Goal: Transaction & Acquisition: Book appointment/travel/reservation

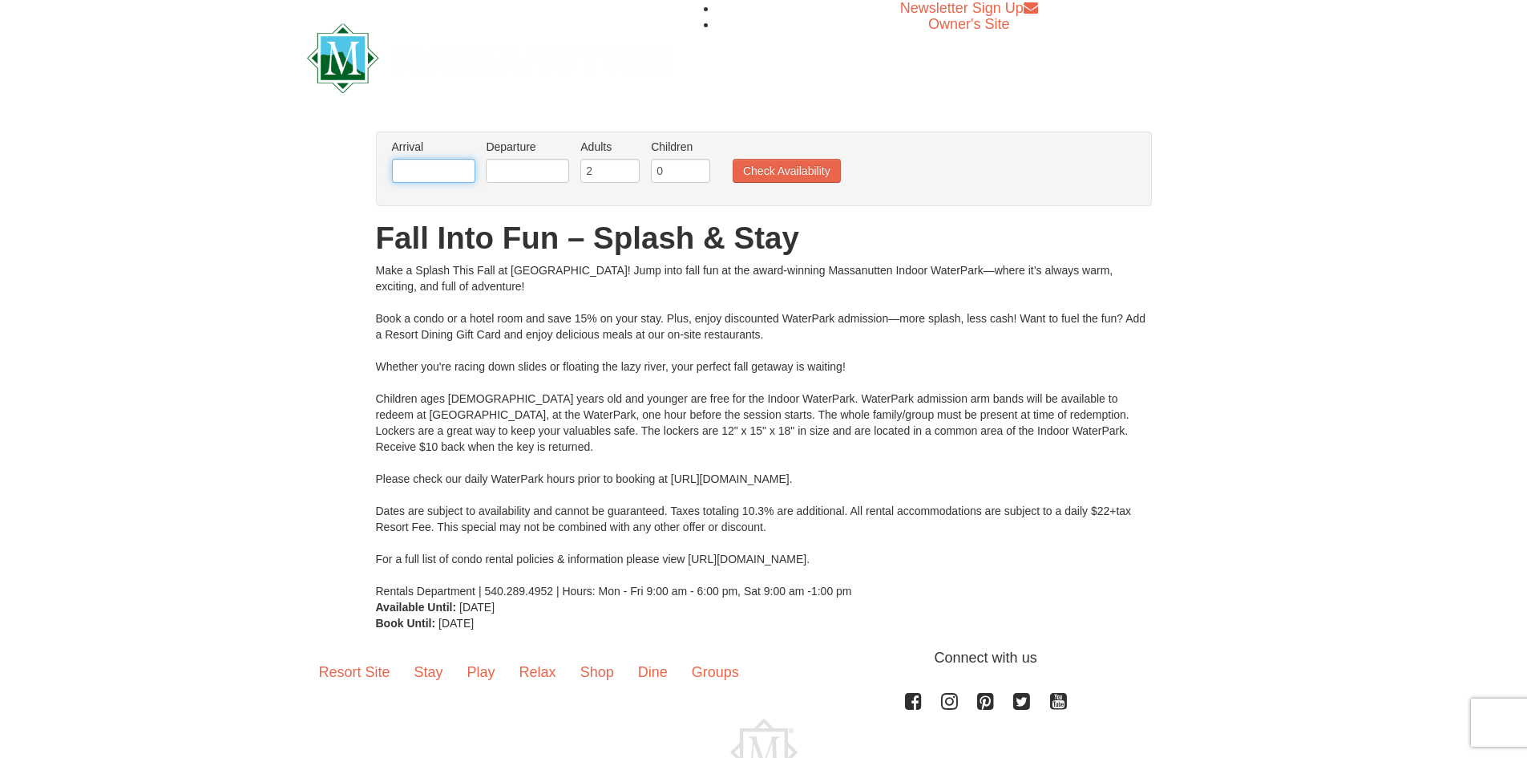
click at [414, 175] on input "text" at bounding box center [433, 171] width 83 height 24
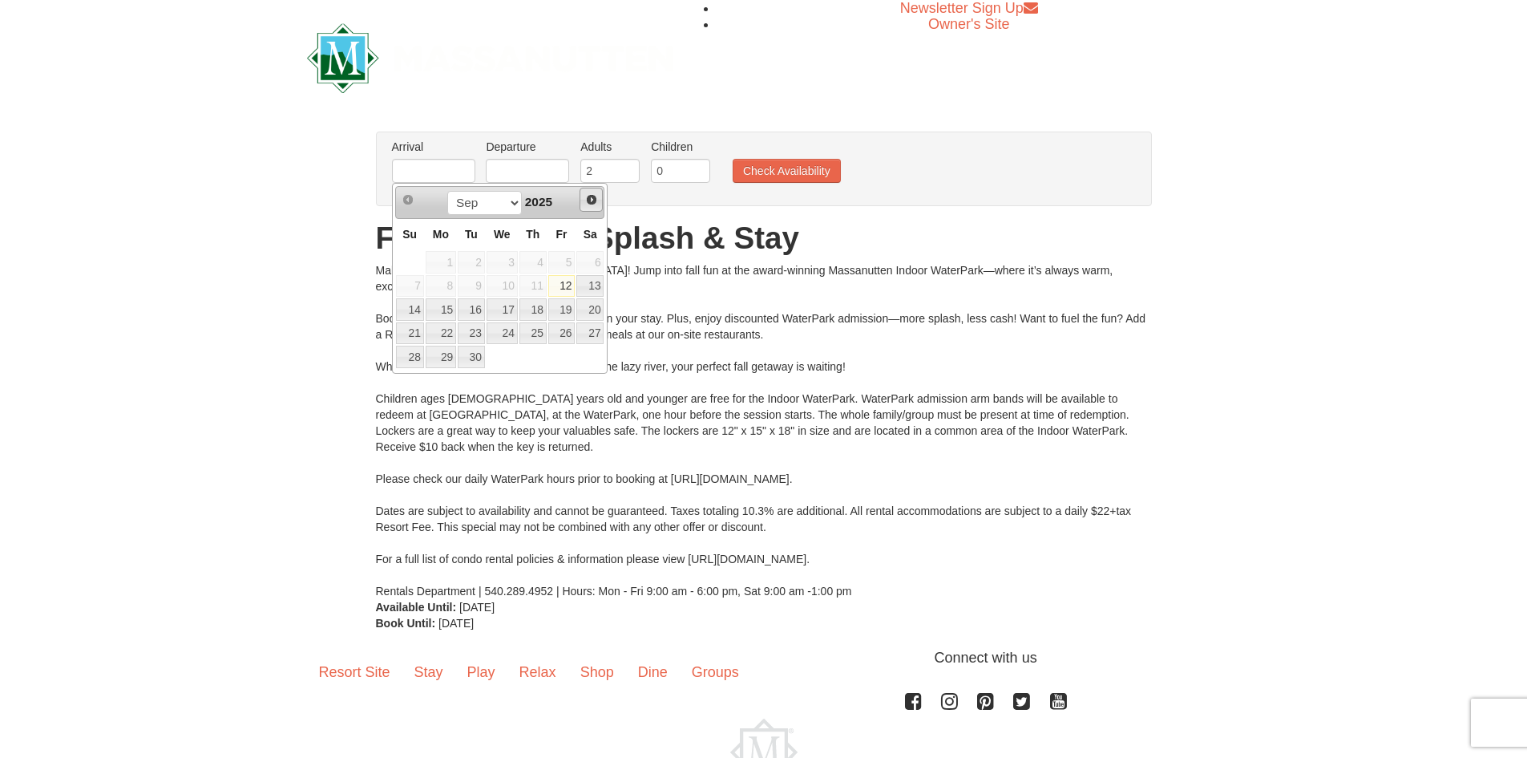
click at [596, 199] on span "Next" at bounding box center [591, 199] width 13 height 13
click at [595, 262] on link "1" at bounding box center [589, 262] width 27 height 22
type input "[DATE]"
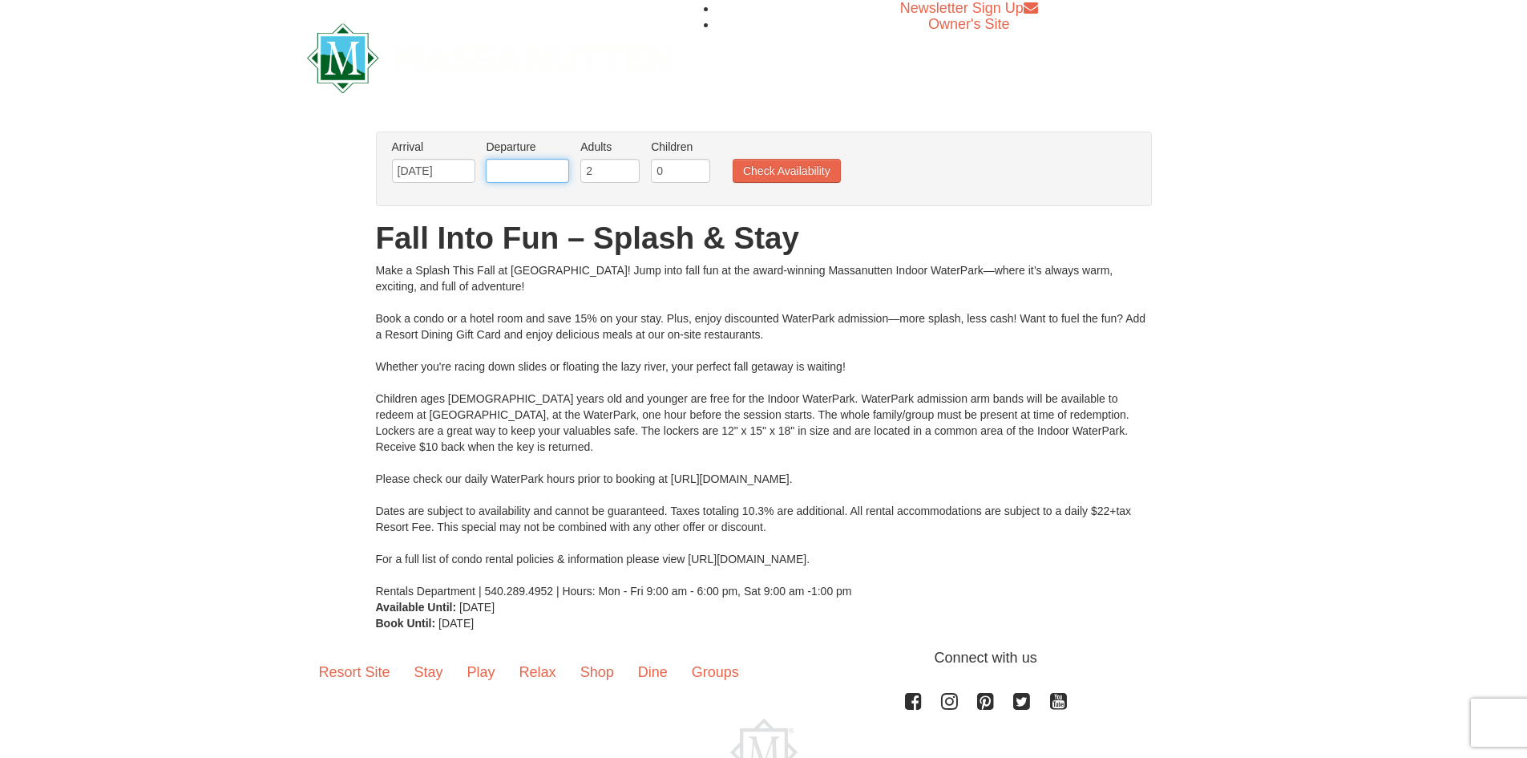
click at [524, 176] on input "text" at bounding box center [527, 171] width 83 height 24
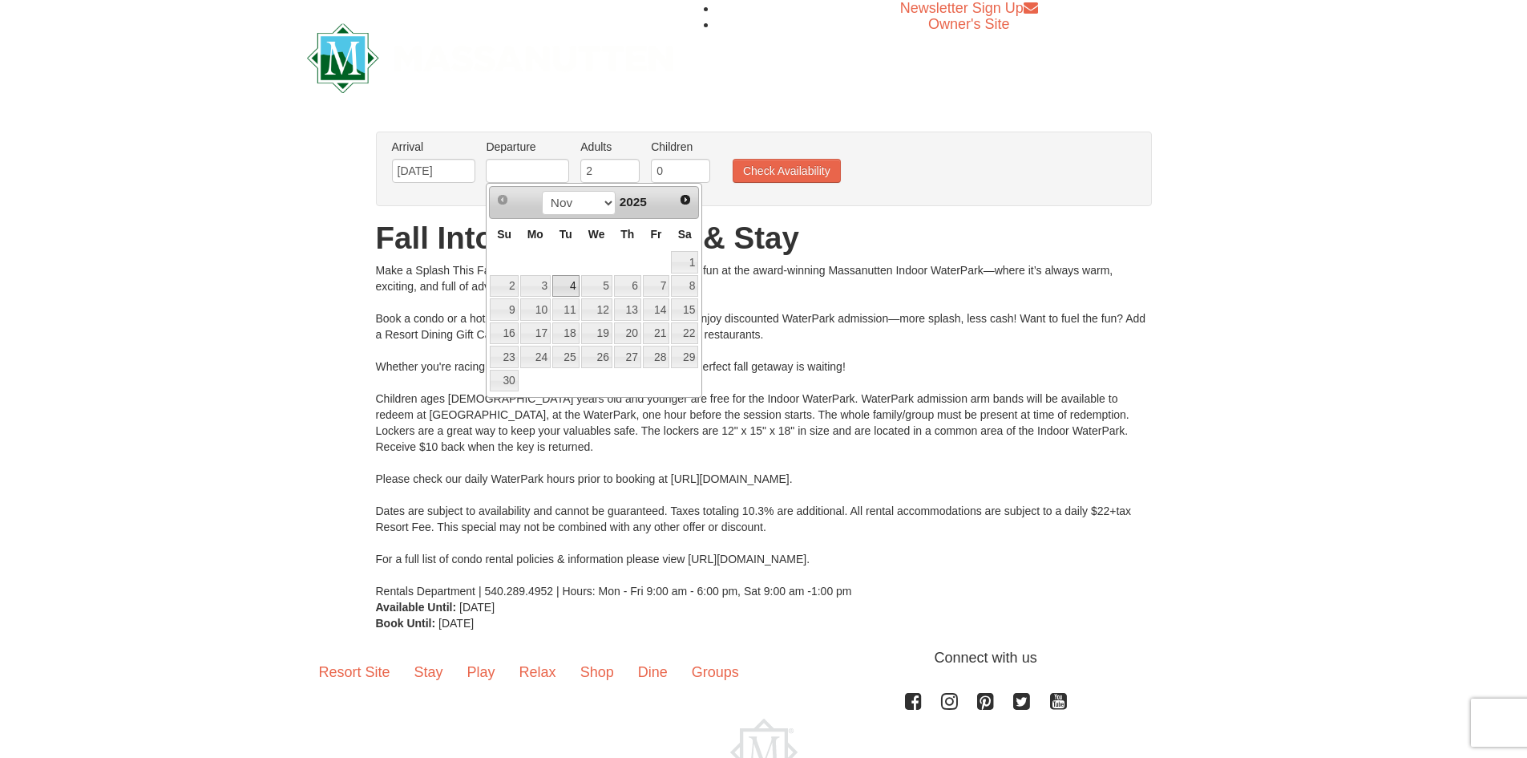
click at [557, 282] on link "4" at bounding box center [565, 286] width 27 height 22
type input "[DATE]"
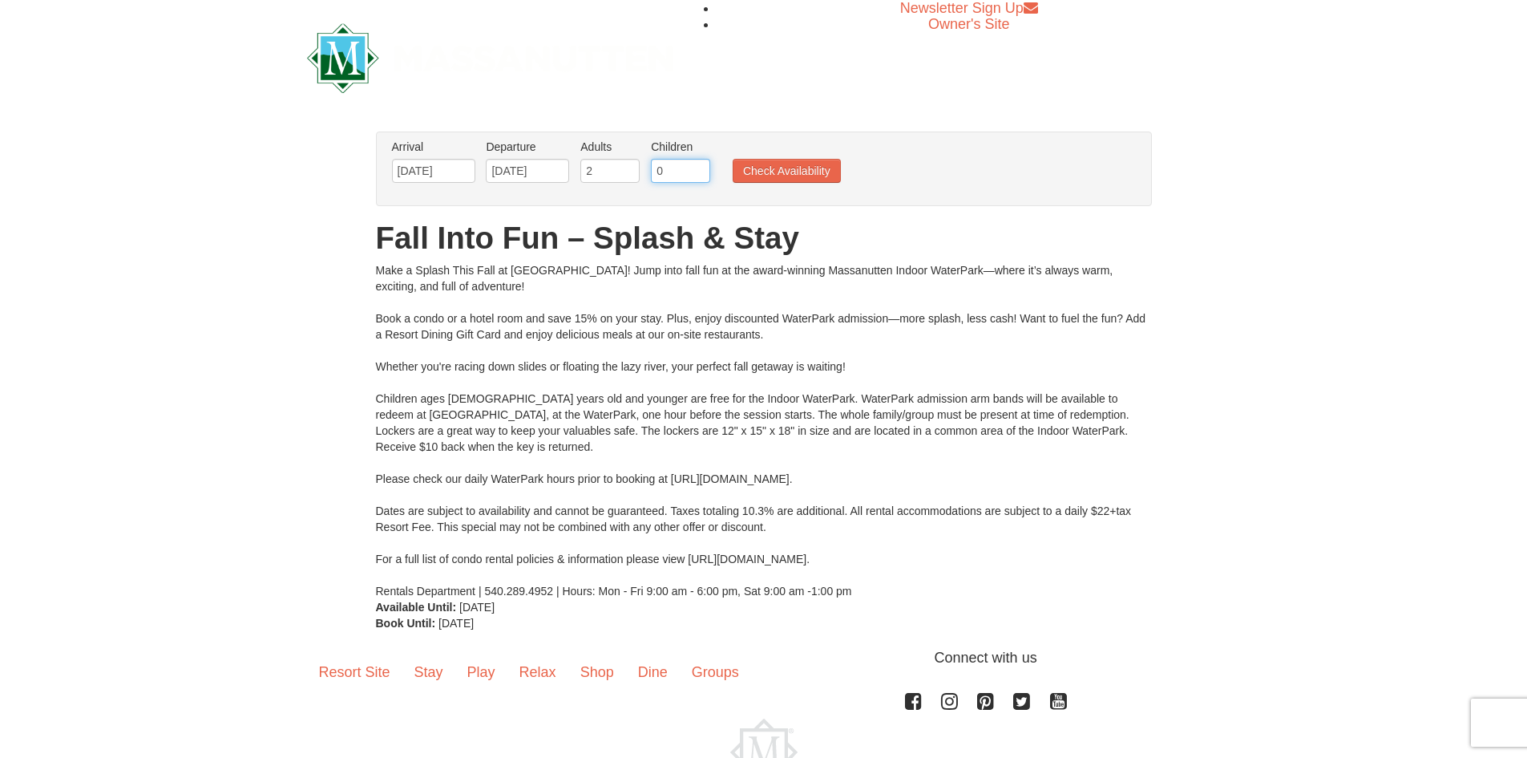
click at [661, 167] on input "0" at bounding box center [680, 171] width 59 height 24
click at [698, 162] on input "0" at bounding box center [680, 171] width 59 height 24
click at [698, 164] on input "1" at bounding box center [680, 171] width 59 height 24
type input "2"
click at [698, 164] on input "2" at bounding box center [680, 171] width 59 height 24
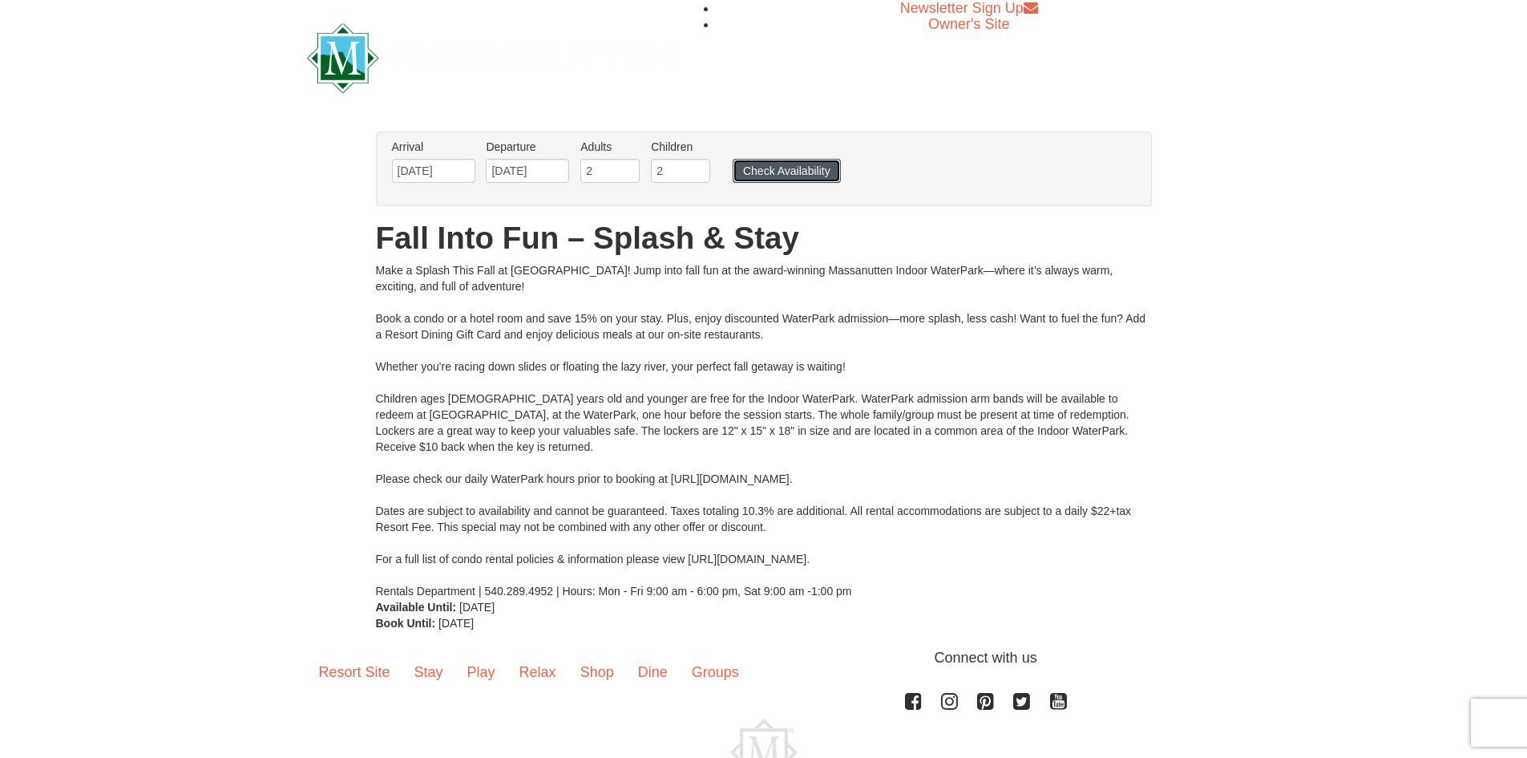
click at [797, 166] on button "Check Availability" at bounding box center [787, 171] width 108 height 24
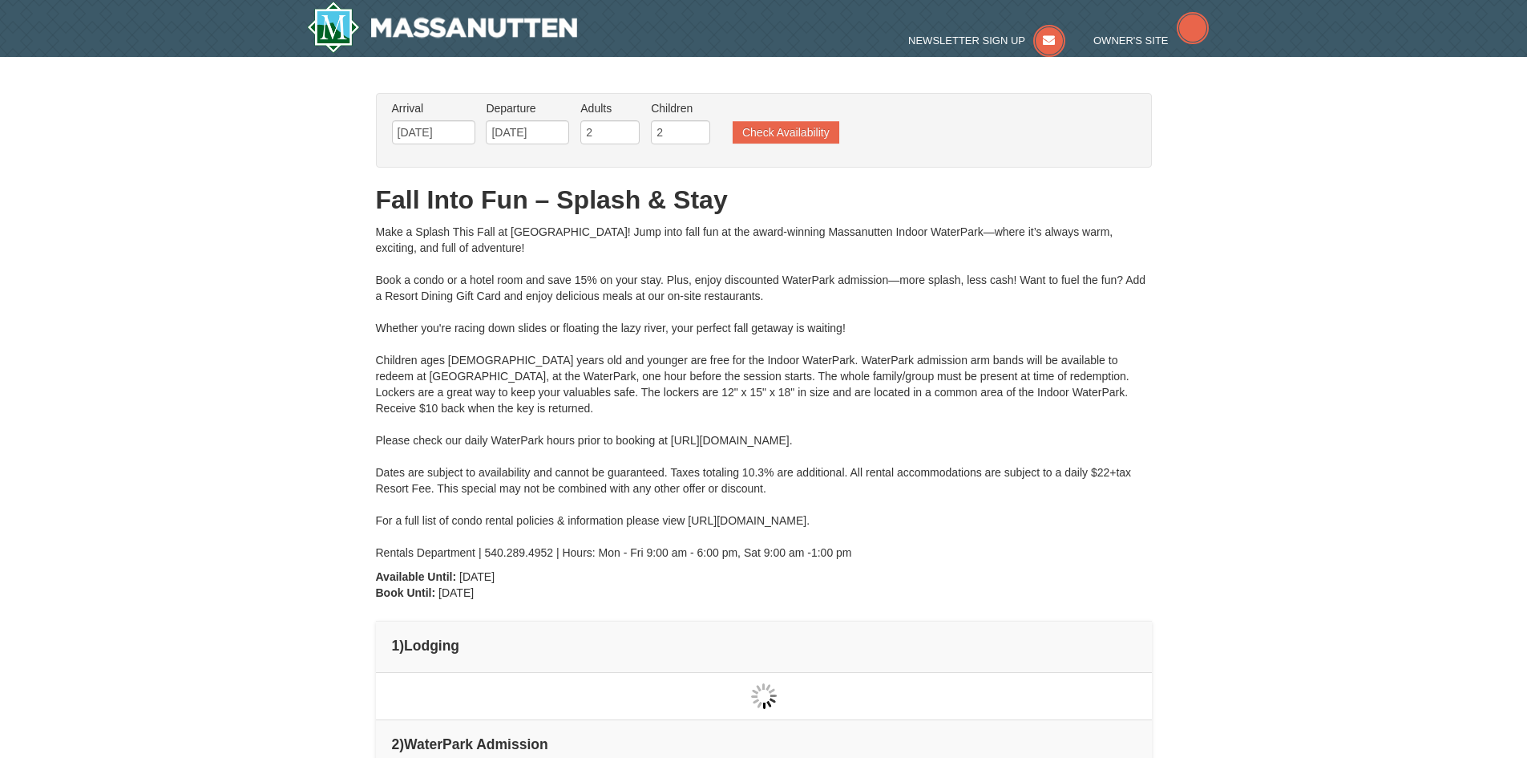
type input "[DATE]"
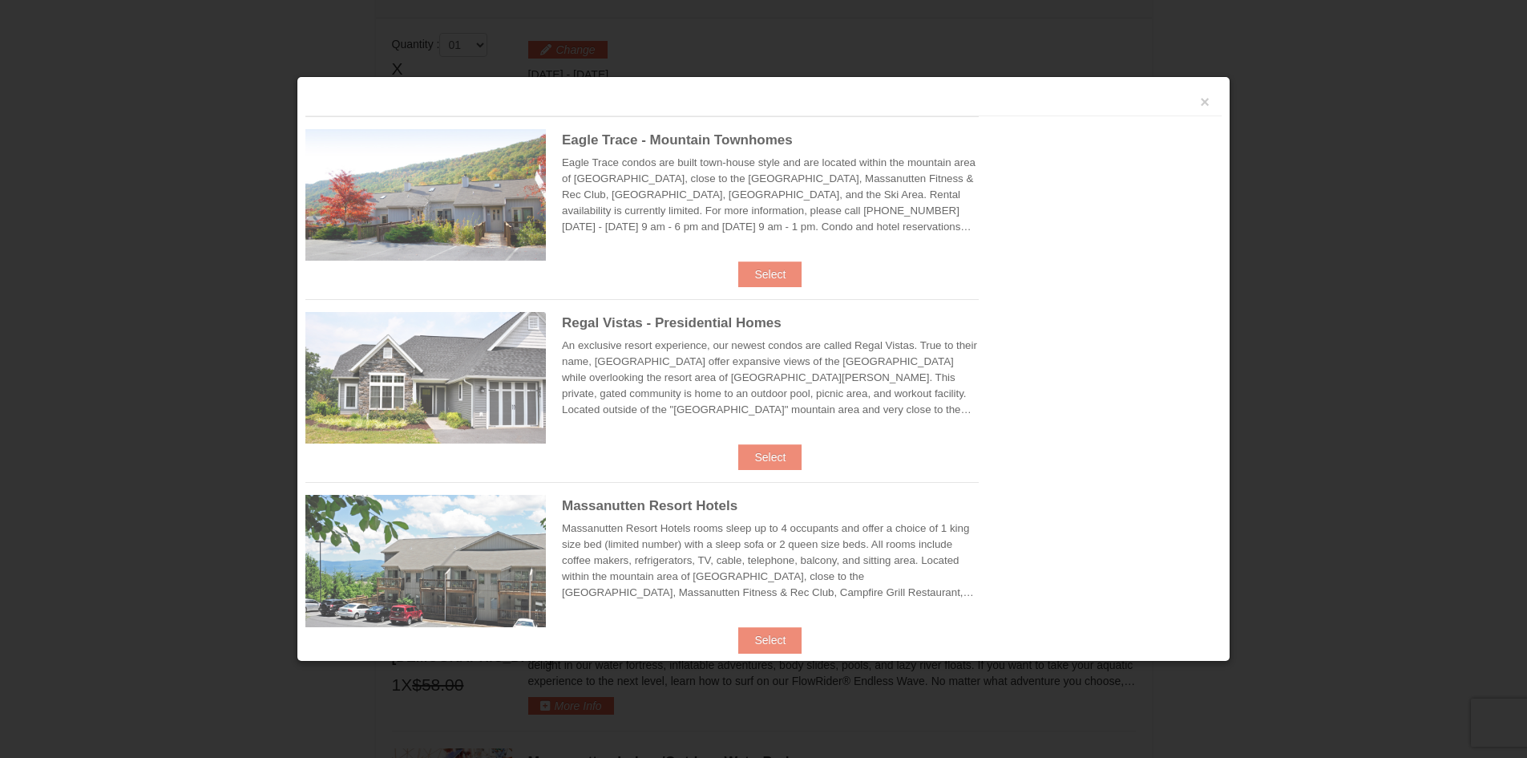
scroll to position [682, 0]
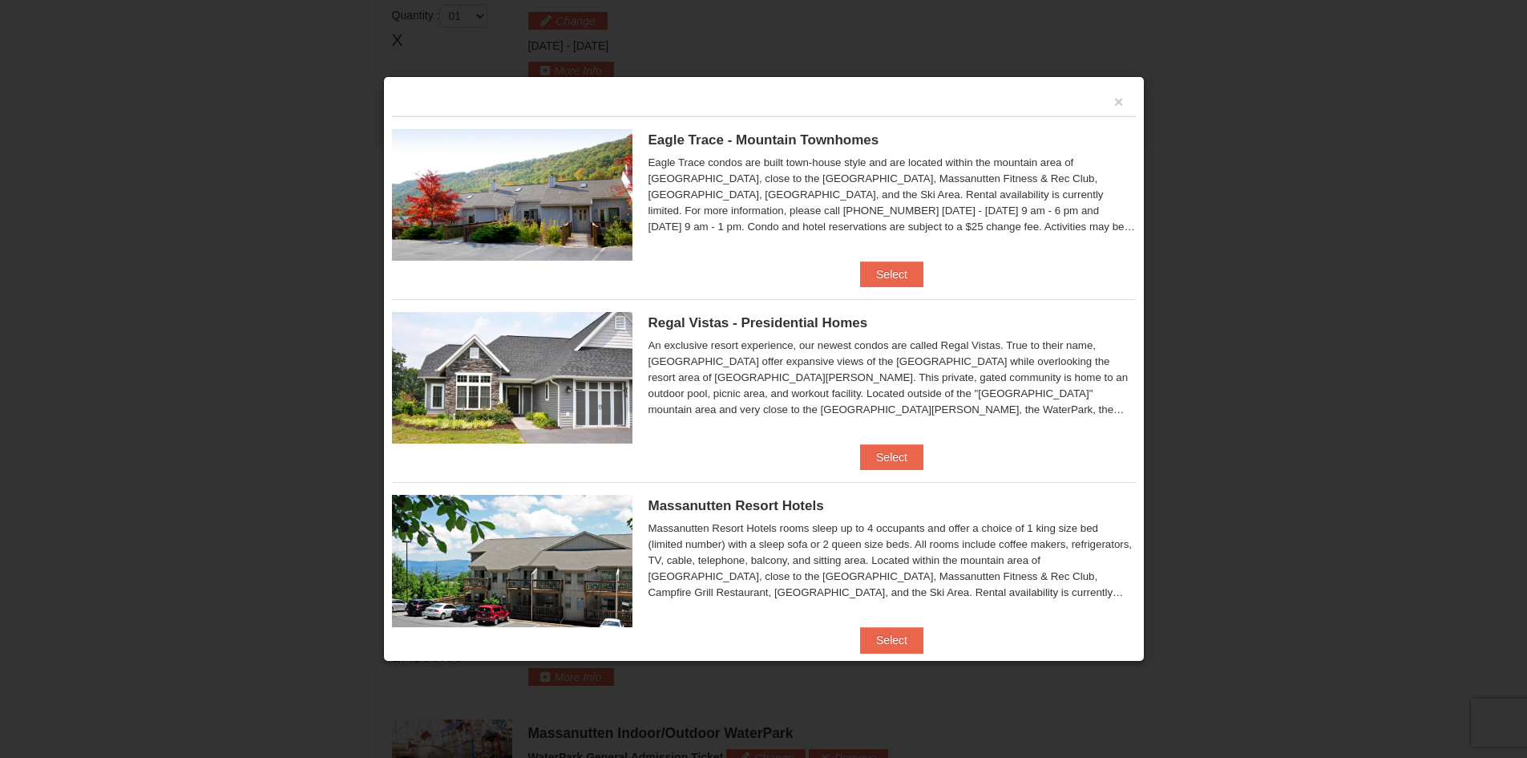
click at [1101, 95] on div "×" at bounding box center [764, 100] width 744 height 31
click at [1114, 100] on button "×" at bounding box center [1119, 102] width 10 height 16
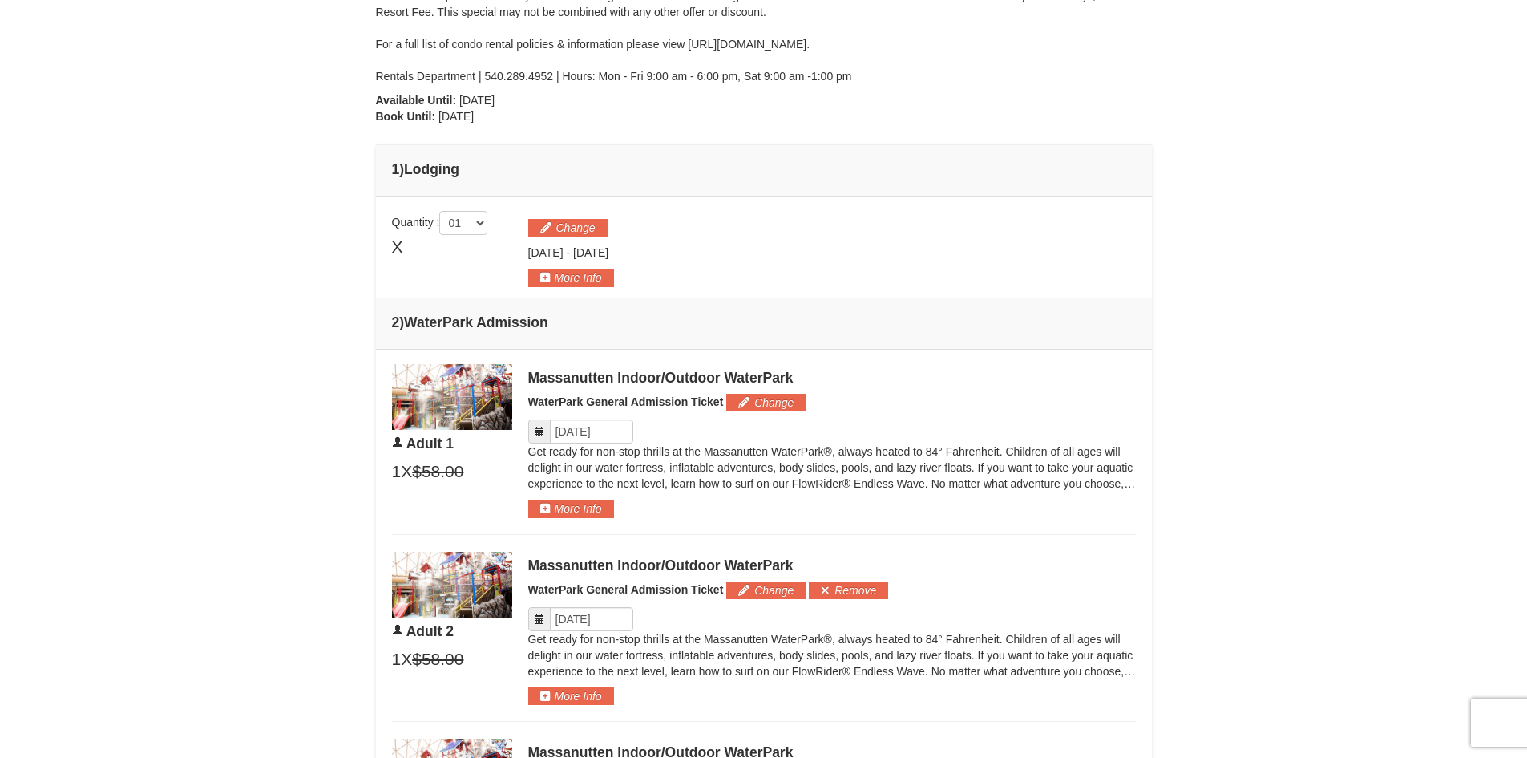
scroll to position [78, 0]
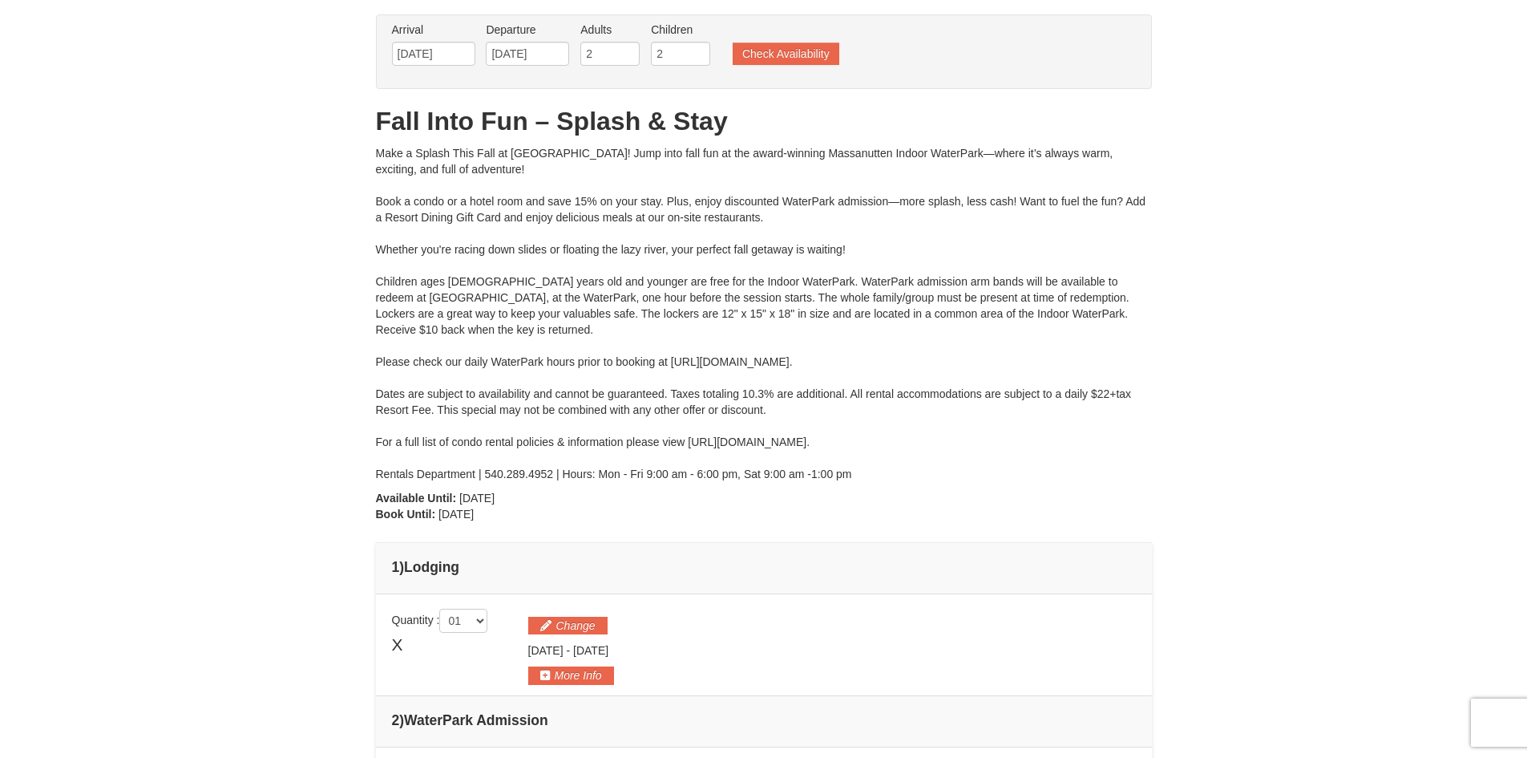
click at [813, 67] on ul "Arrival Please format dates MM/DD/YYYY Please format dates MM/DD/YYYY [DATE] De…" at bounding box center [755, 48] width 735 height 52
click at [811, 59] on button "Check Availability" at bounding box center [786, 53] width 107 height 22
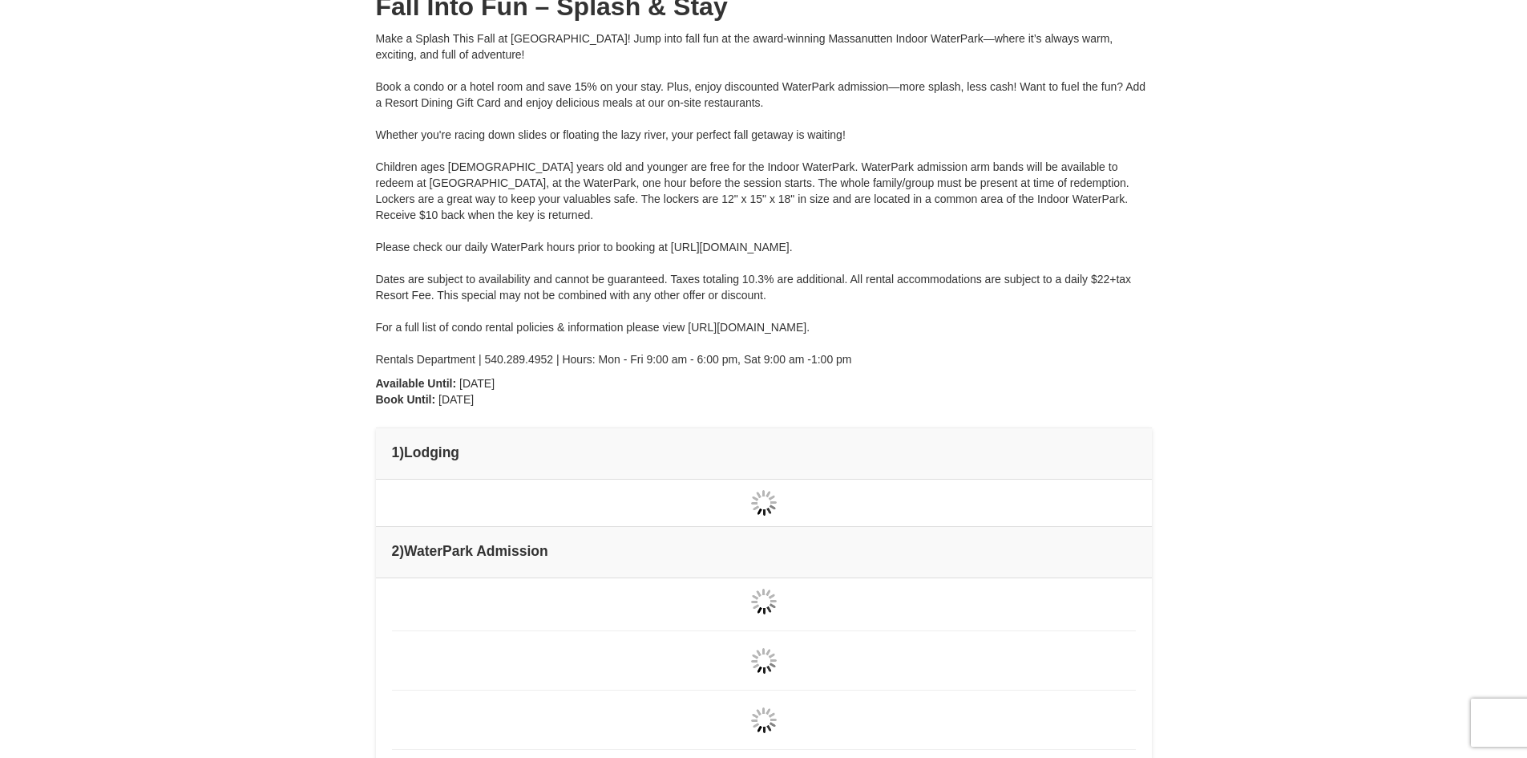
type input "[DATE]"
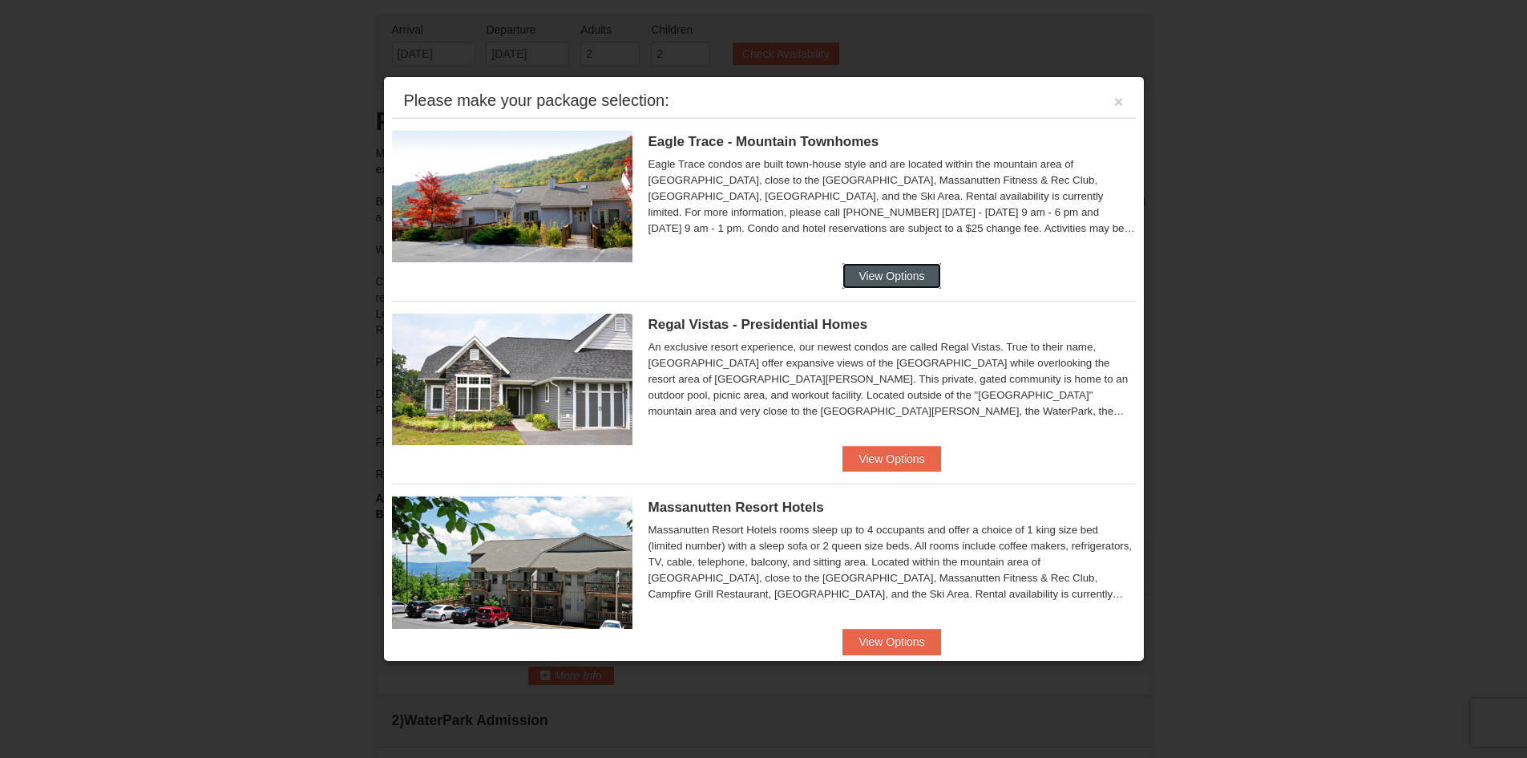
click at [884, 269] on button "View Options" at bounding box center [891, 276] width 98 height 26
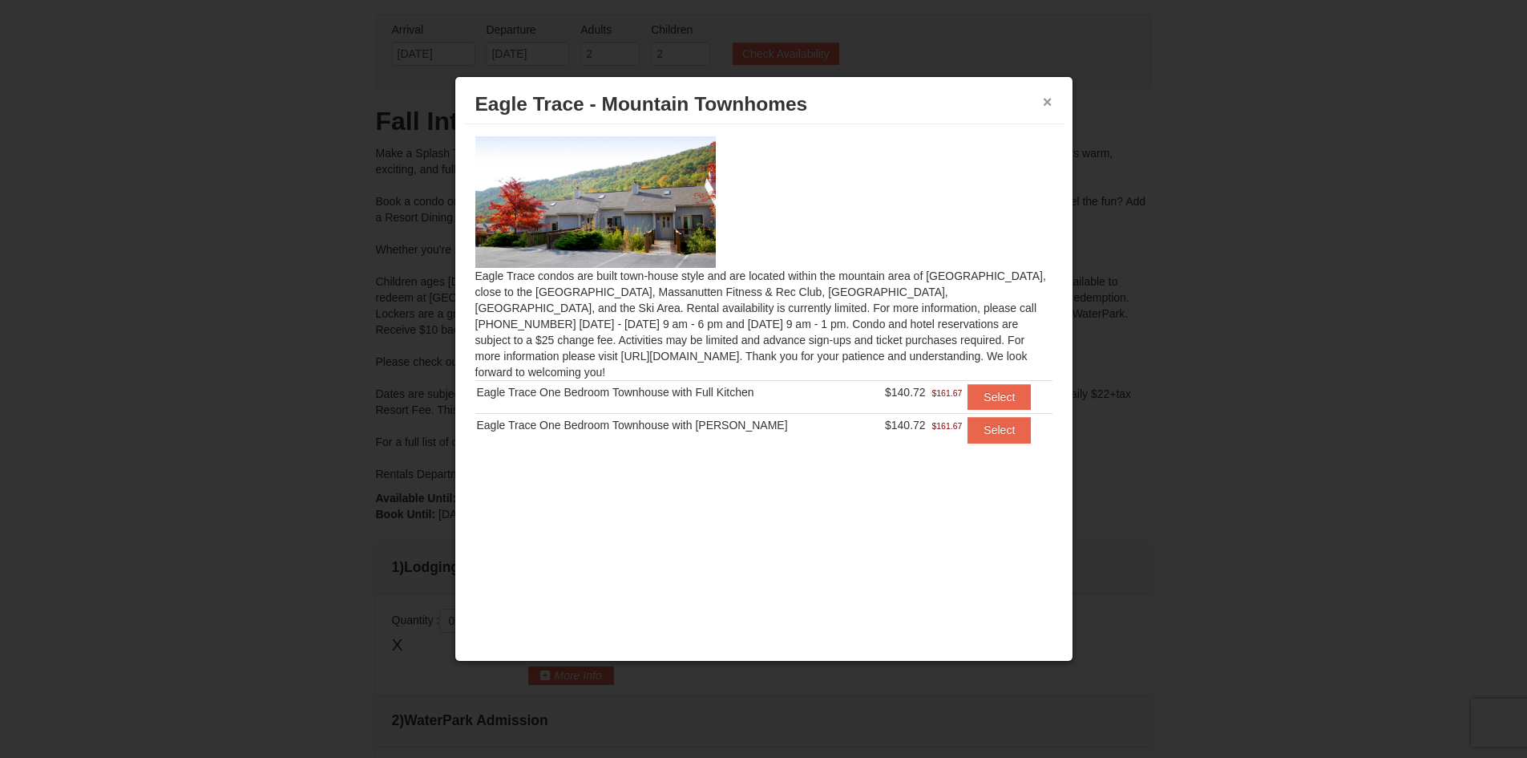
click at [1044, 103] on button "×" at bounding box center [1048, 102] width 10 height 16
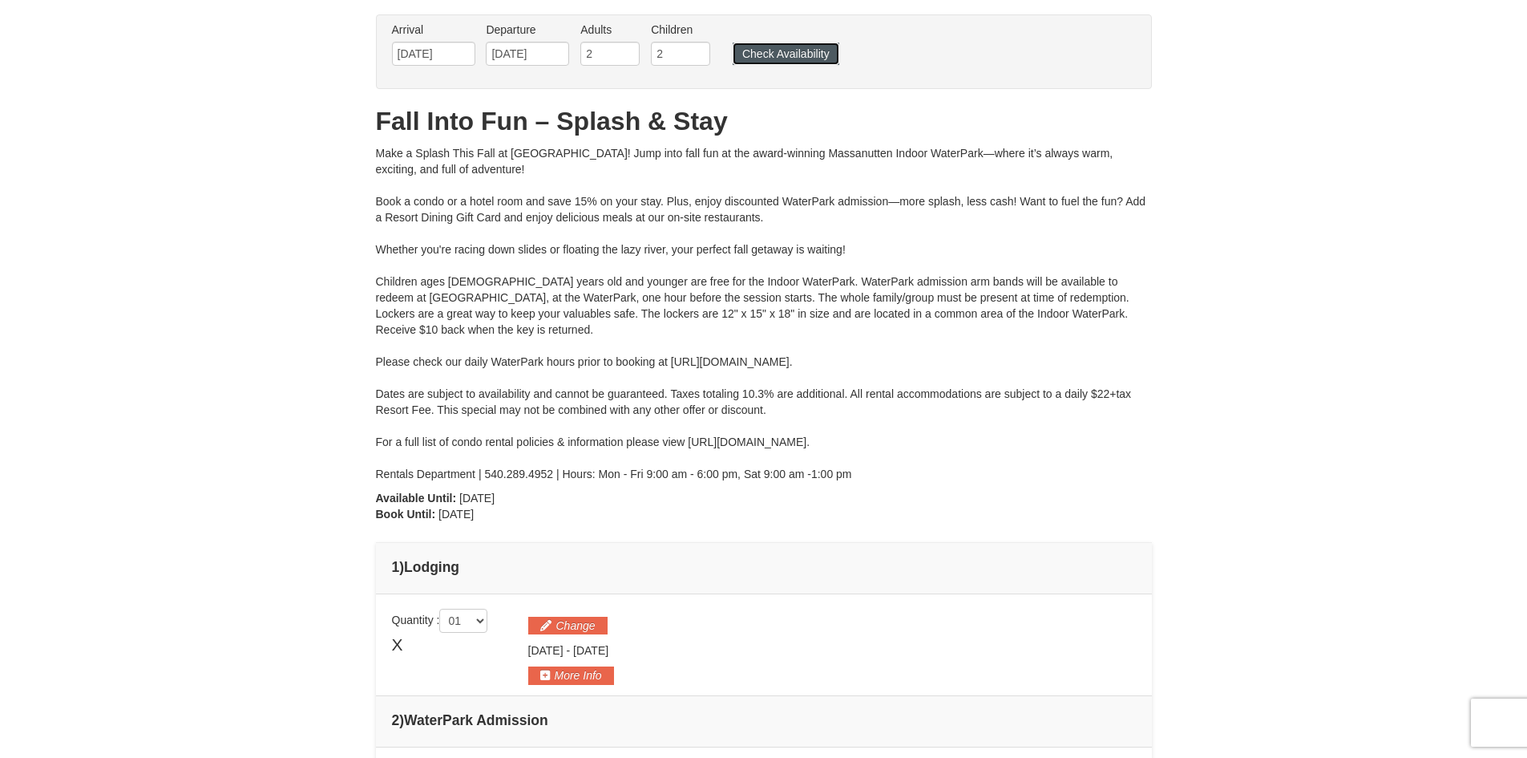
click at [761, 55] on button "Check Availability" at bounding box center [786, 53] width 107 height 22
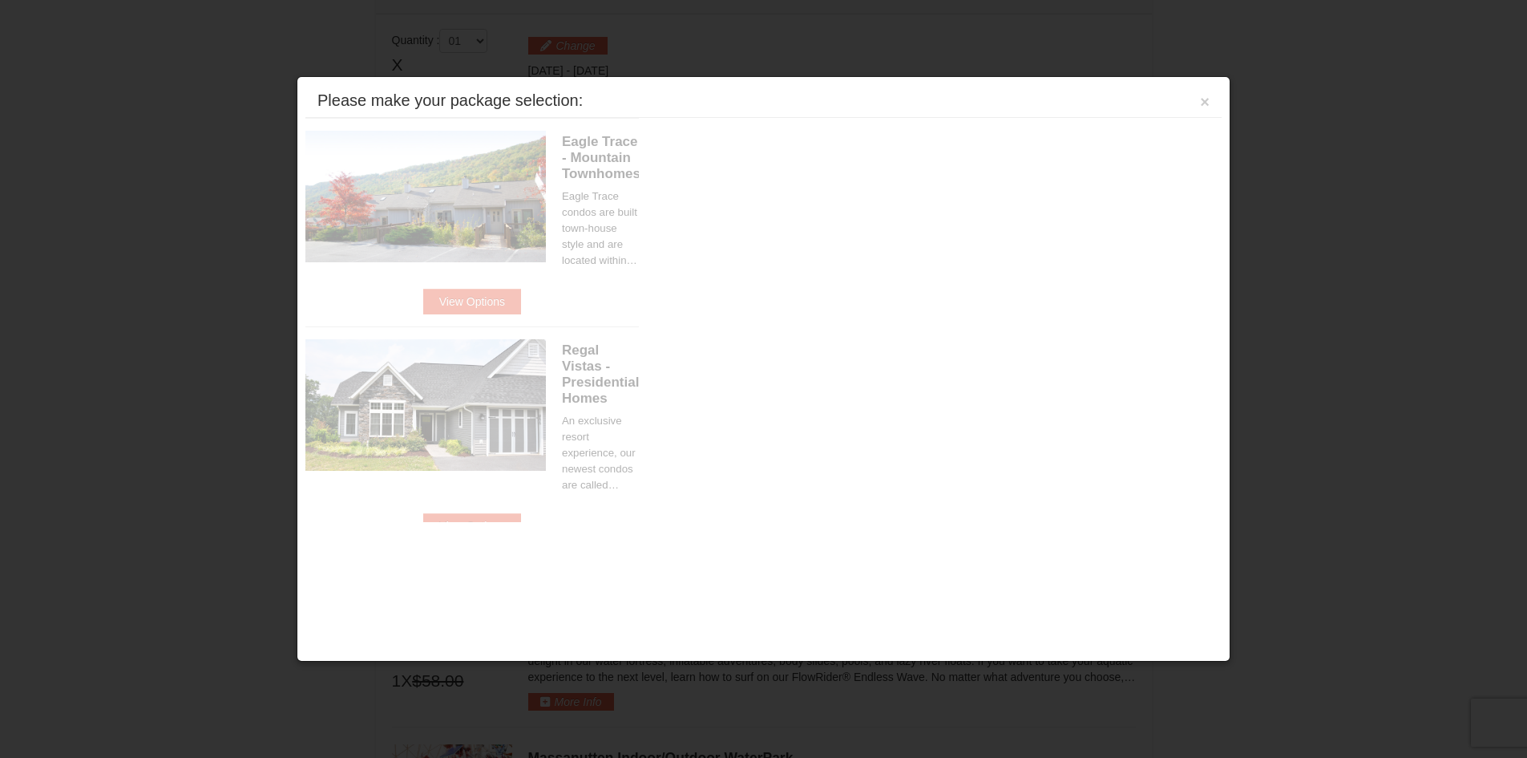
scroll to position [683, 0]
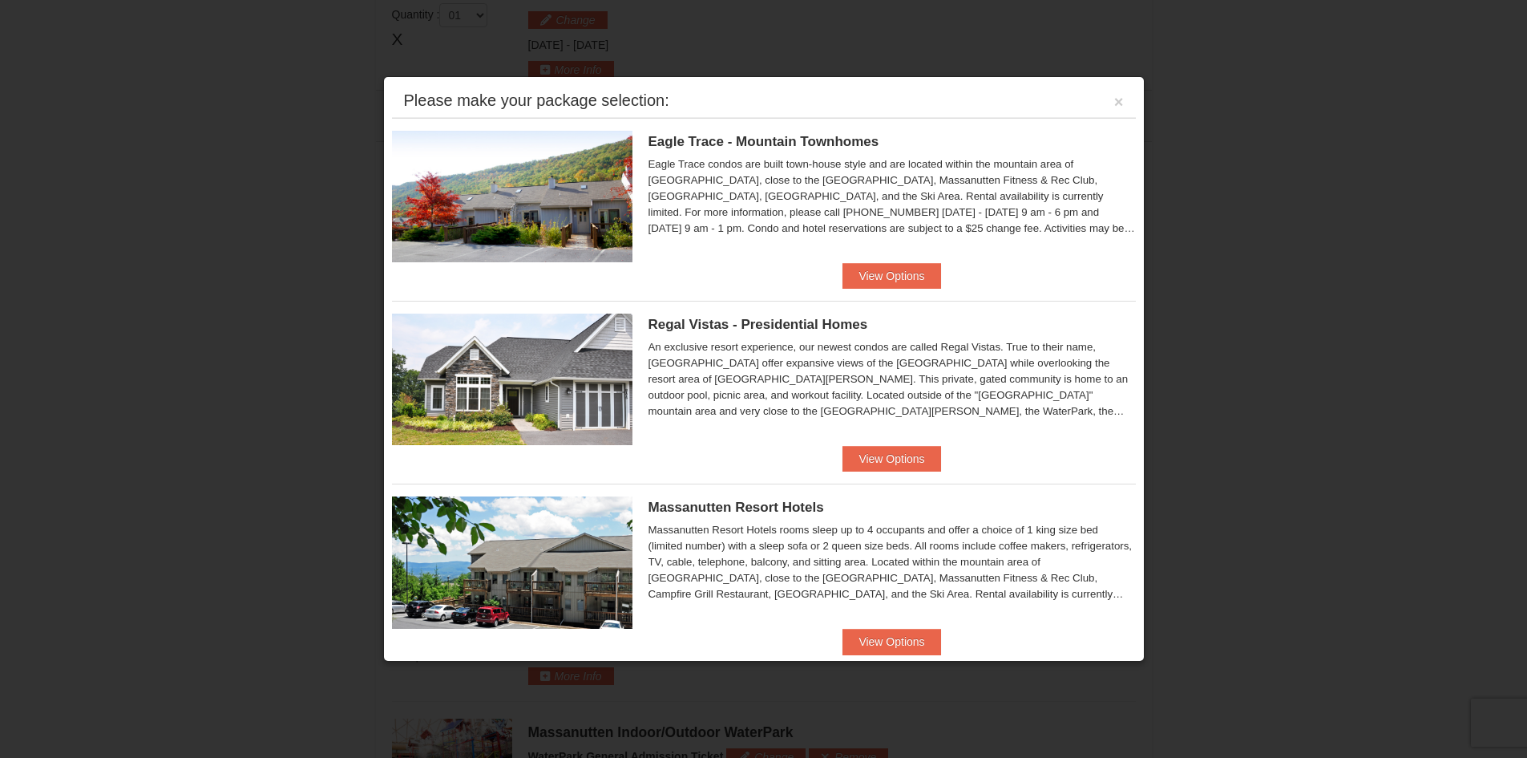
click at [910, 475] on ul "Eagle Trace - Mountain Townhomes Eagle Trace One Bedroom Townhouse with Full Ki…" at bounding box center [764, 667] width 744 height 1098
click at [893, 446] on button "View Options" at bounding box center [891, 459] width 98 height 26
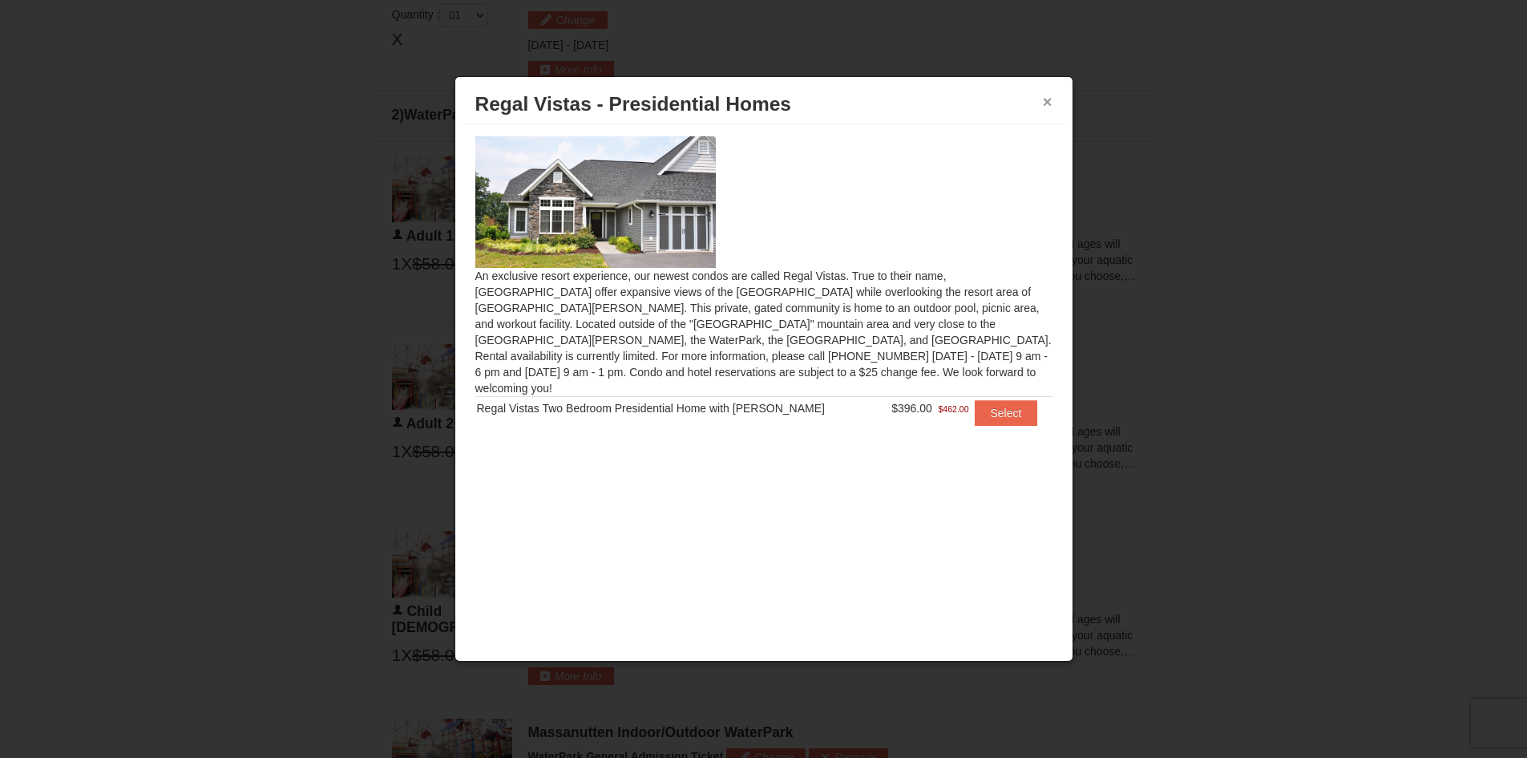
click at [1048, 103] on button "×" at bounding box center [1048, 102] width 10 height 16
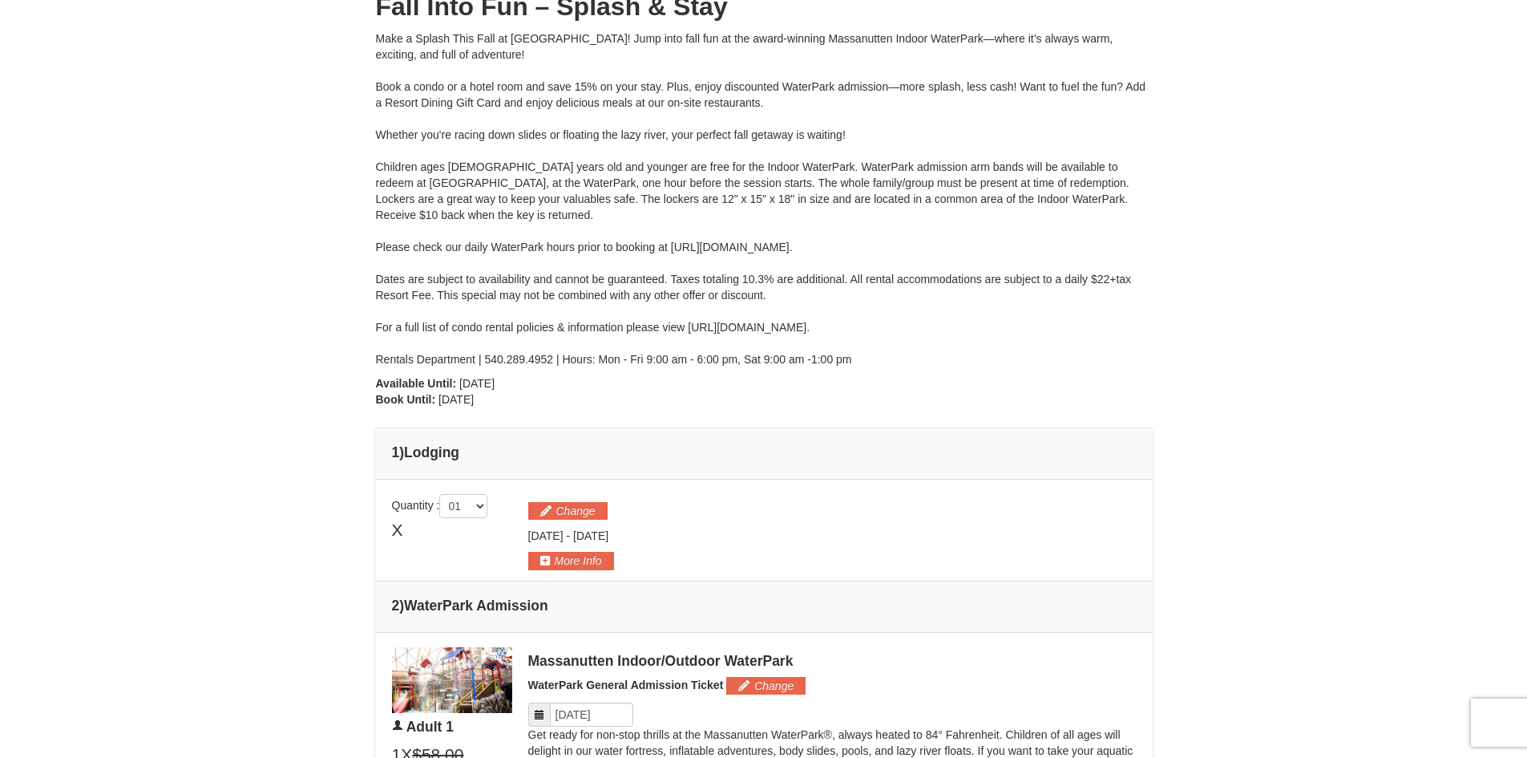
scroll to position [0, 0]
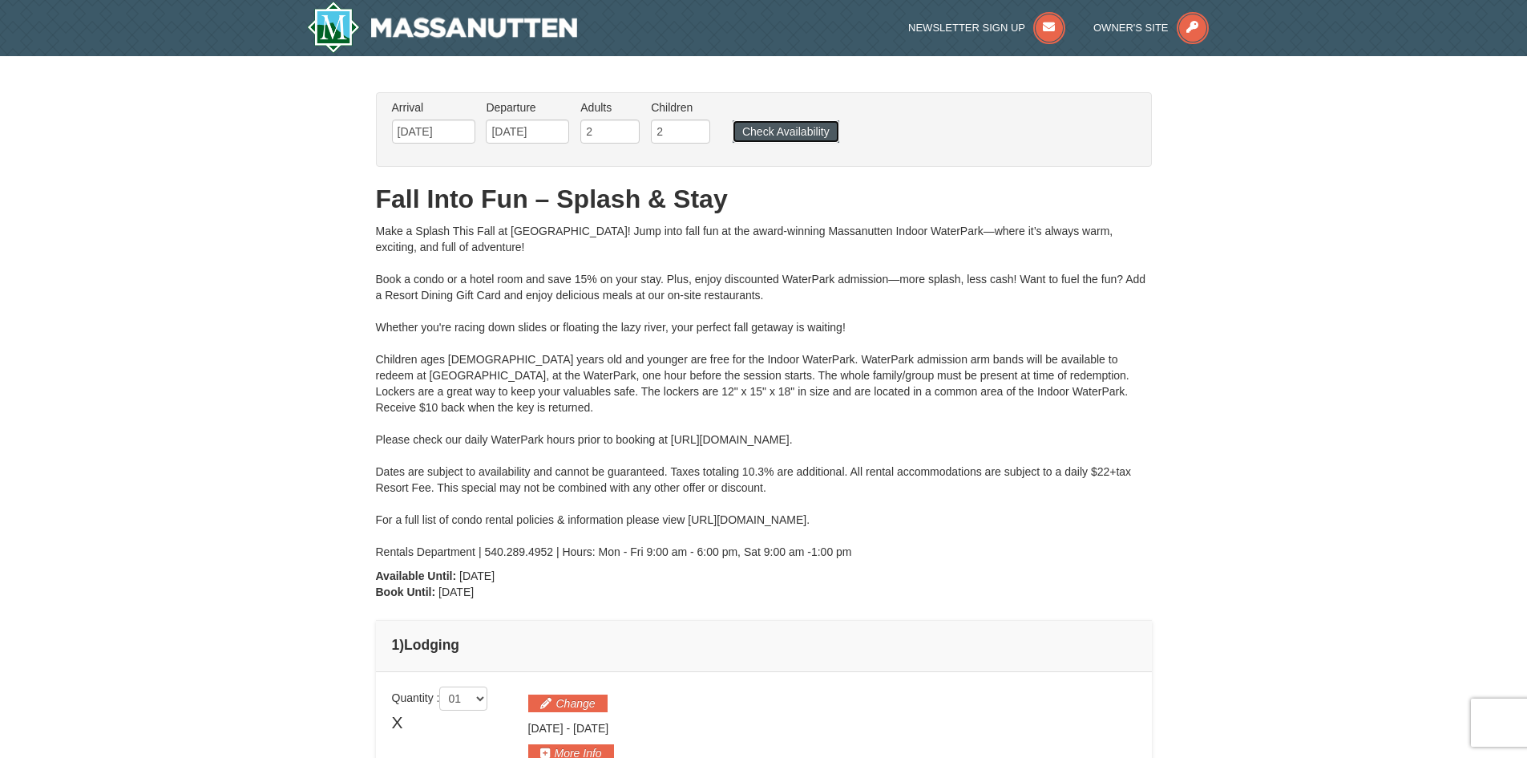
click at [799, 133] on button "Check Availability" at bounding box center [786, 131] width 107 height 22
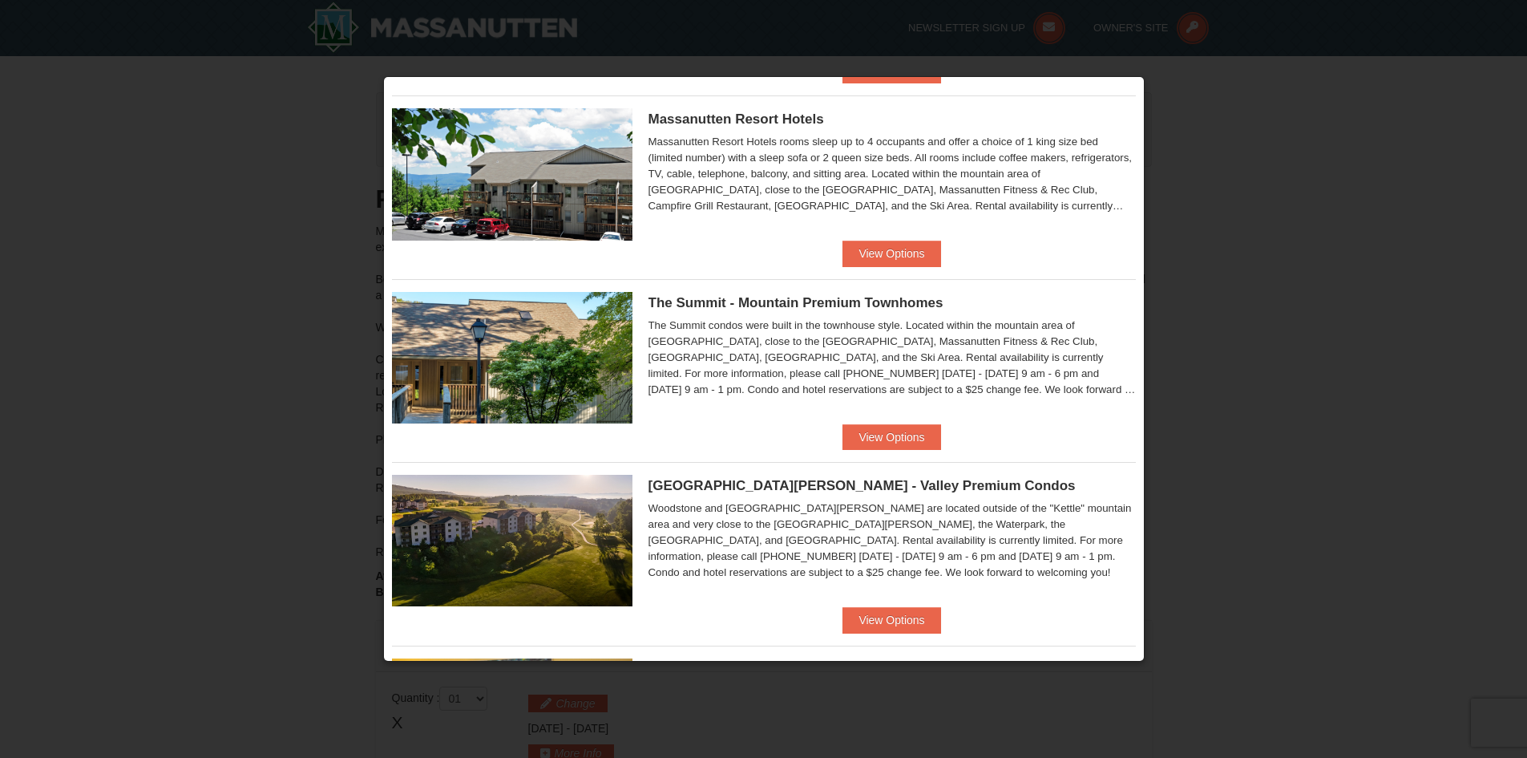
scroll to position [481, 0]
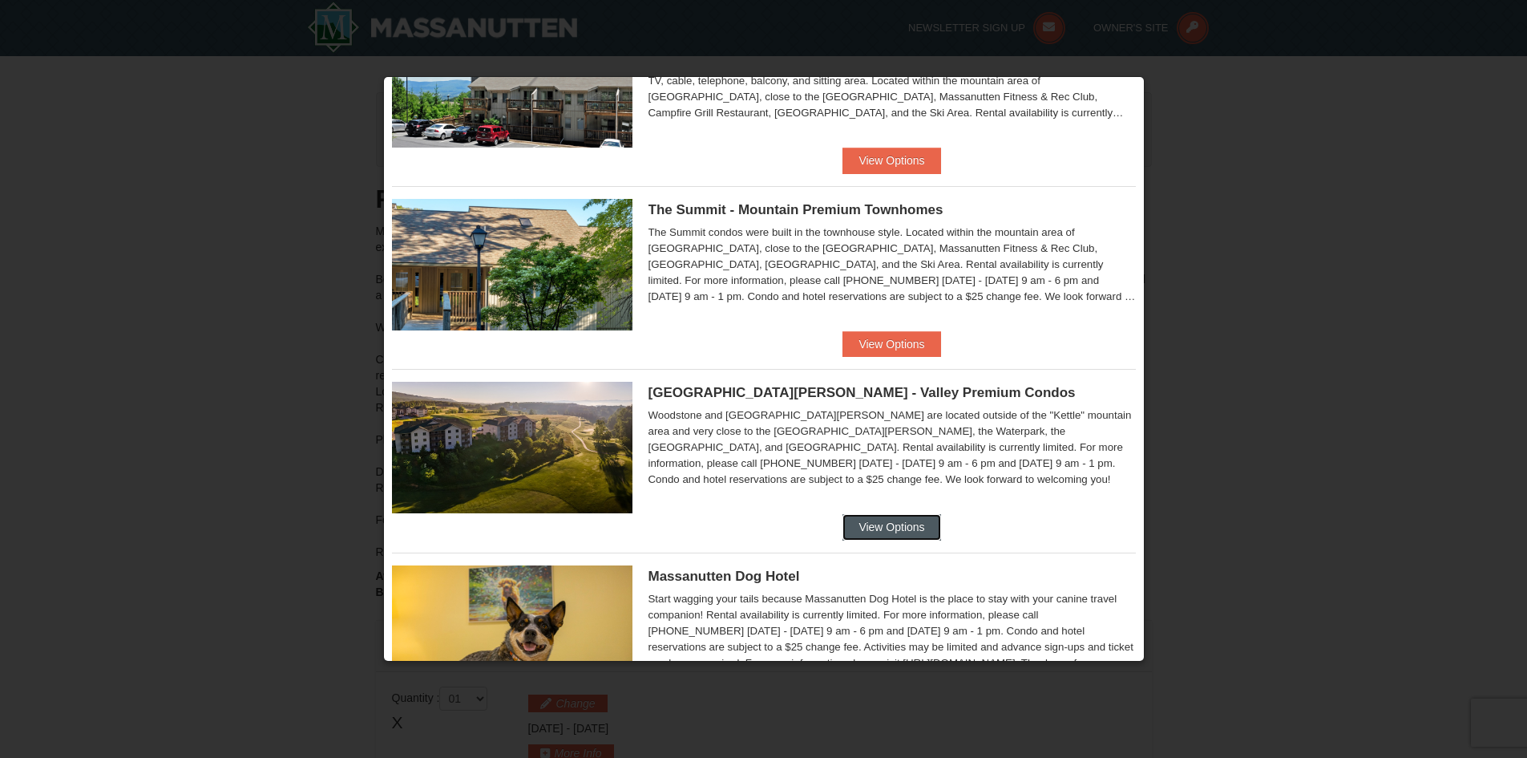
click at [891, 524] on button "View Options" at bounding box center [891, 527] width 98 height 26
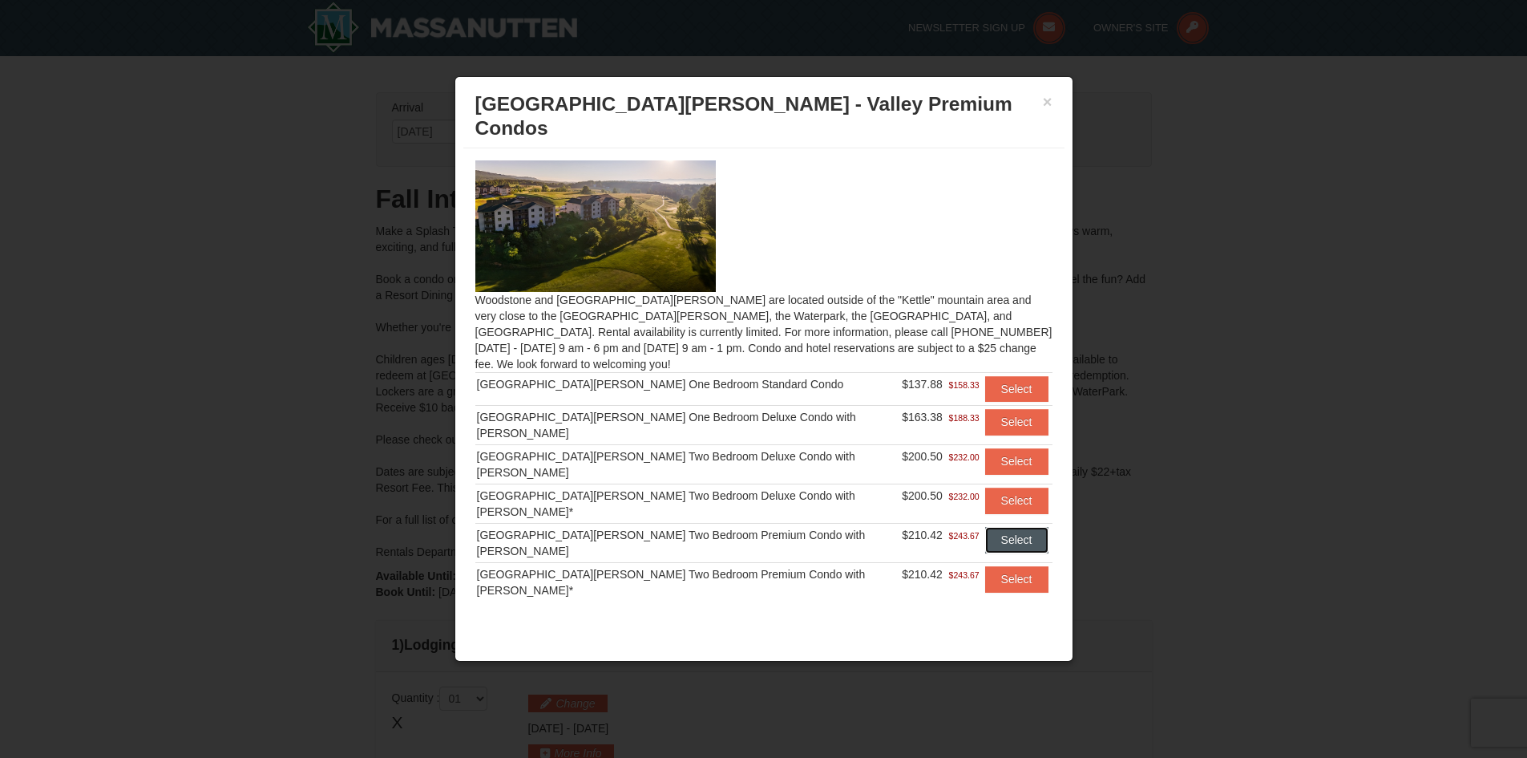
click at [1005, 527] on button "Select" at bounding box center [1016, 540] width 63 height 26
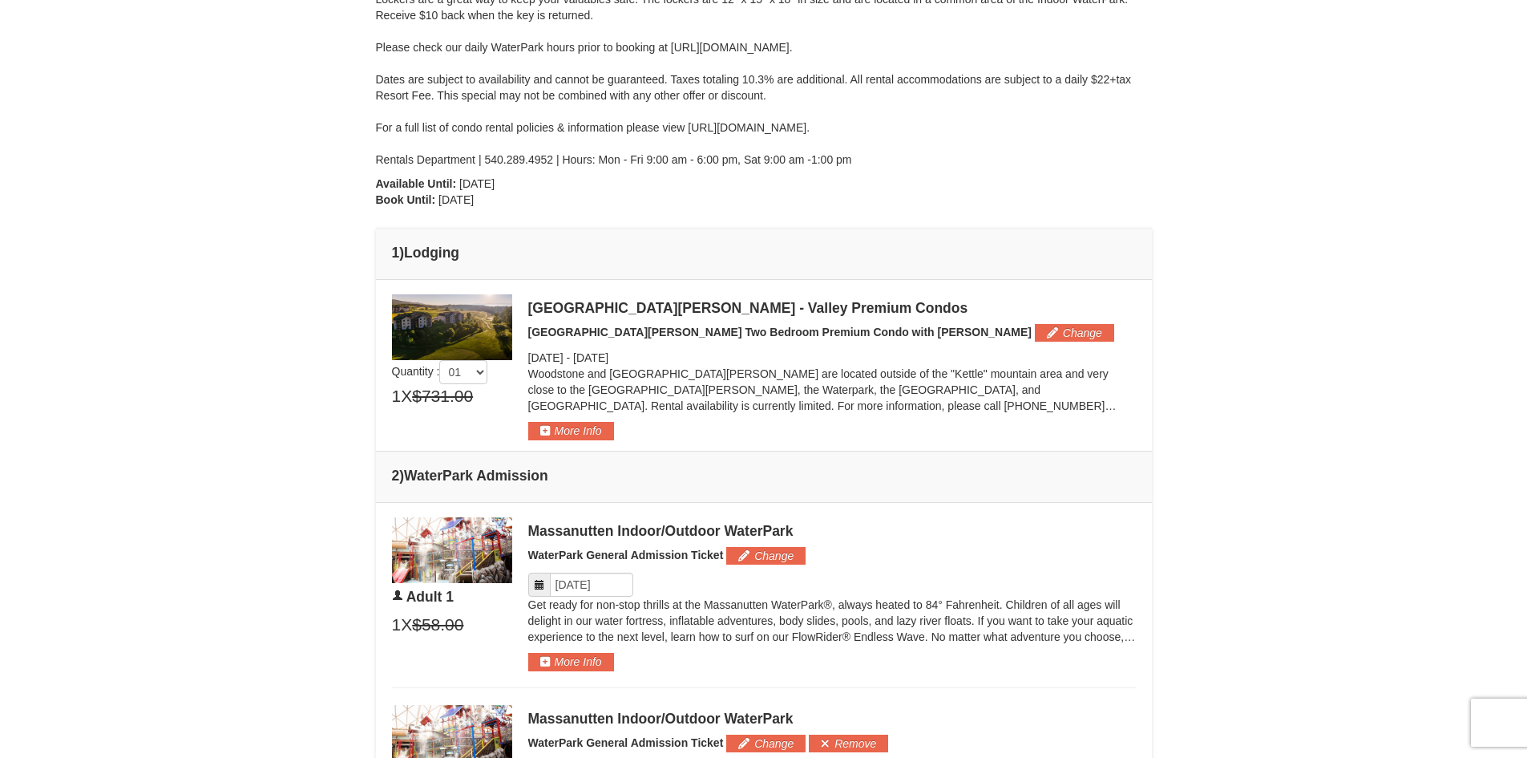
scroll to position [401, 0]
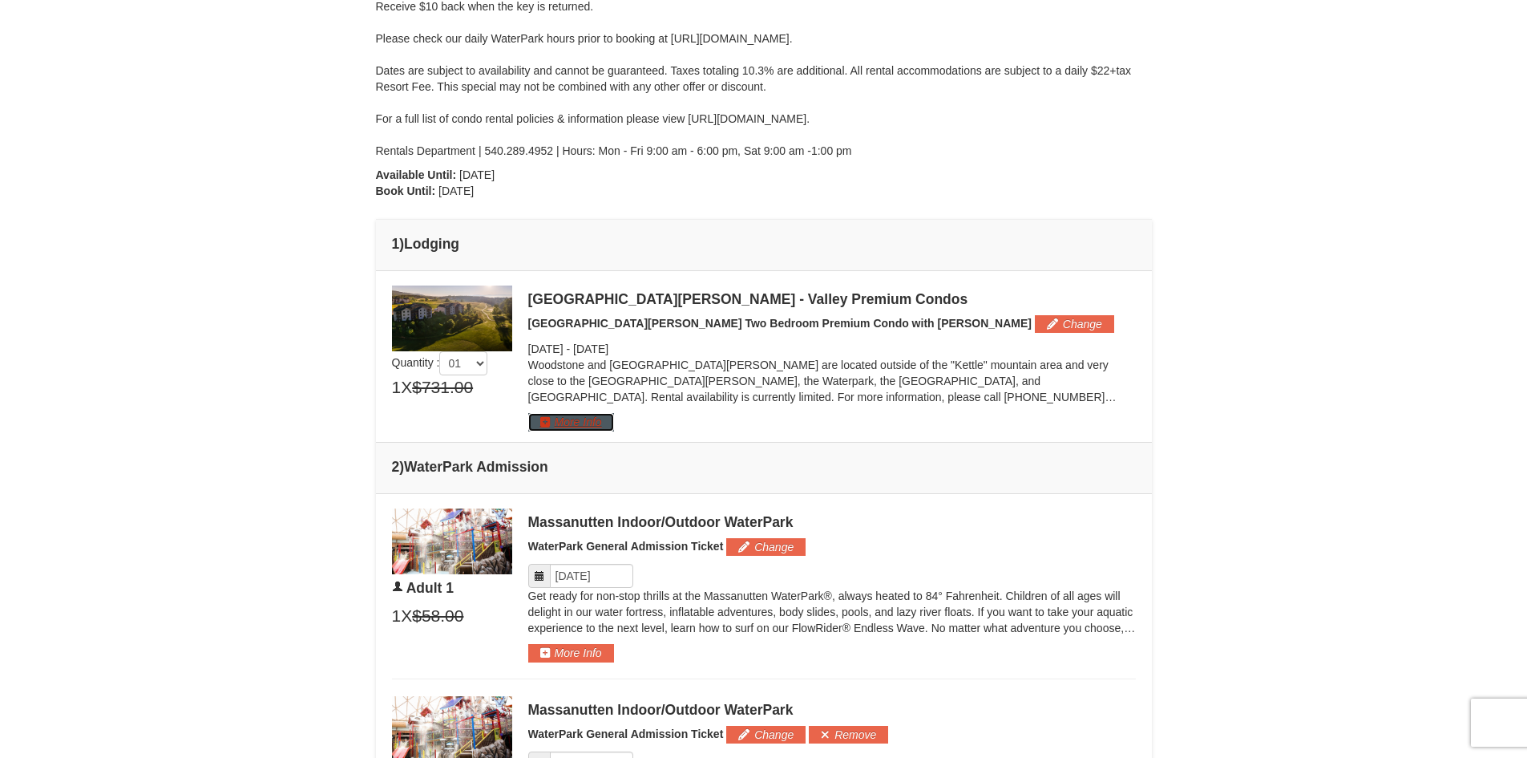
click at [539, 420] on button "More Info" at bounding box center [571, 422] width 86 height 18
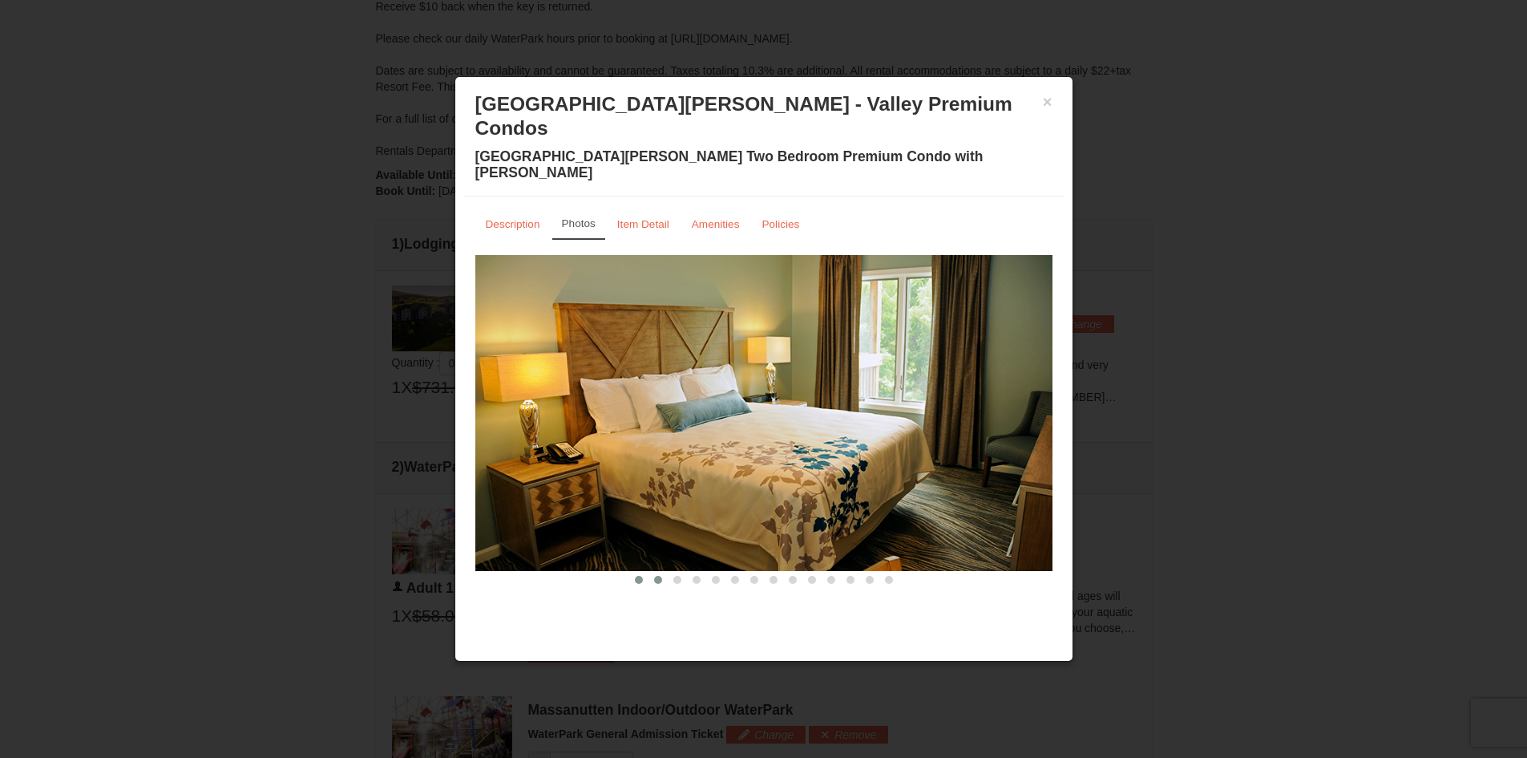
click at [661, 576] on span at bounding box center [658, 580] width 8 height 8
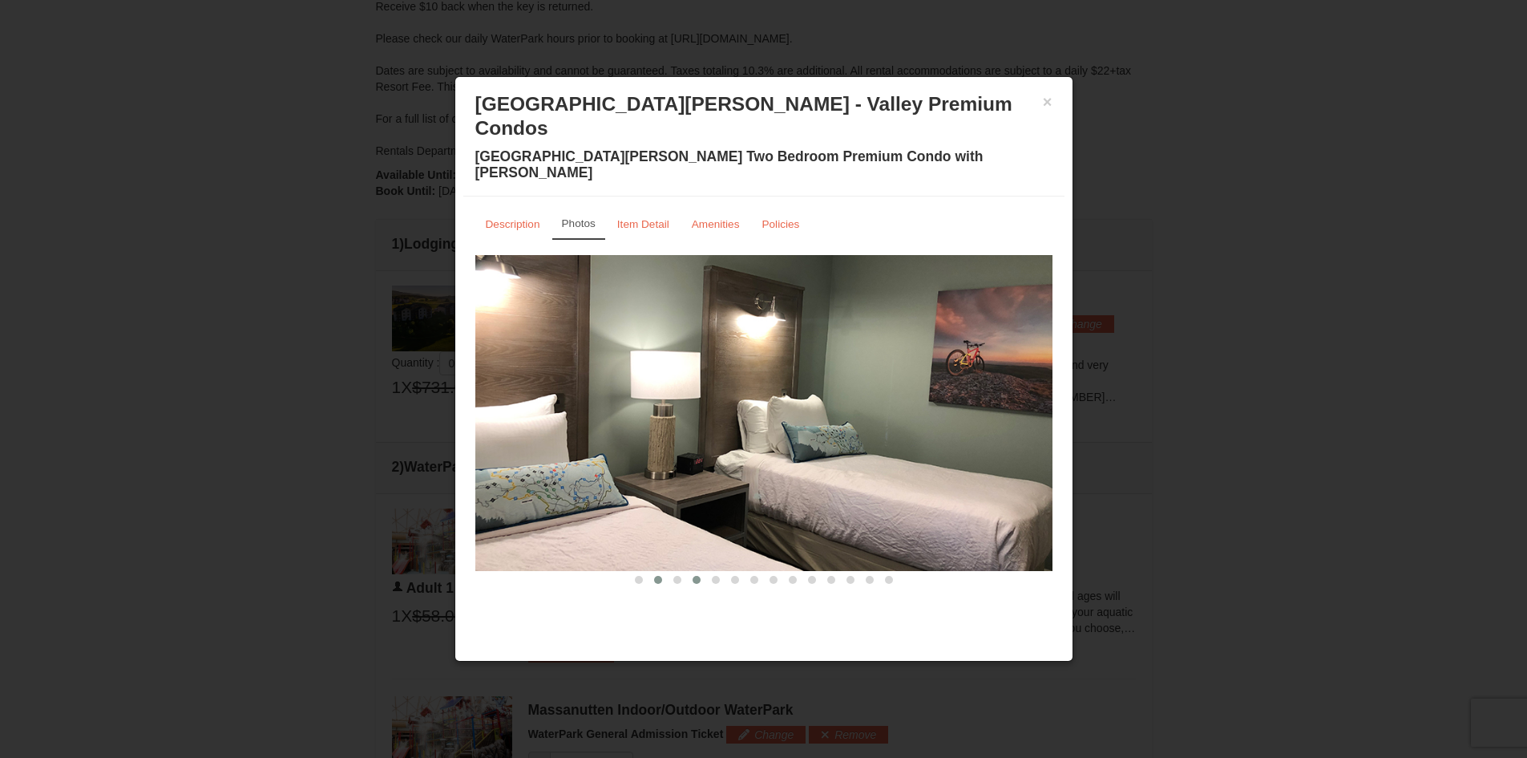
click at [693, 576] on span at bounding box center [697, 580] width 8 height 8
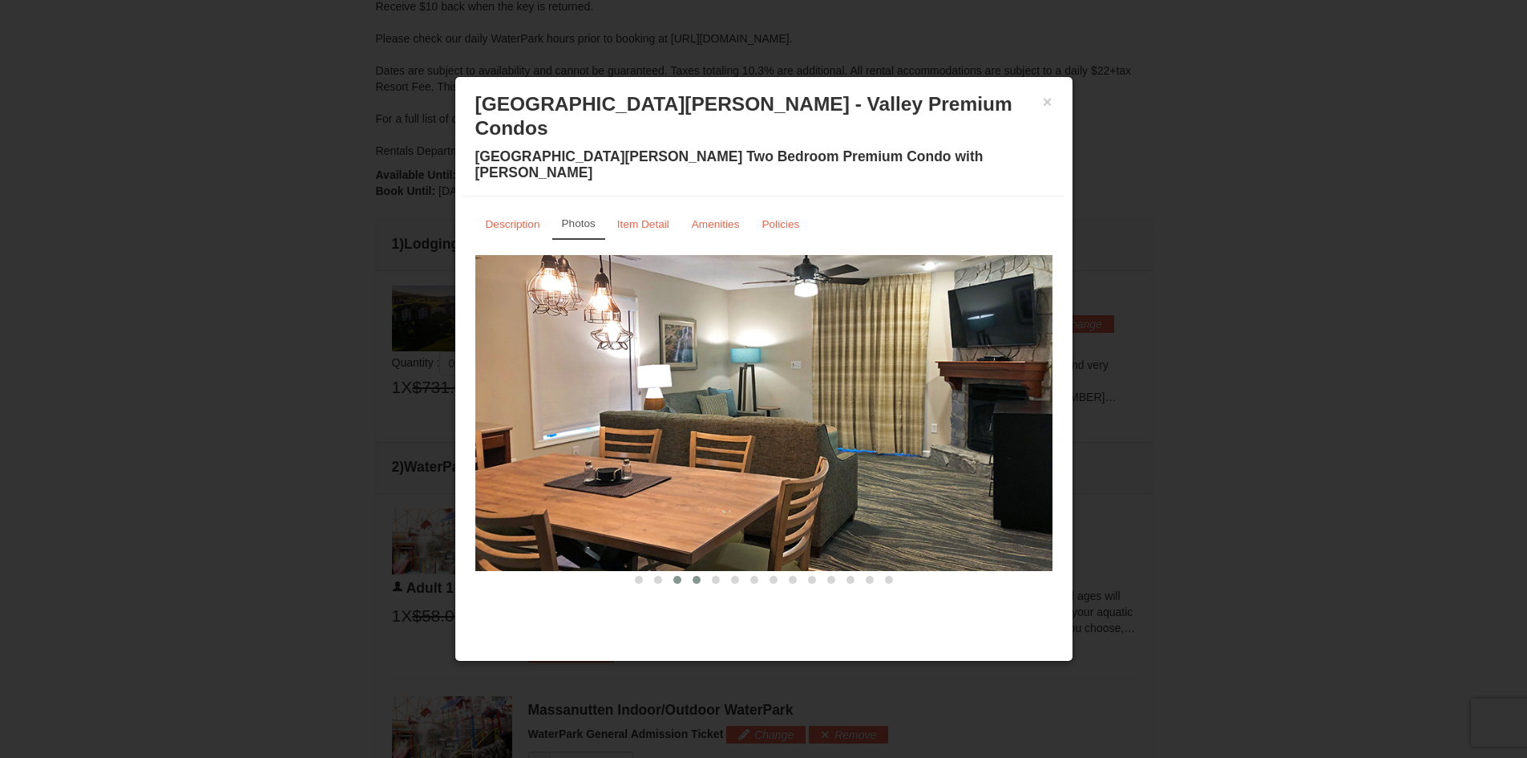
click at [678, 572] on button at bounding box center [677, 580] width 19 height 16
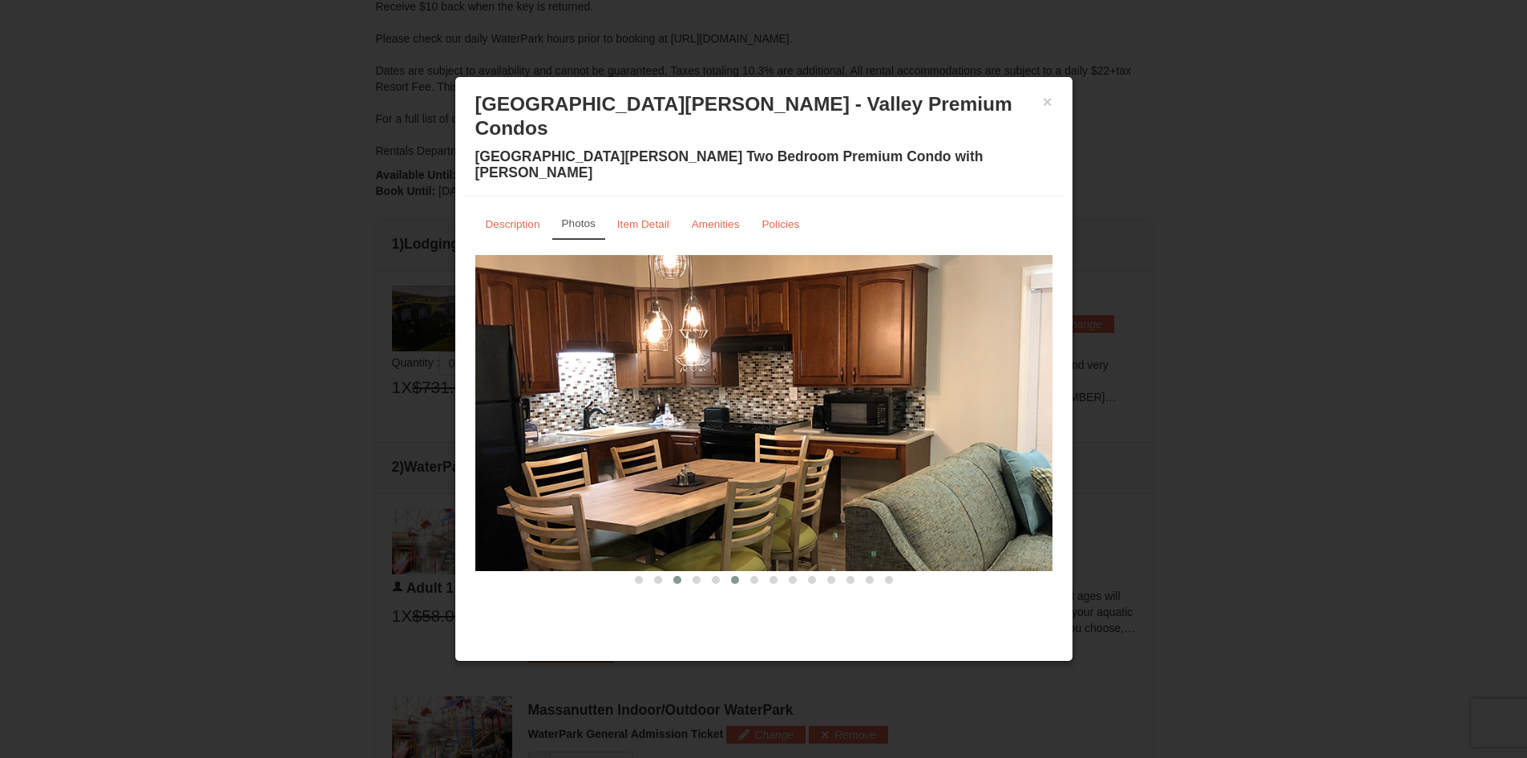
click at [731, 572] on button at bounding box center [734, 580] width 19 height 16
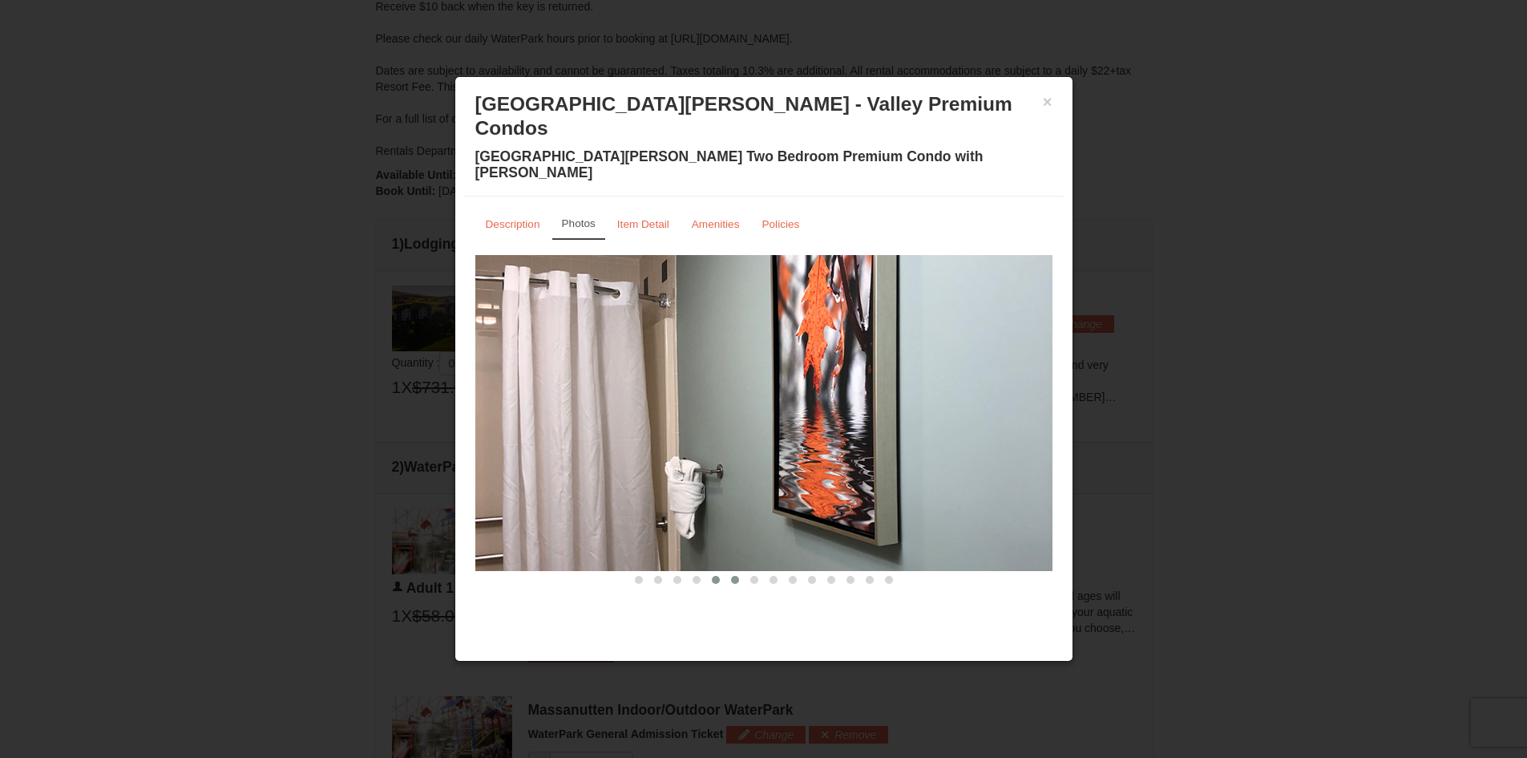
click at [710, 572] on button at bounding box center [715, 580] width 19 height 16
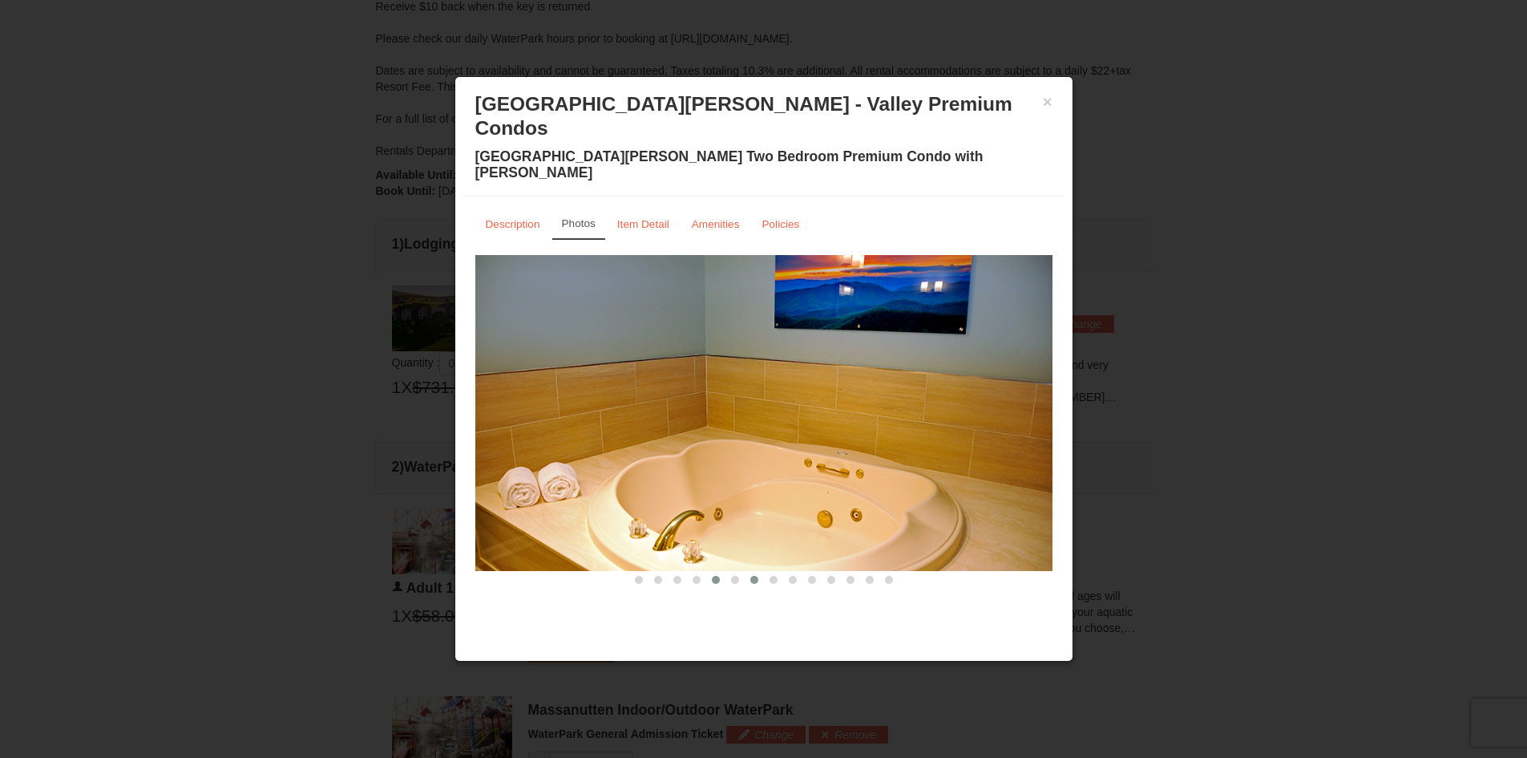
click at [757, 576] on span at bounding box center [754, 580] width 8 height 8
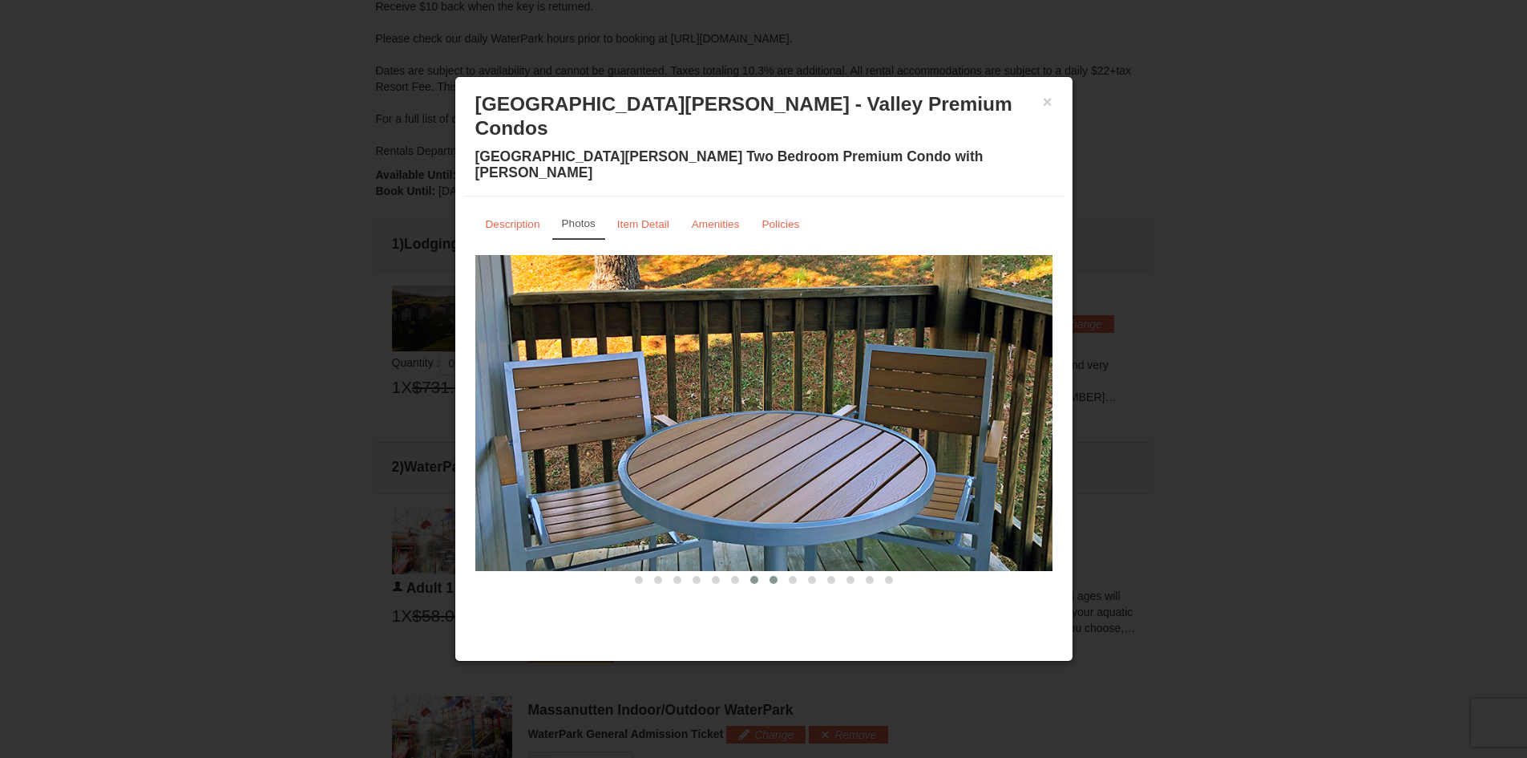
click at [778, 572] on button at bounding box center [773, 580] width 19 height 16
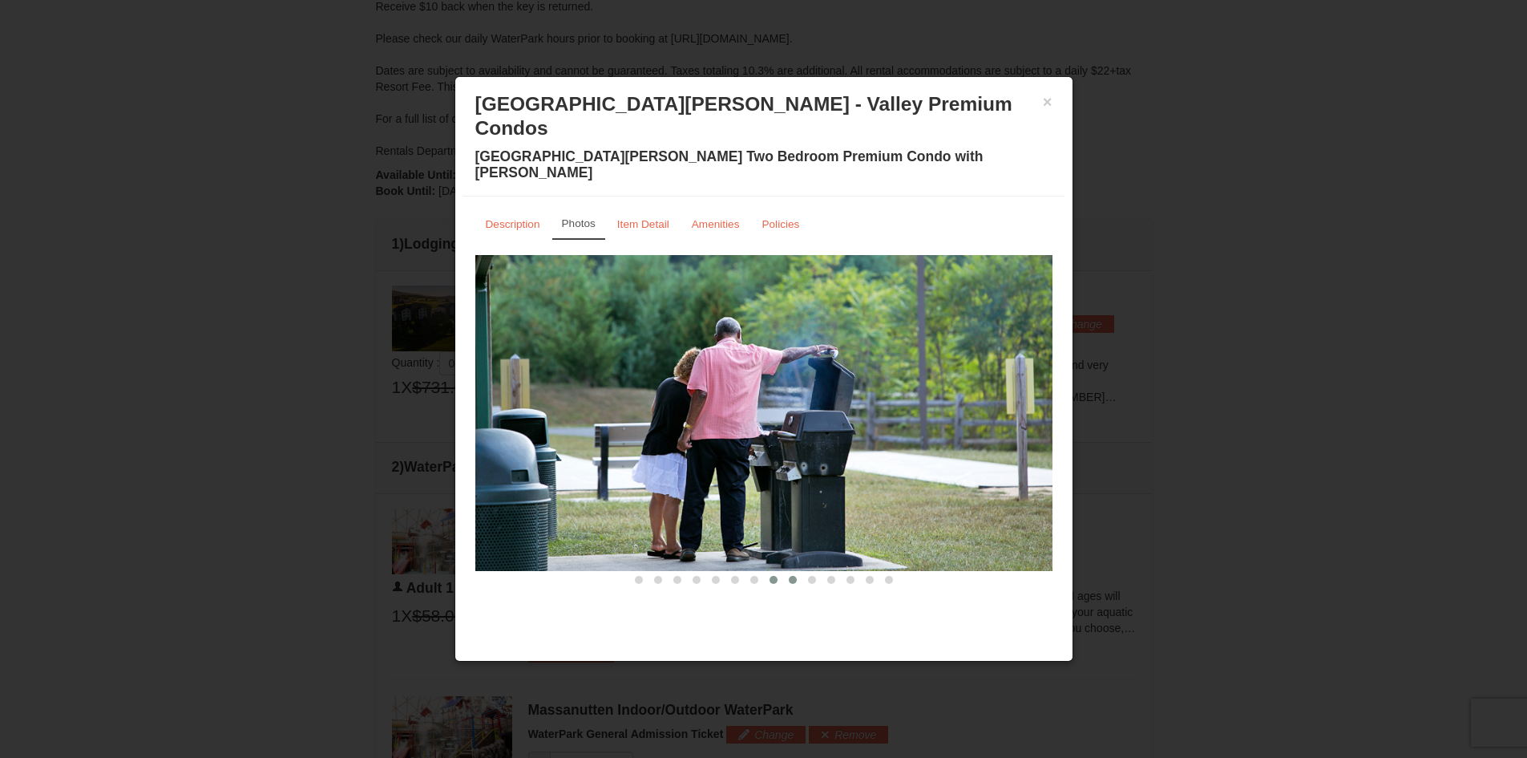
click at [790, 576] on span at bounding box center [793, 580] width 8 height 8
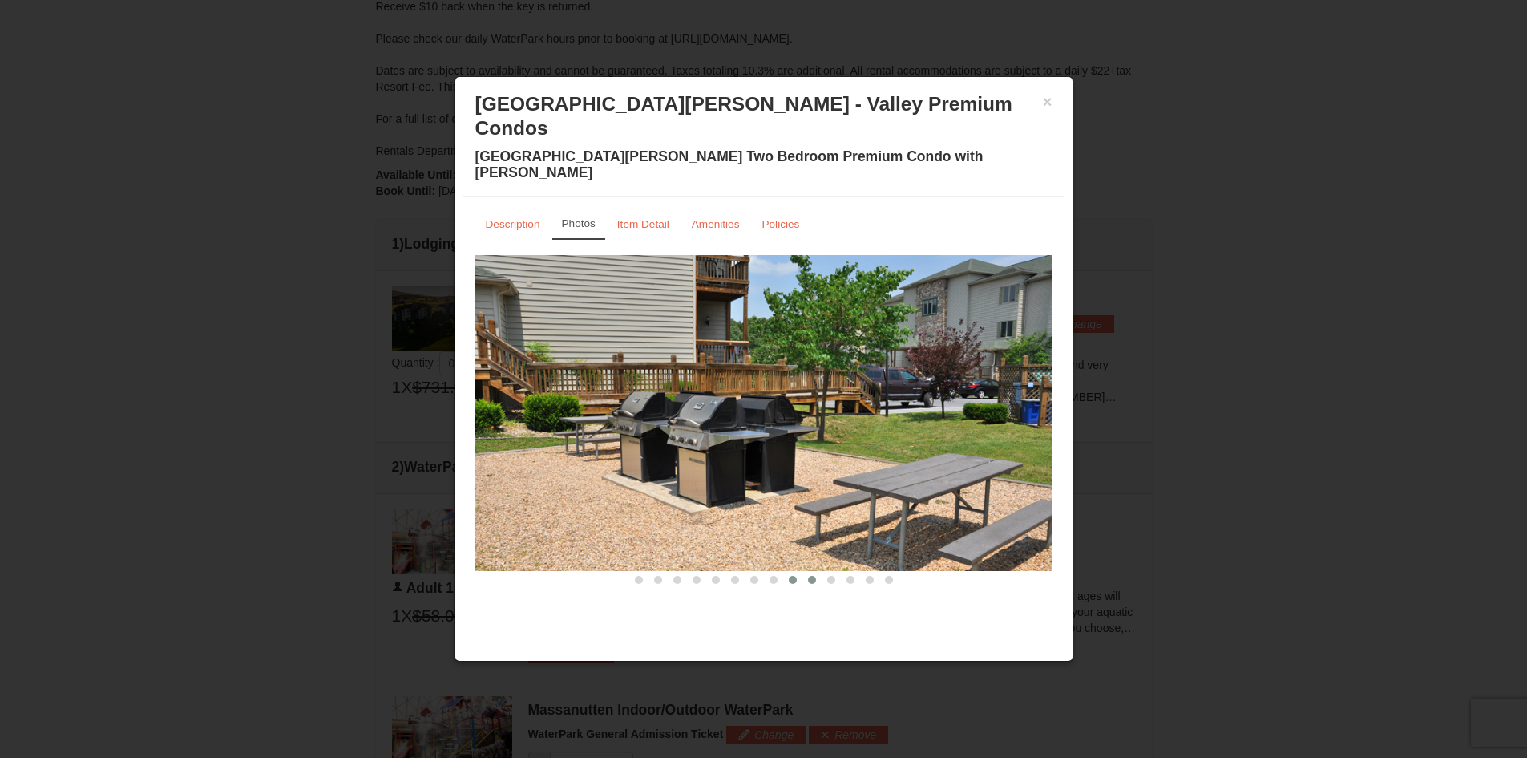
click at [805, 572] on button at bounding box center [811, 580] width 19 height 16
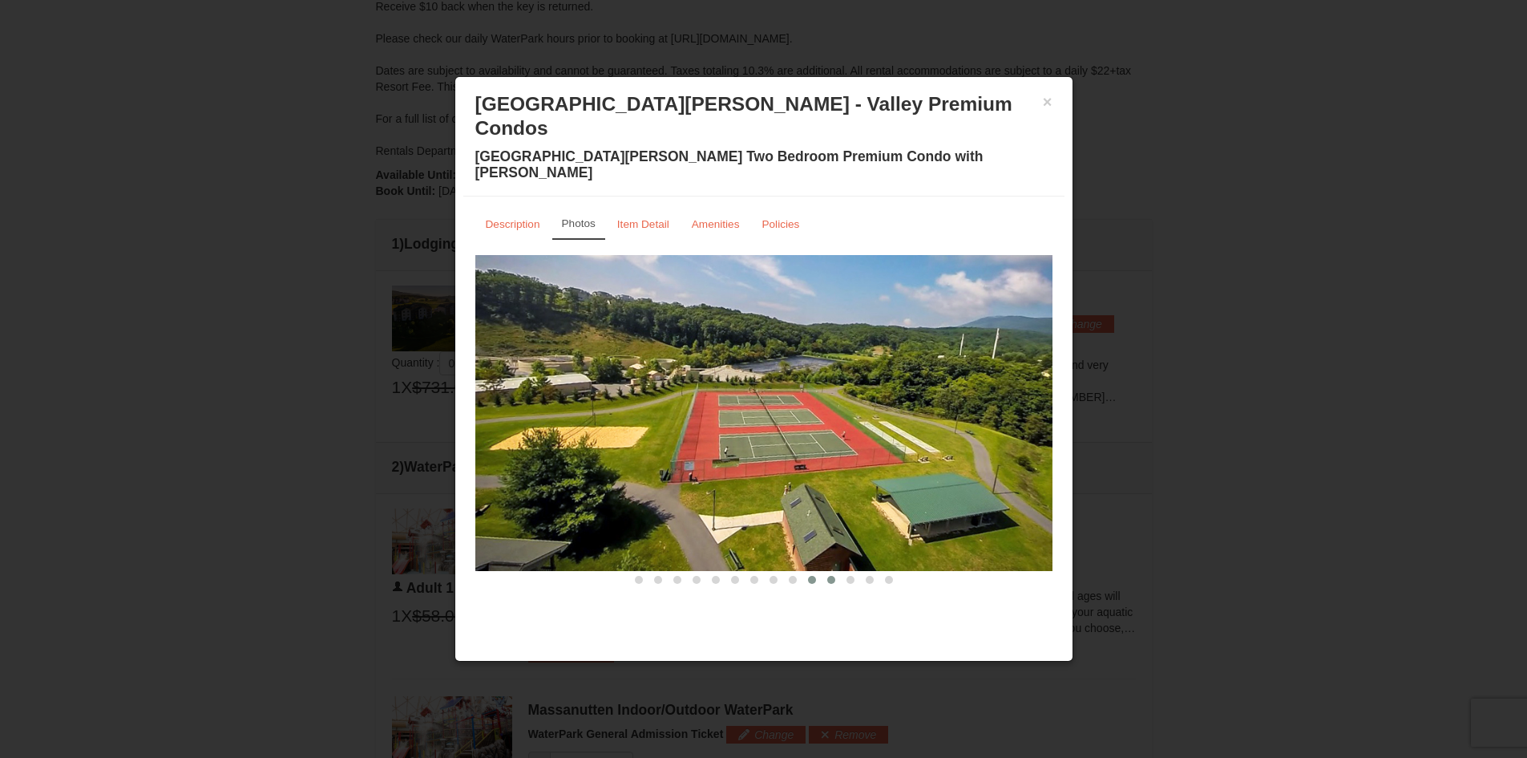
click at [830, 576] on span at bounding box center [831, 580] width 8 height 8
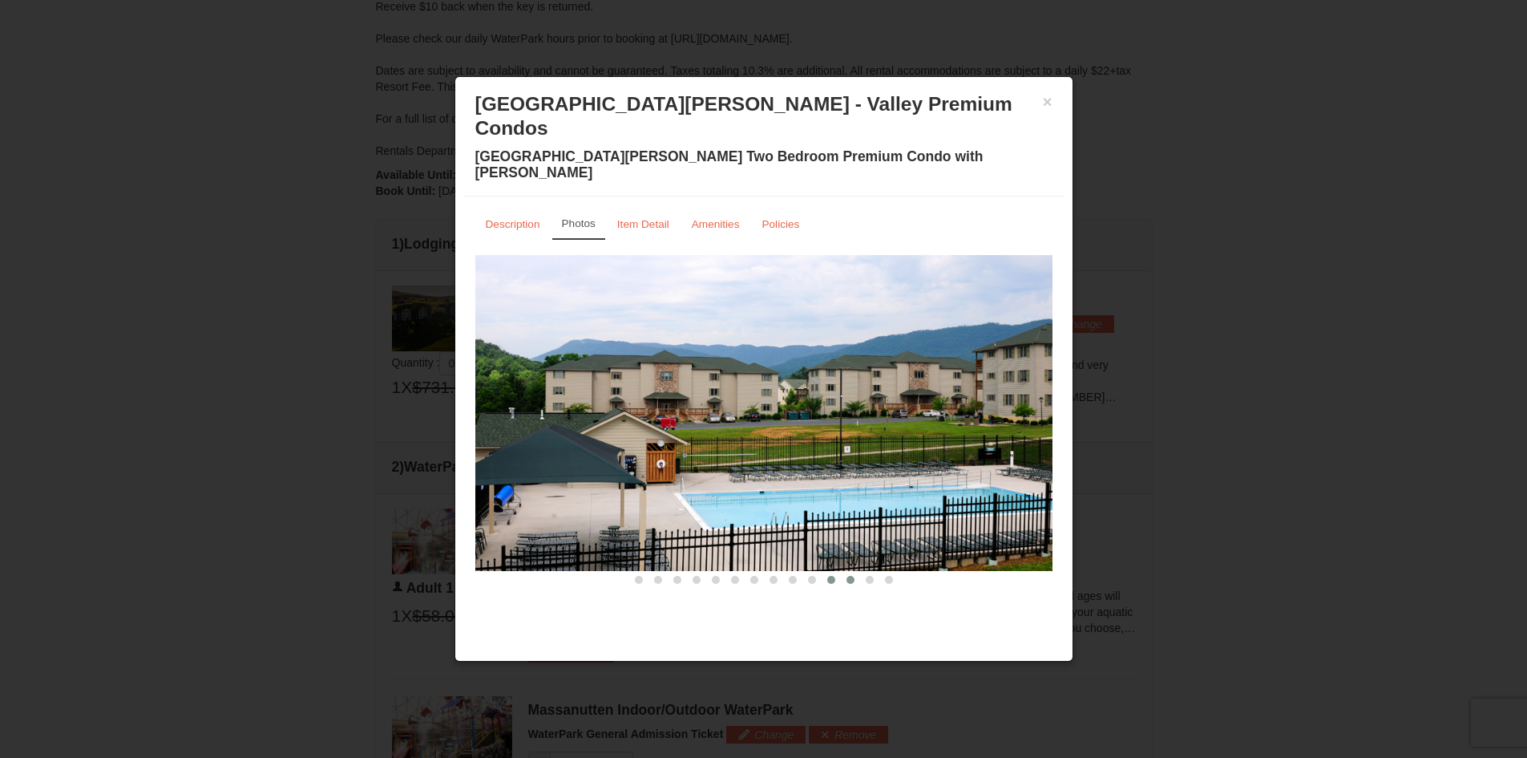
click at [849, 576] on span at bounding box center [850, 580] width 8 height 8
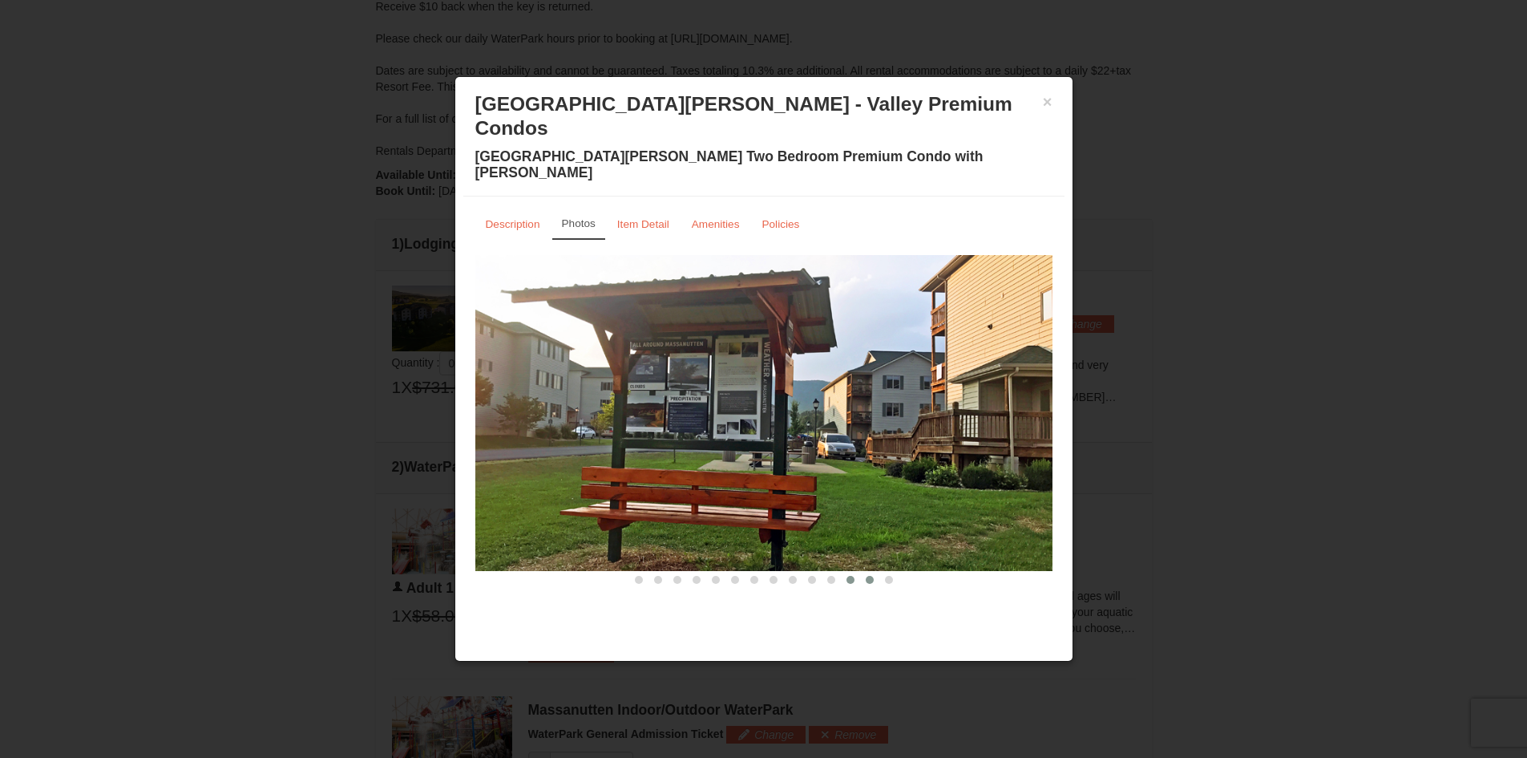
click at [868, 576] on span at bounding box center [870, 580] width 8 height 8
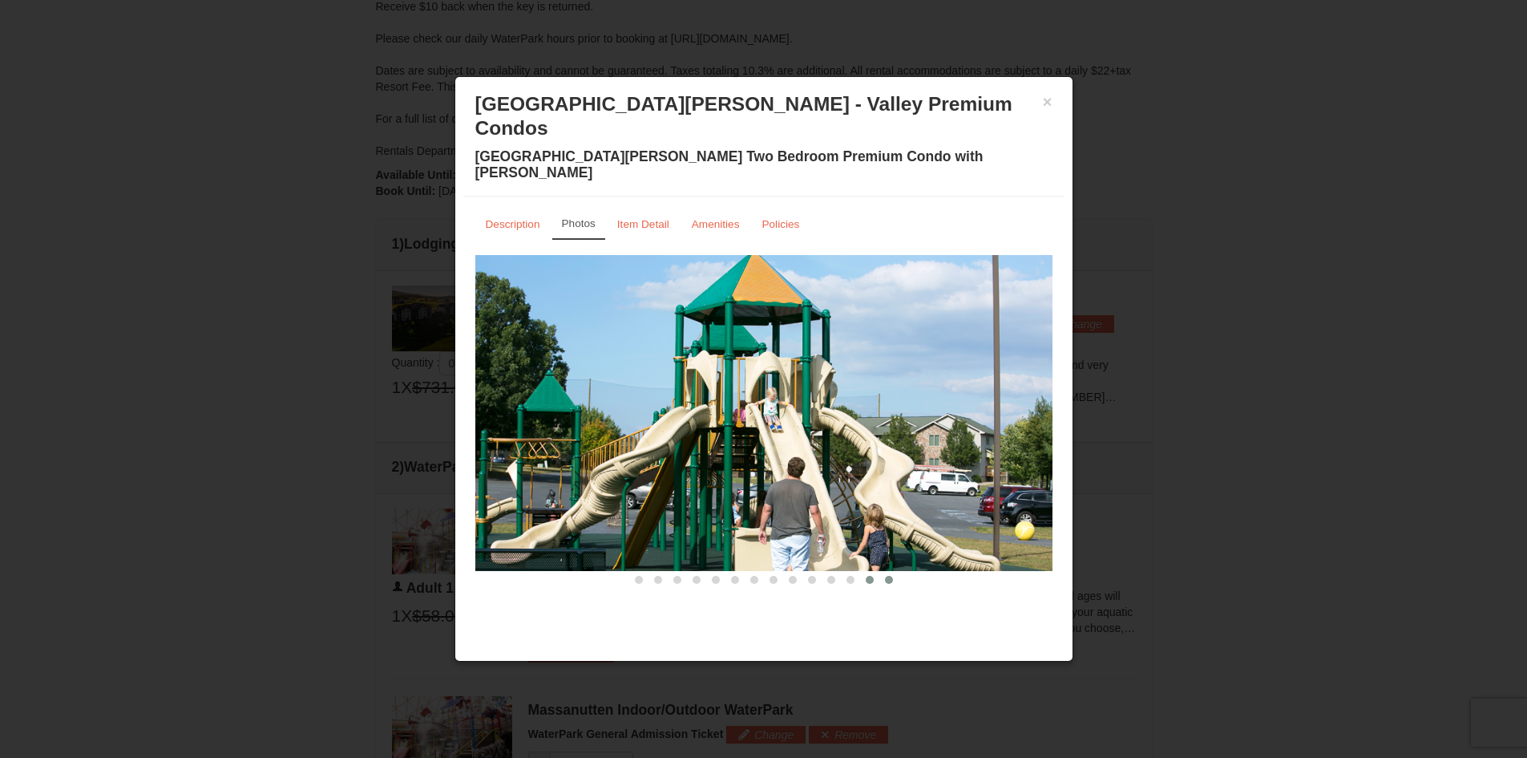
click at [886, 576] on span at bounding box center [889, 580] width 8 height 8
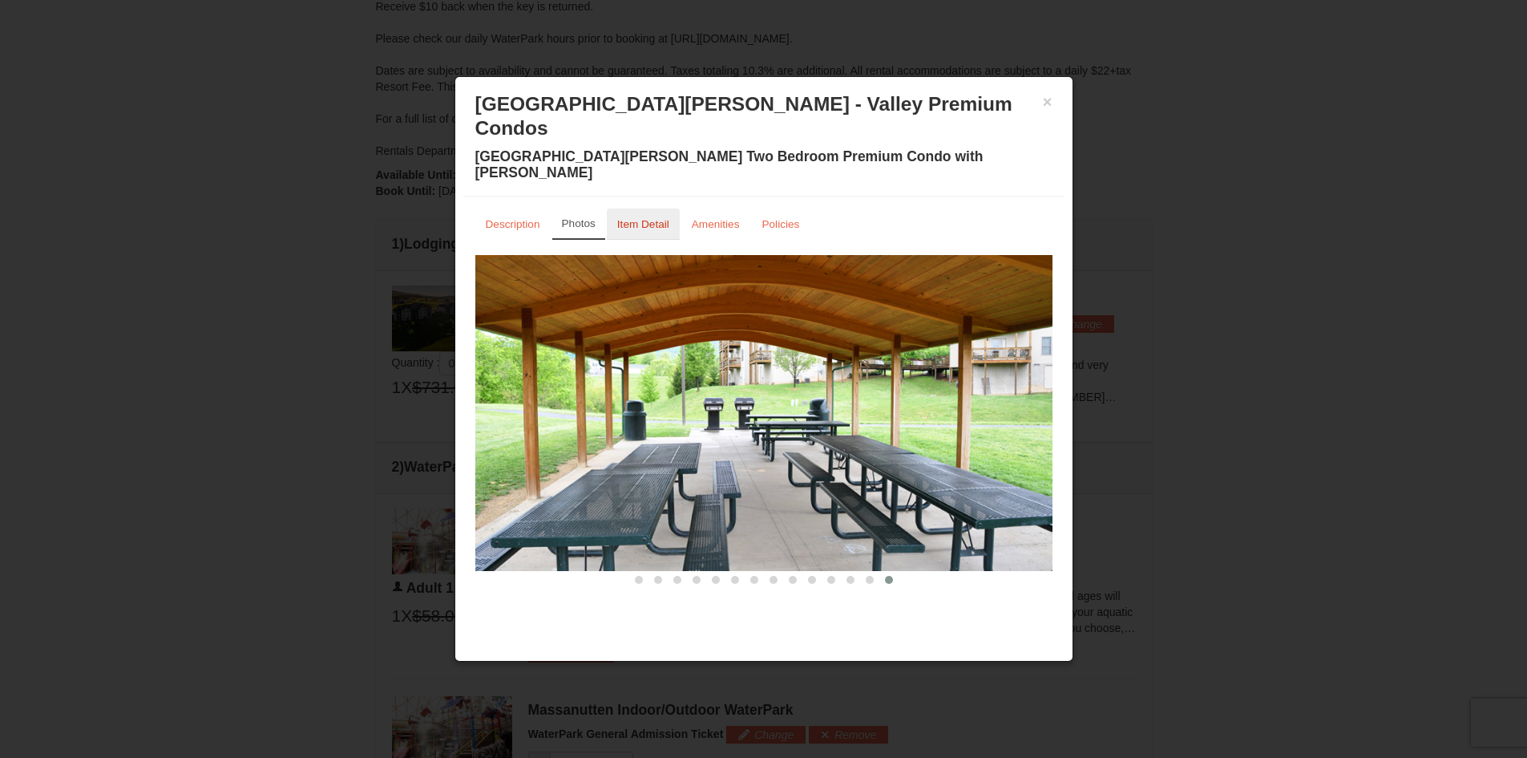
click at [649, 218] on small "Item Detail" at bounding box center [643, 224] width 52 height 12
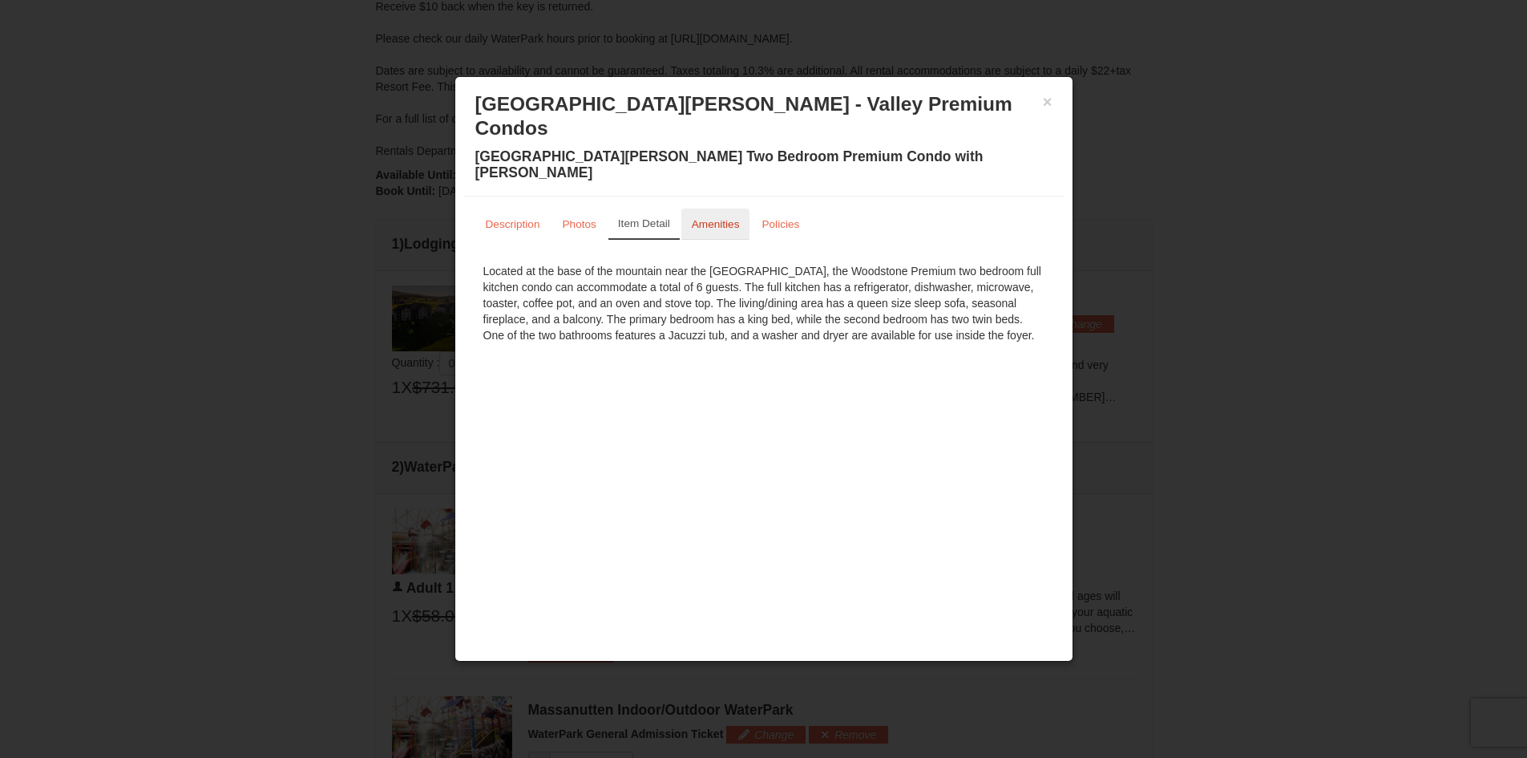
click at [722, 208] on link "Amenities" at bounding box center [715, 223] width 69 height 31
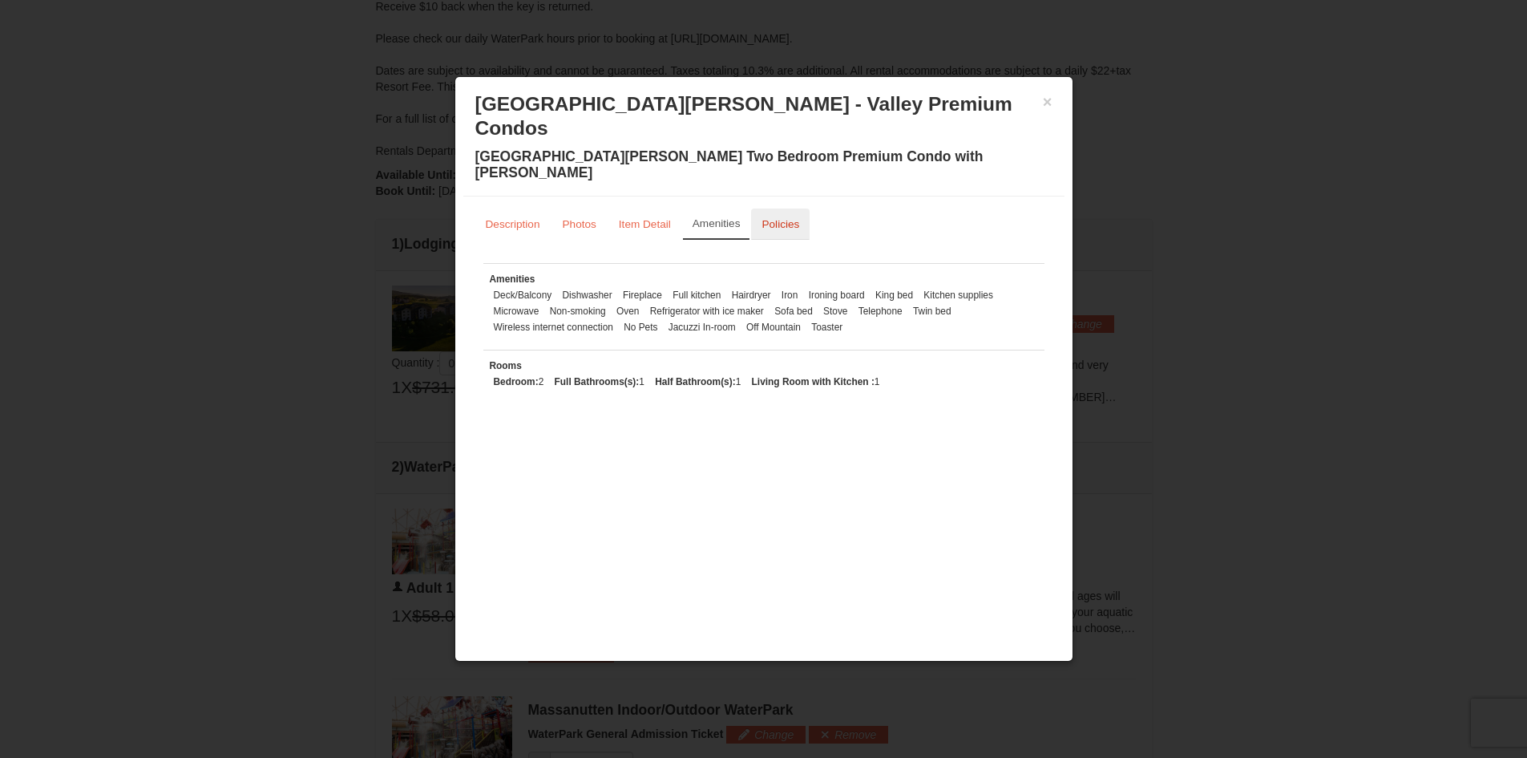
click at [787, 218] on small "Policies" at bounding box center [781, 224] width 38 height 12
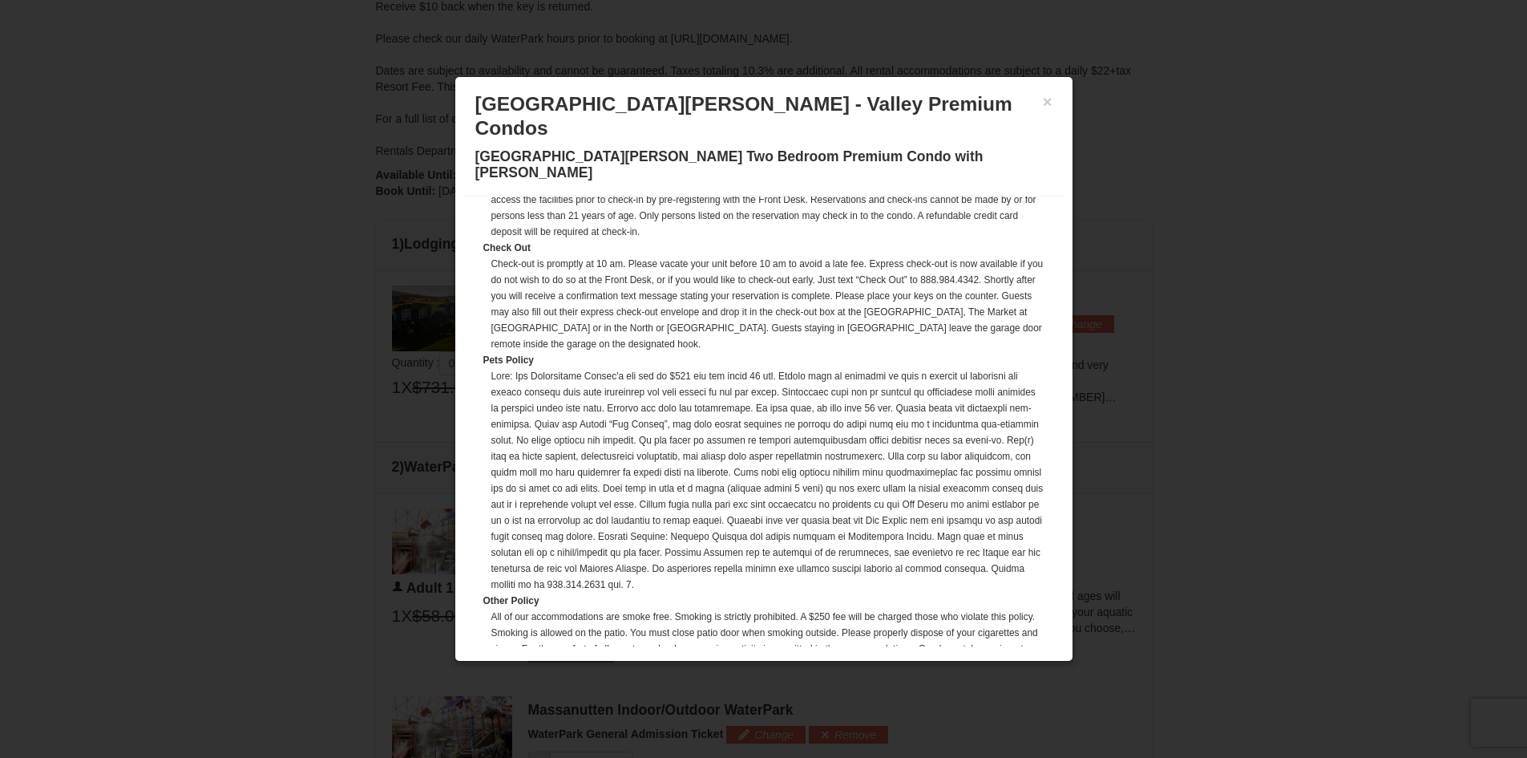
scroll to position [367, 0]
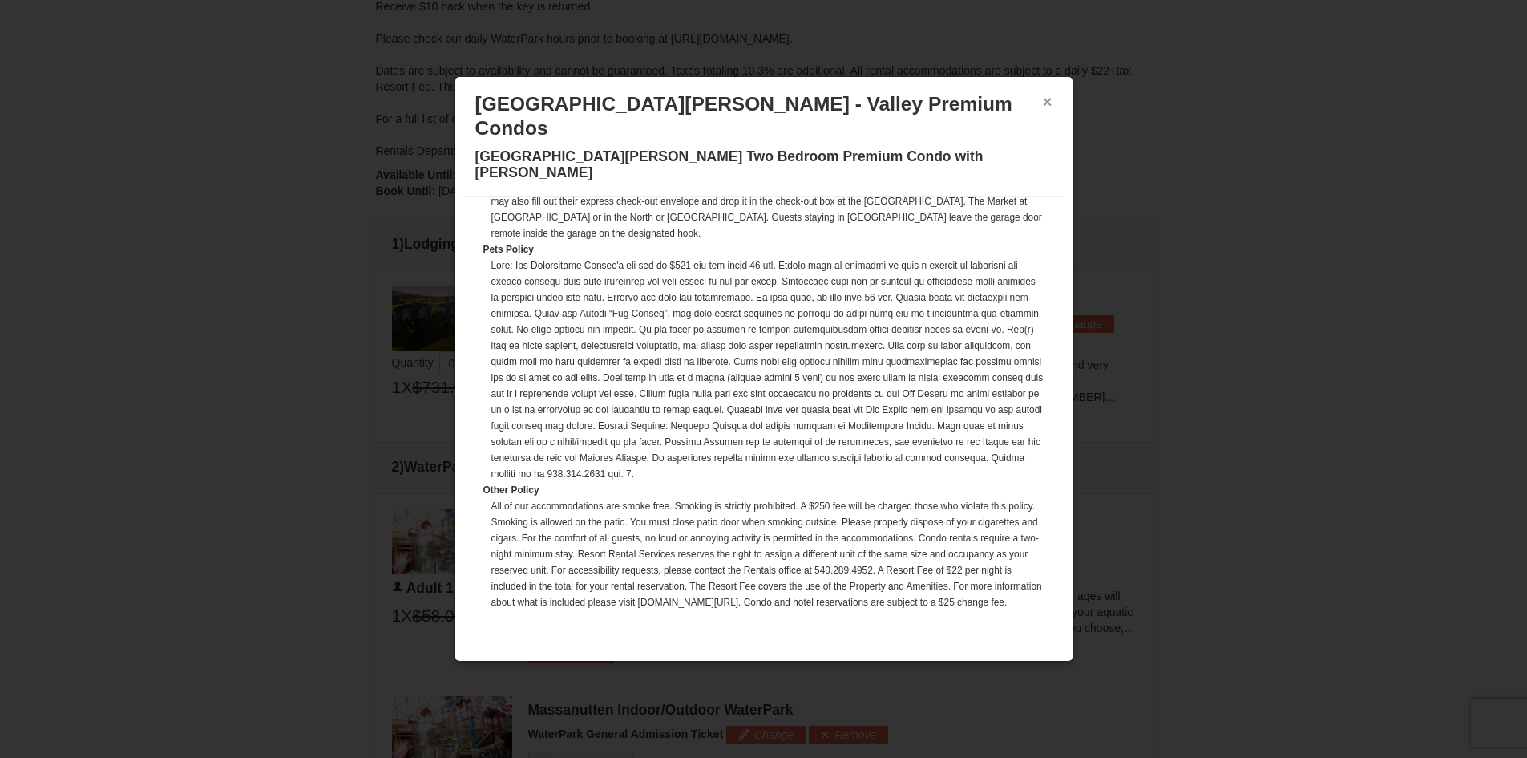
click at [1044, 103] on button "×" at bounding box center [1048, 102] width 10 height 16
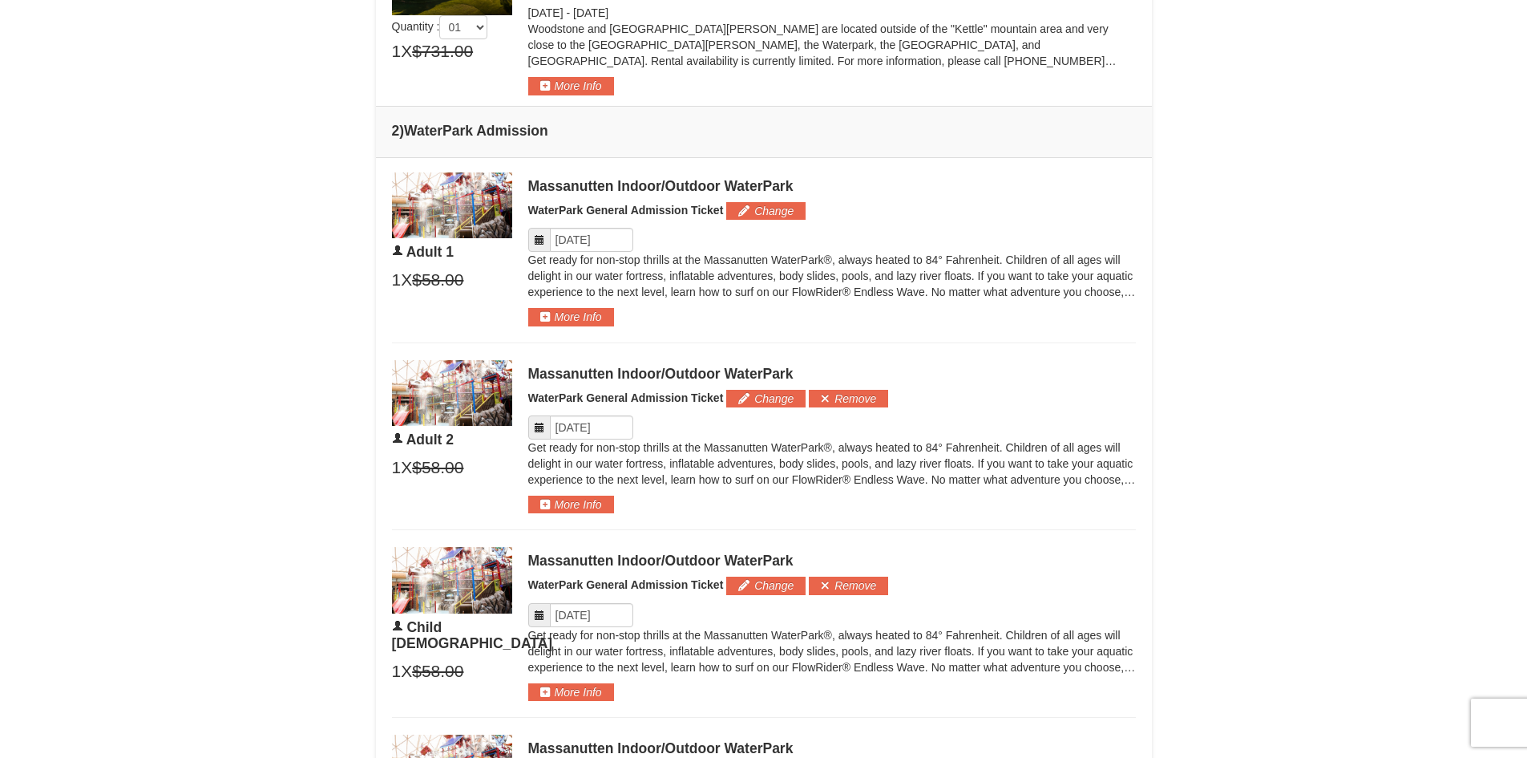
scroll to position [721, 0]
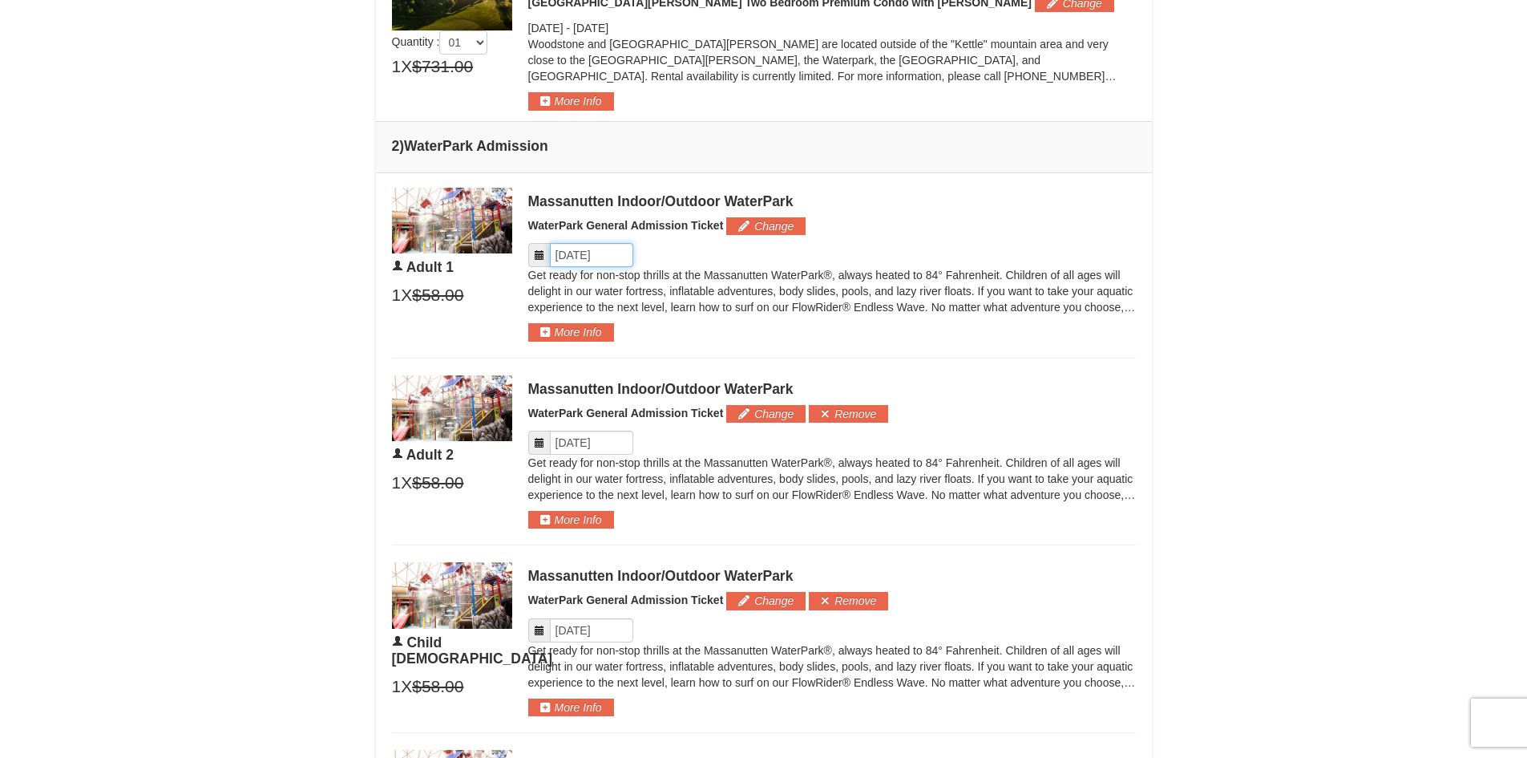
click at [611, 255] on input "Please format dates MM/DD/YYYY" at bounding box center [591, 255] width 83 height 24
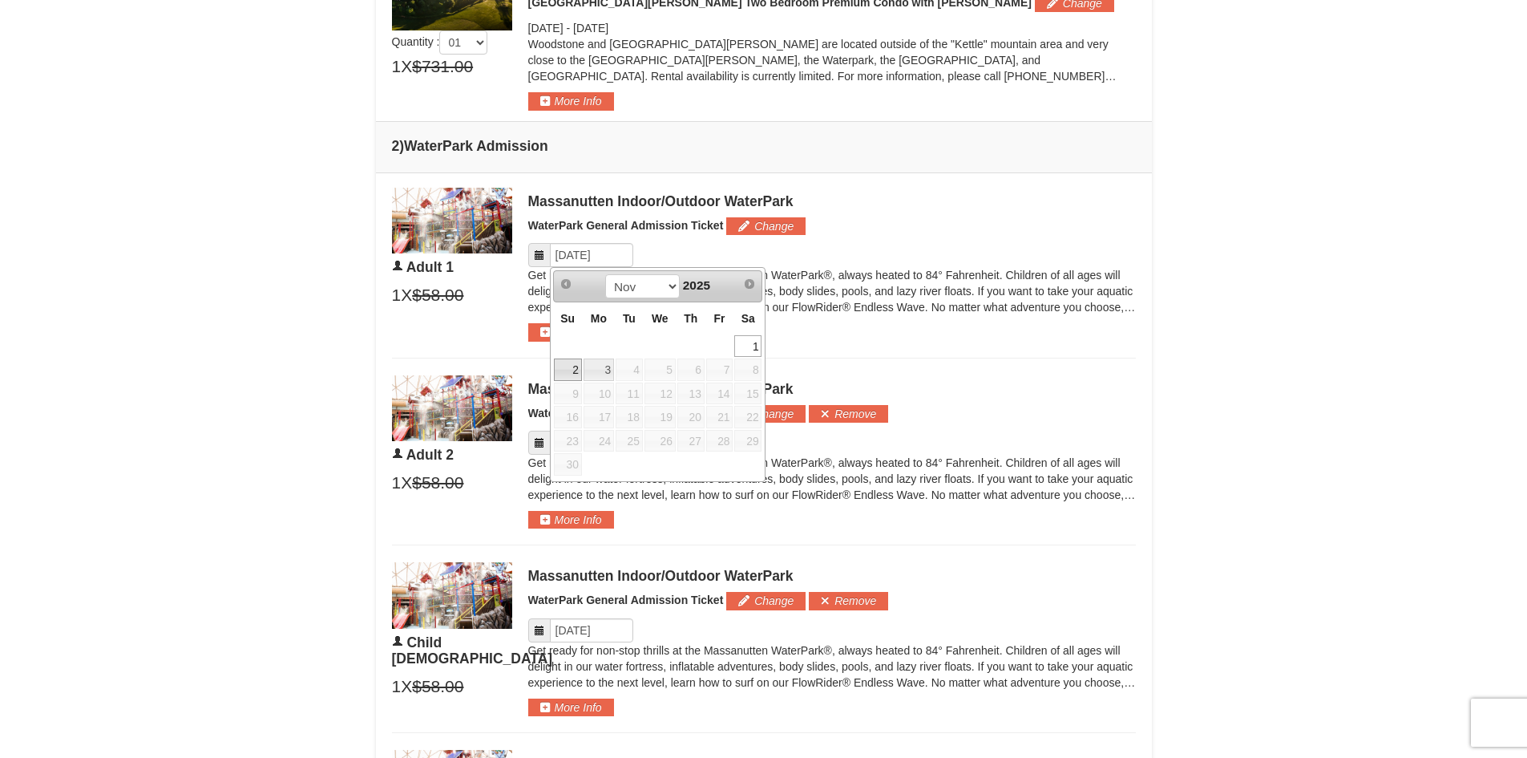
click at [561, 360] on link "2" at bounding box center [568, 369] width 28 height 22
type input "[DATE]"
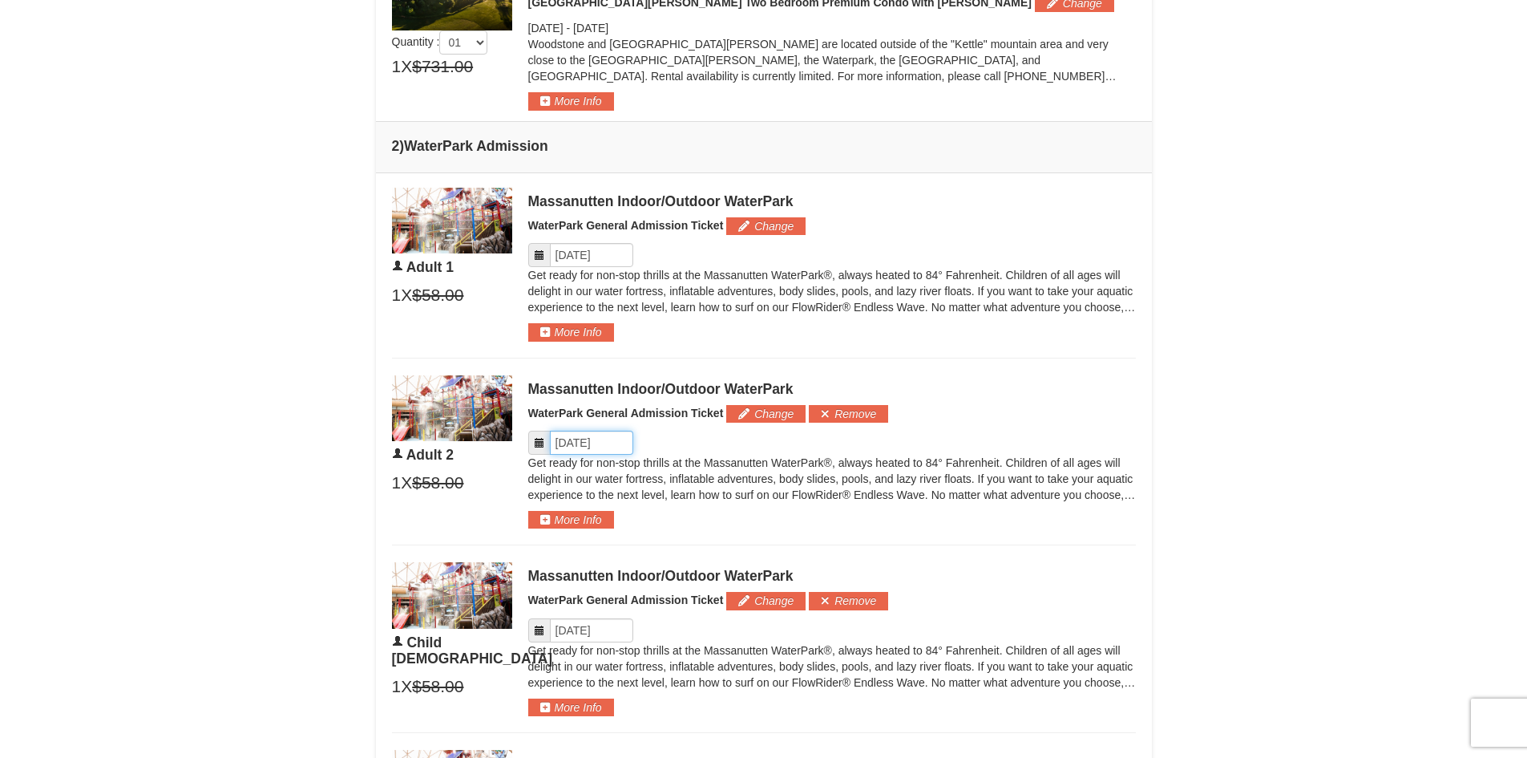
click at [581, 442] on input "Please format dates MM/DD/YYYY" at bounding box center [591, 442] width 83 height 24
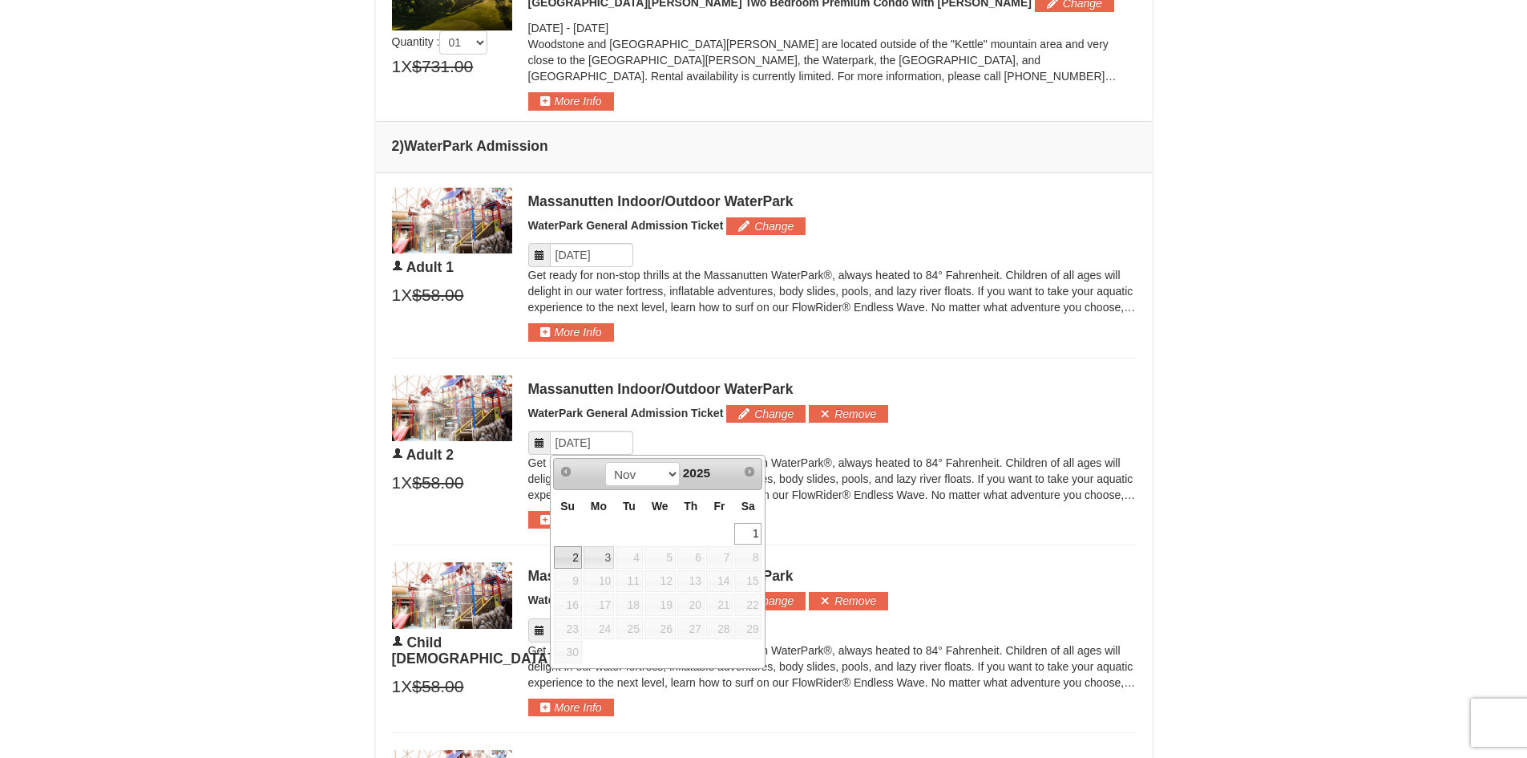
click at [567, 563] on link "2" at bounding box center [568, 557] width 28 height 22
type input "[DATE]"
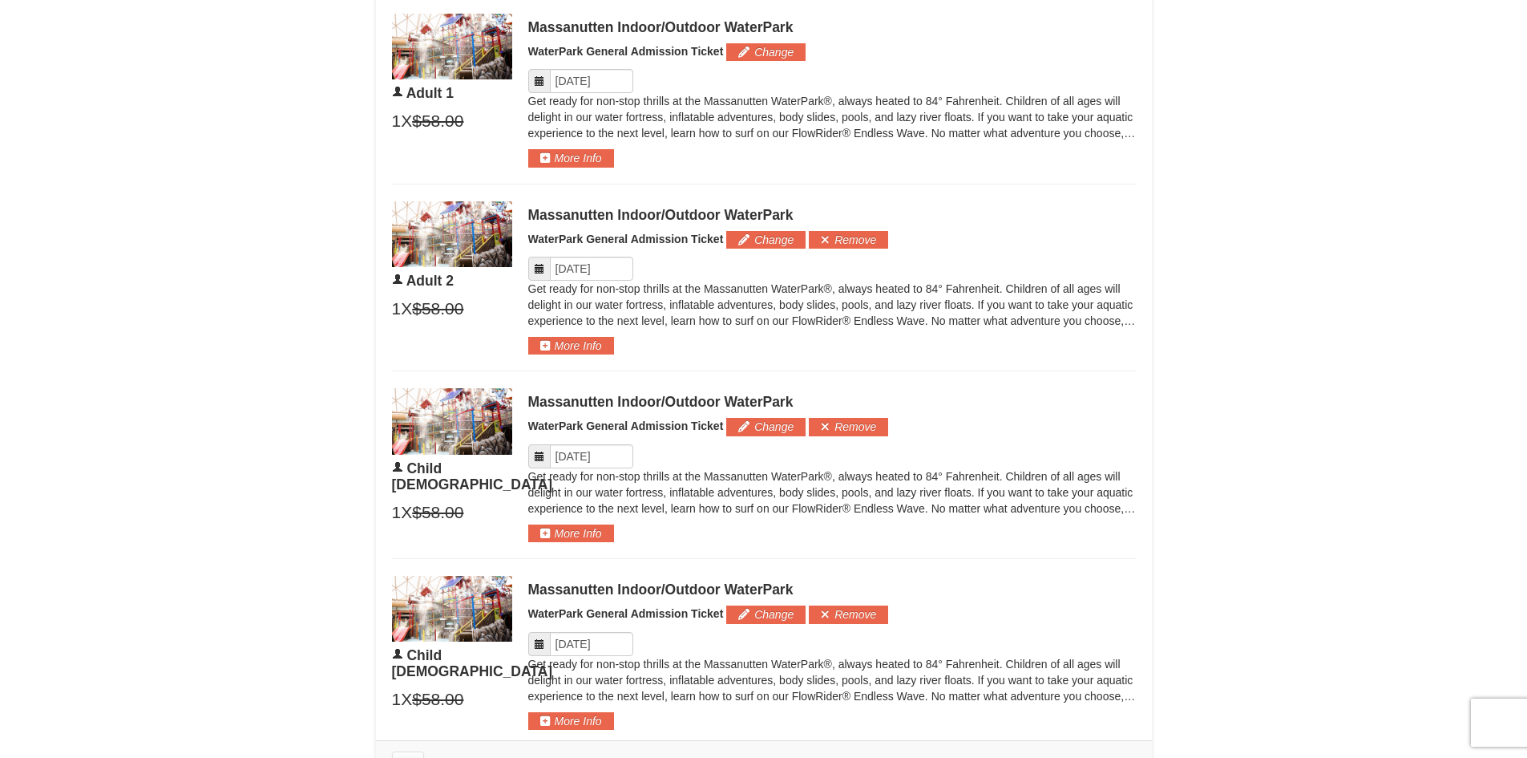
scroll to position [962, 0]
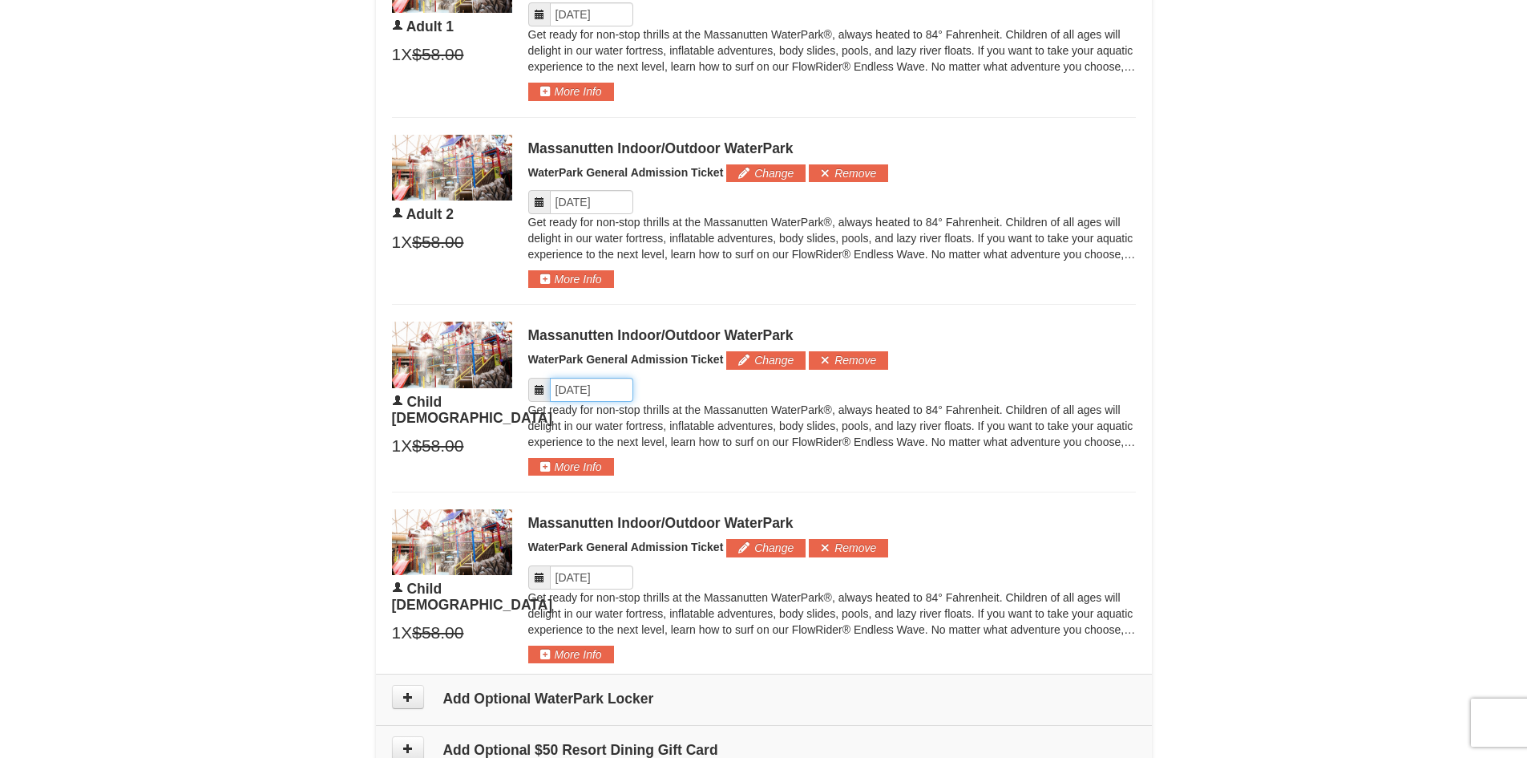
click at [580, 386] on input "Please format dates MM/DD/YYYY" at bounding box center [591, 390] width 83 height 24
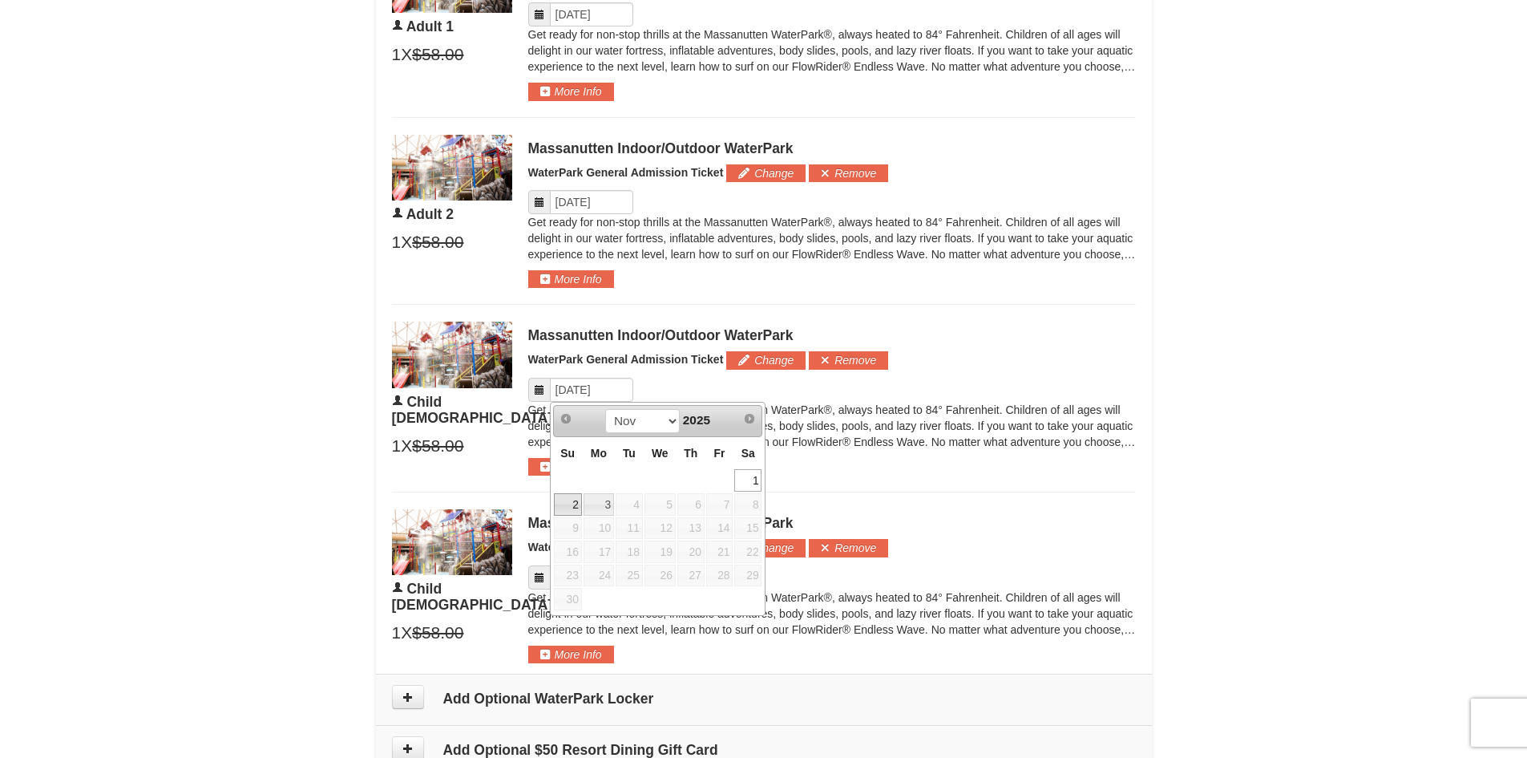
click at [560, 505] on link "2" at bounding box center [568, 504] width 28 height 22
type input "[DATE]"
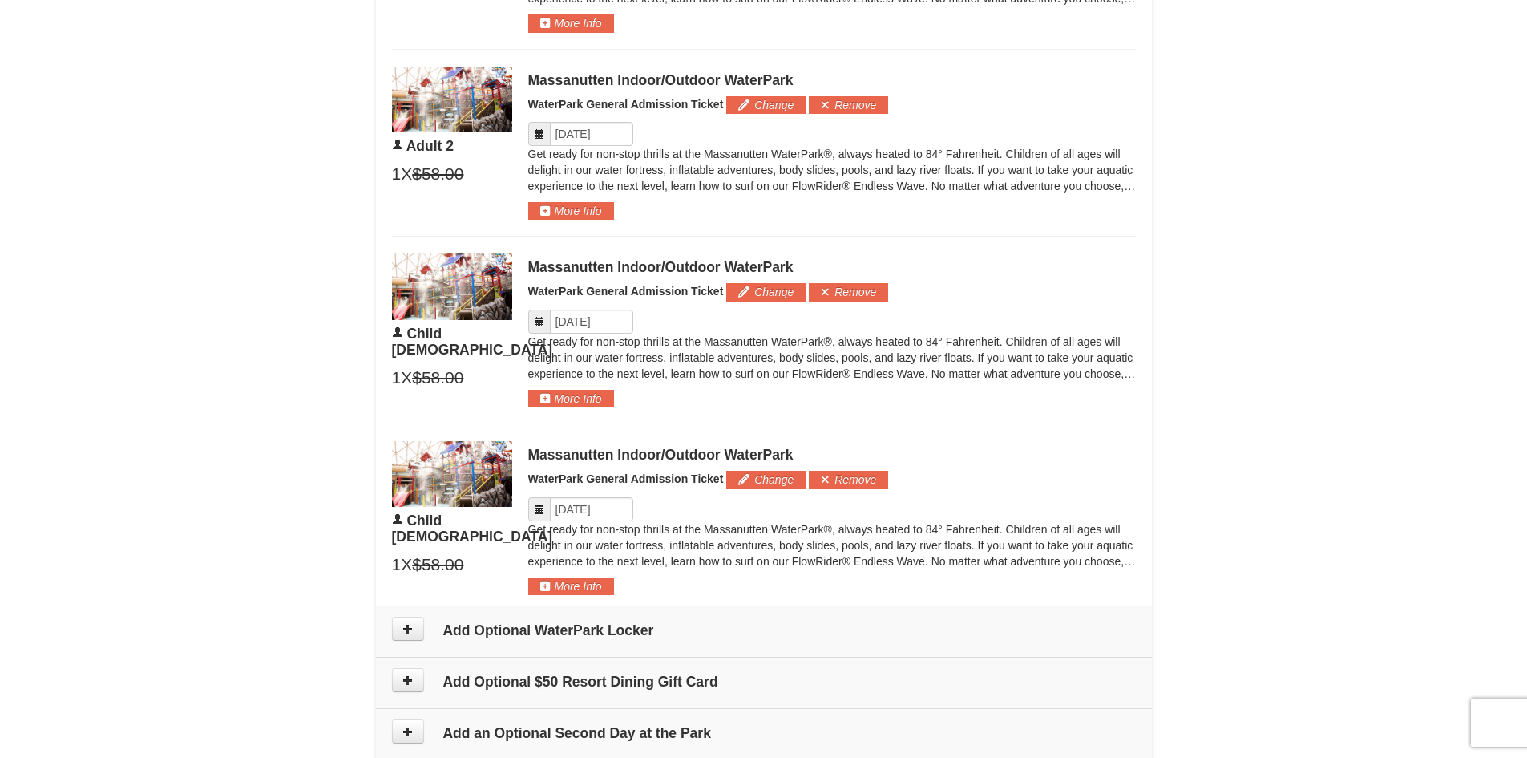
scroll to position [1122, 0]
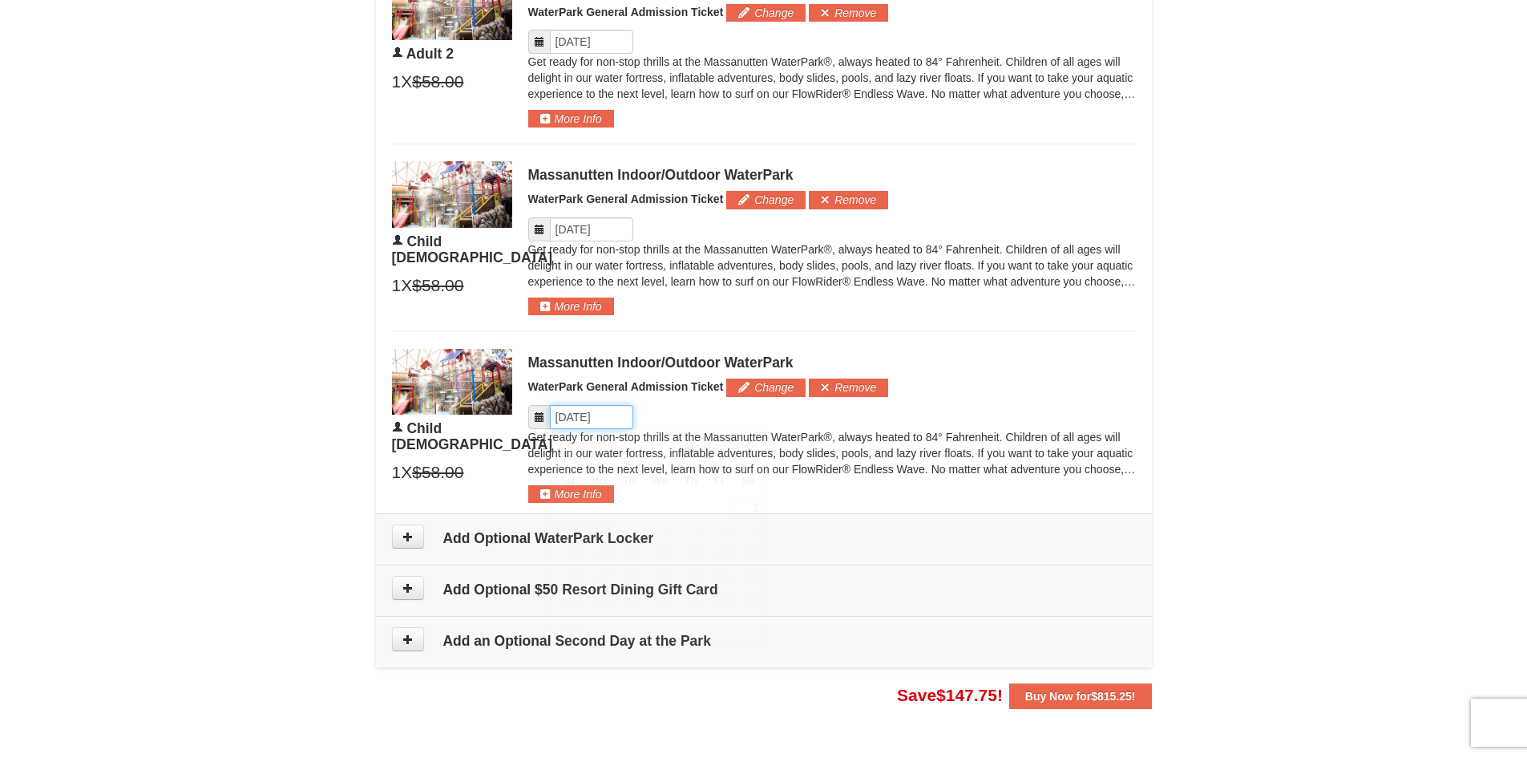
click at [581, 423] on input "Please format dates MM/DD/YYYY" at bounding box center [591, 417] width 83 height 24
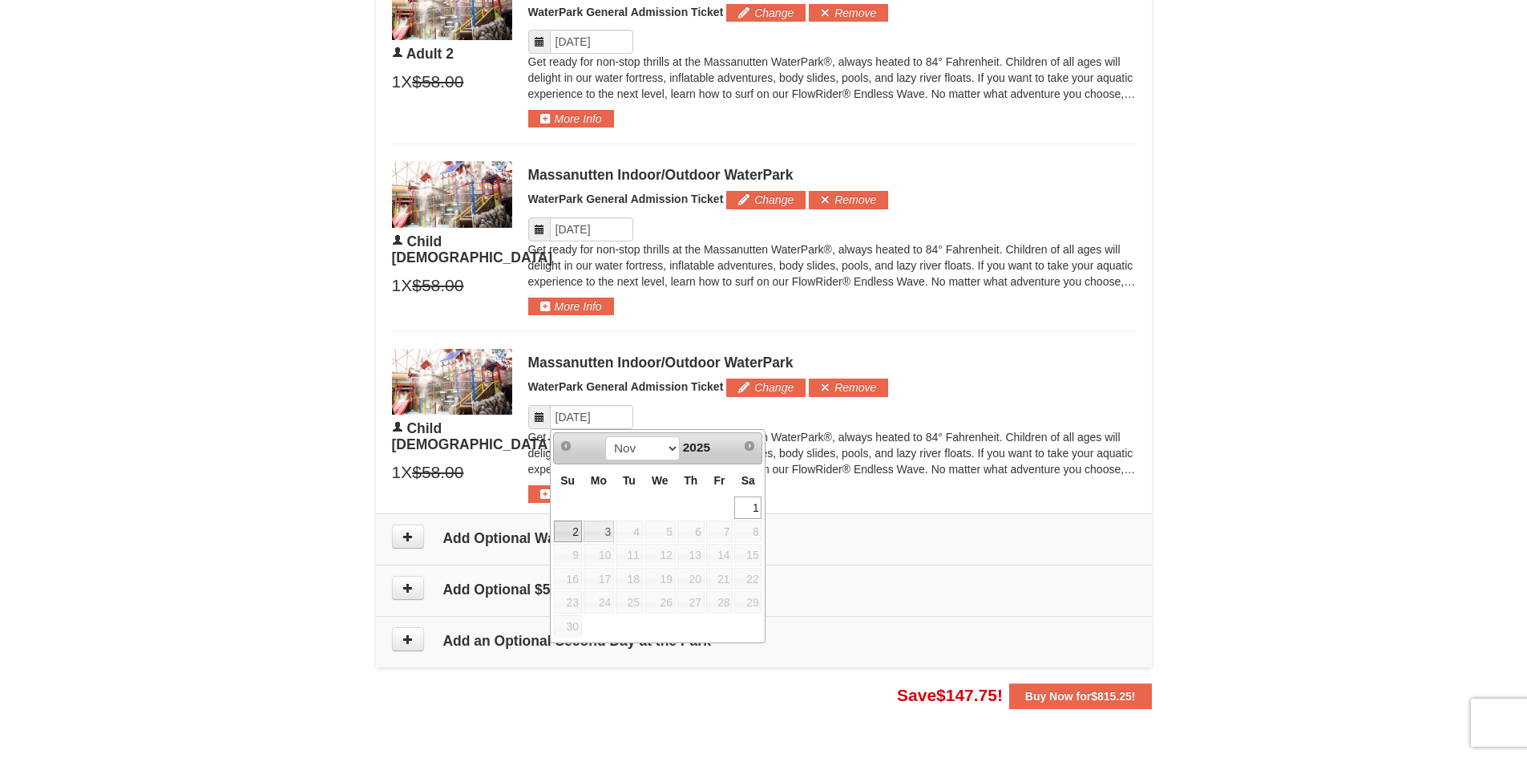
click at [569, 529] on link "2" at bounding box center [568, 531] width 28 height 22
type input "[DATE]"
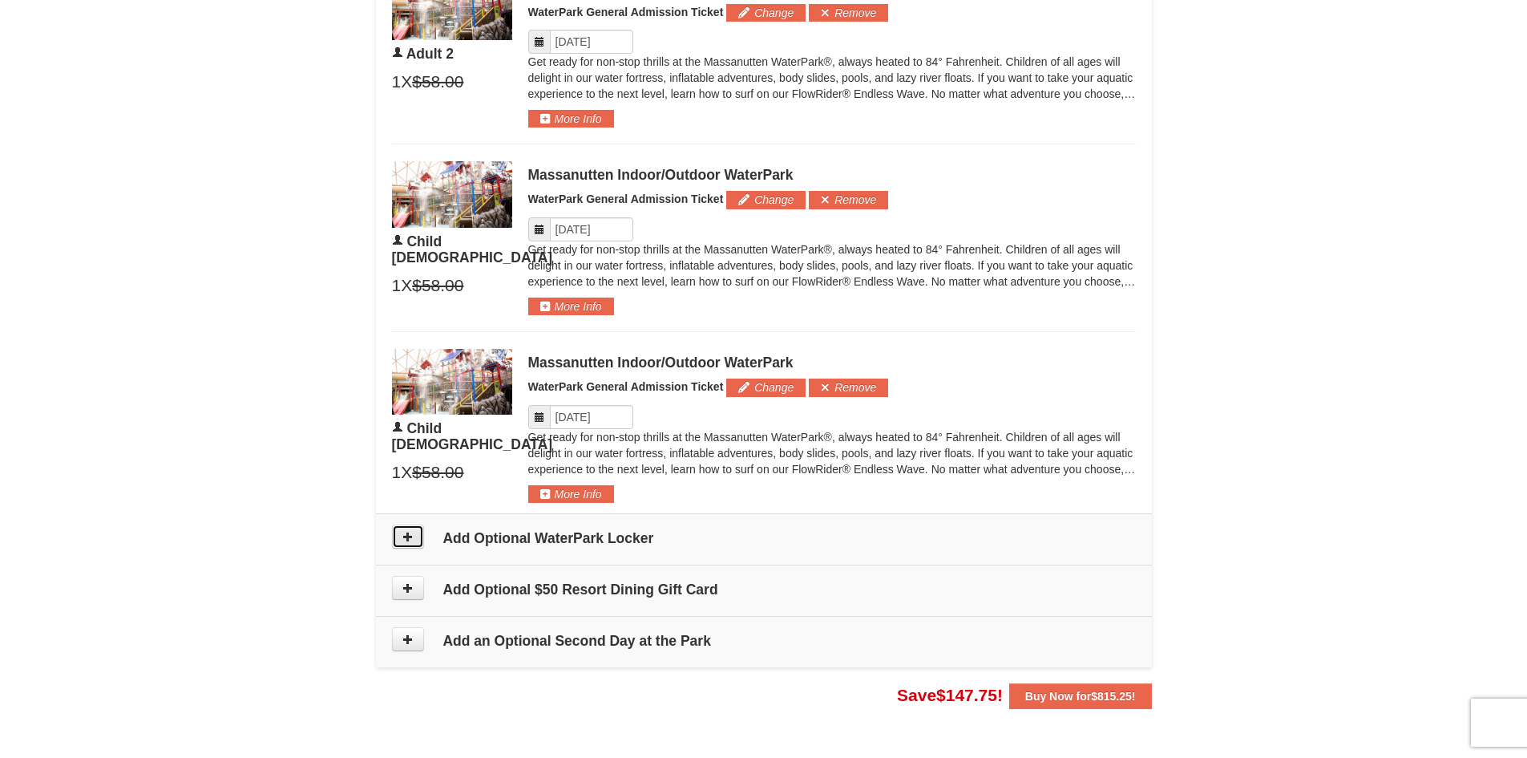
click at [405, 537] on icon at bounding box center [407, 536] width 11 height 11
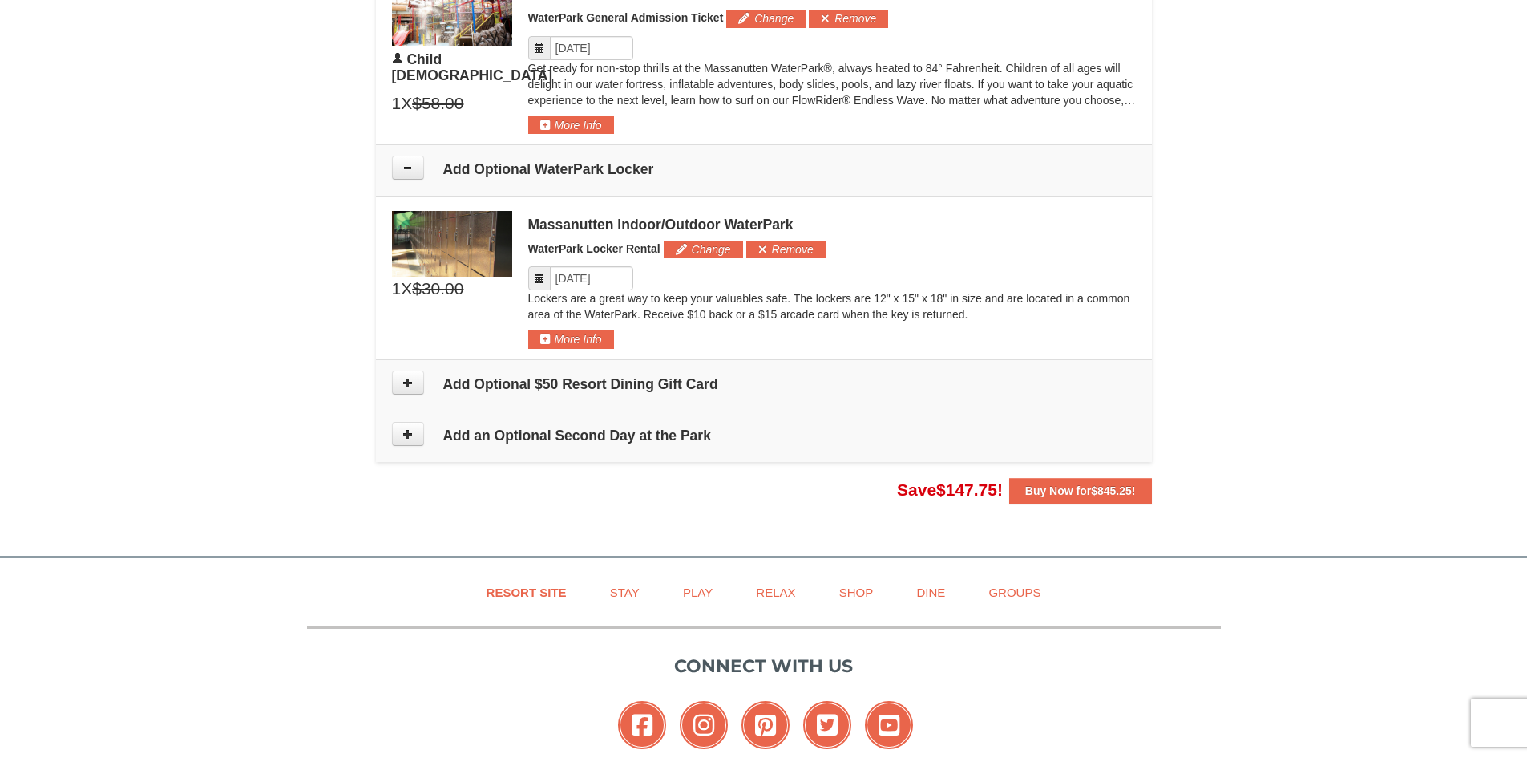
scroll to position [1476, 0]
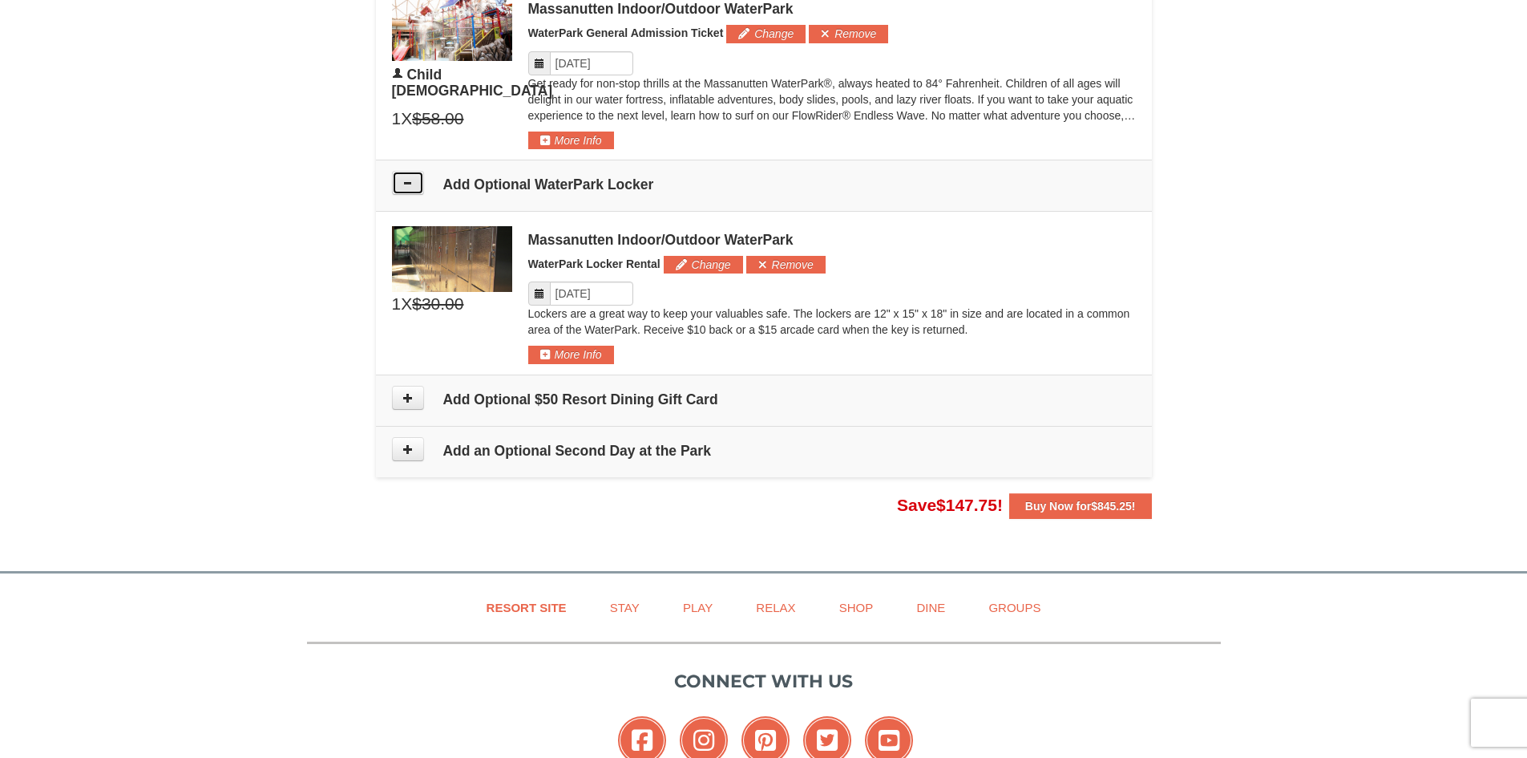
click at [404, 176] on button at bounding box center [408, 183] width 32 height 24
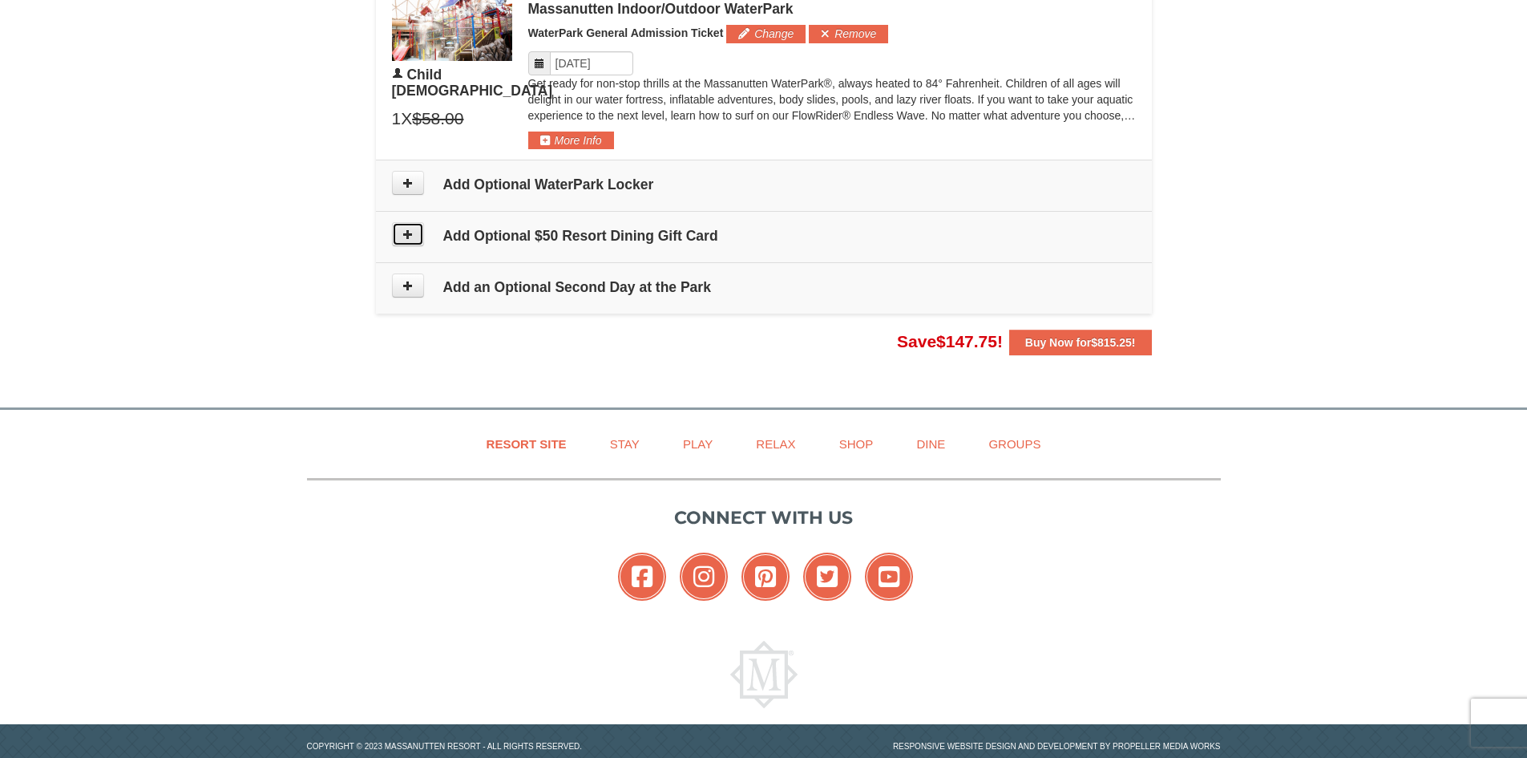
click at [410, 245] on button at bounding box center [408, 234] width 32 height 24
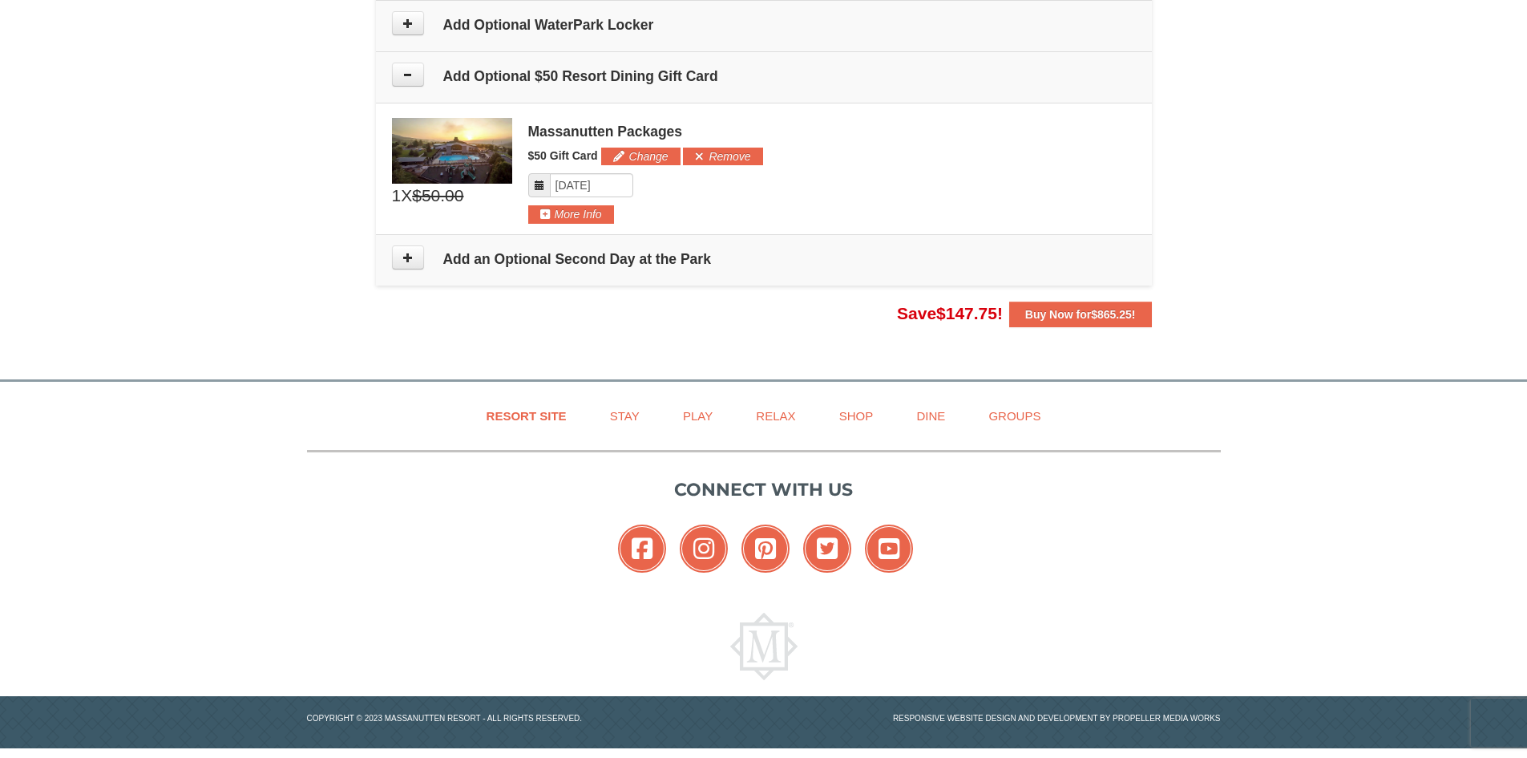
scroll to position [1642, 0]
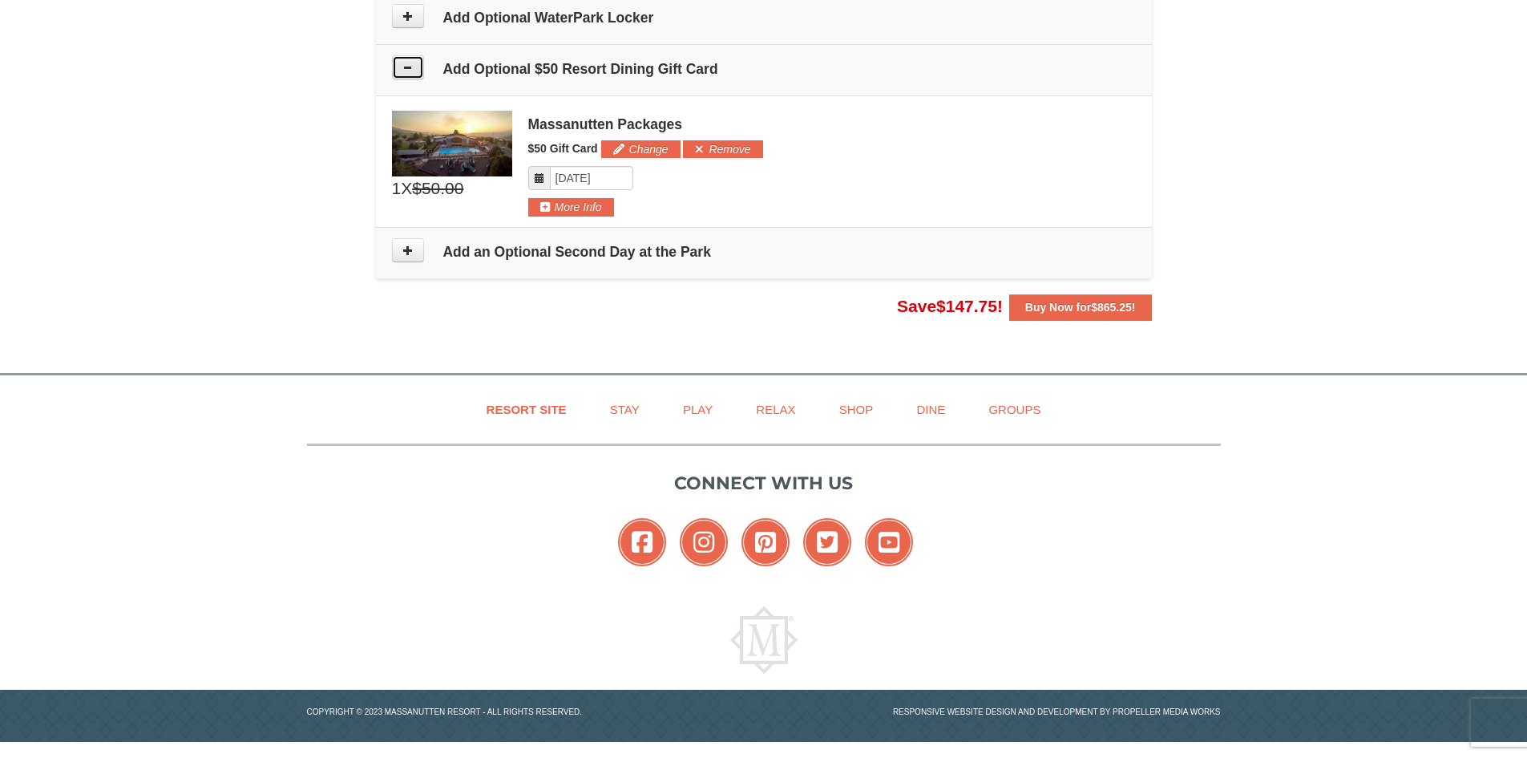
click at [411, 74] on button at bounding box center [408, 67] width 32 height 24
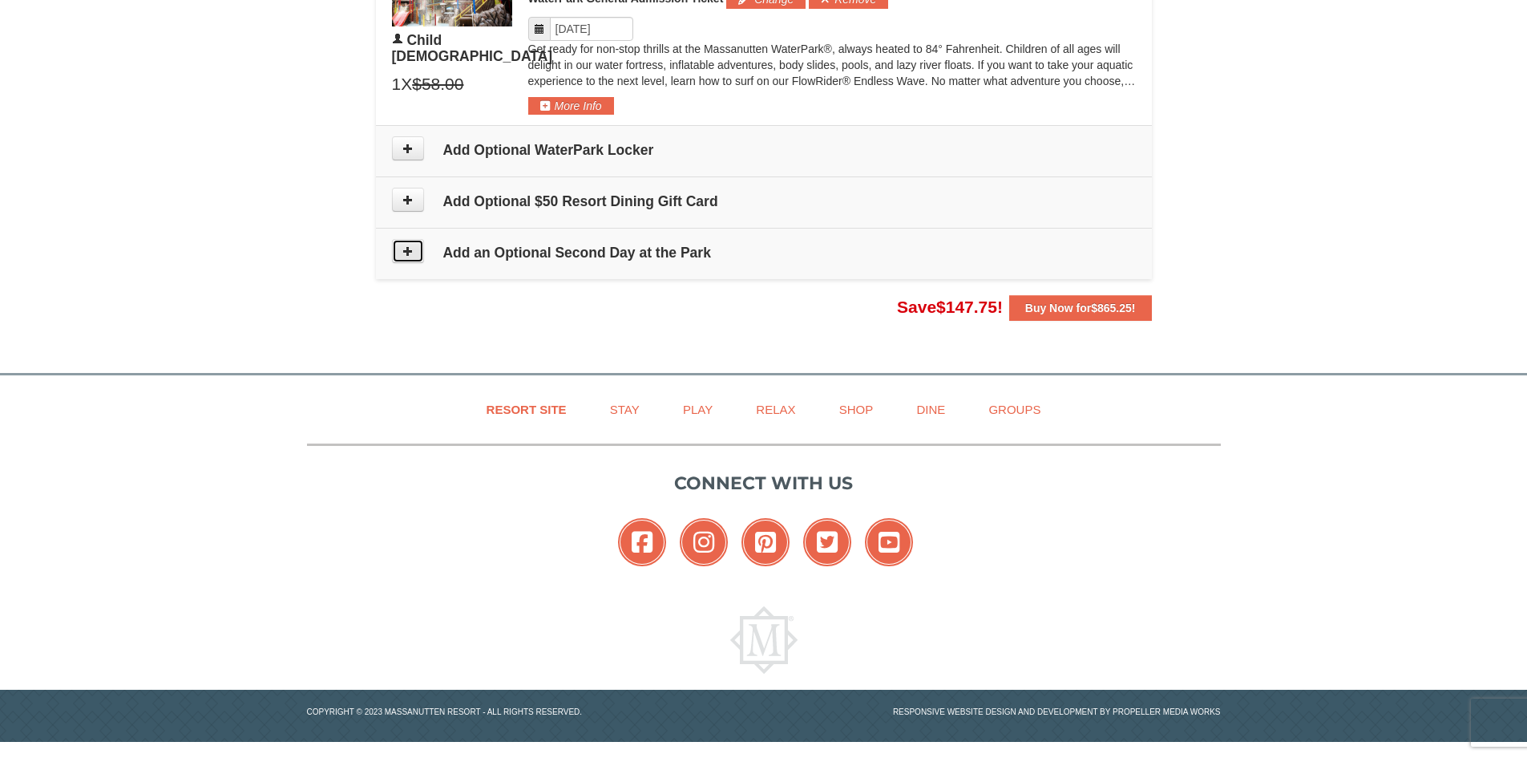
click at [409, 248] on icon at bounding box center [407, 250] width 11 height 11
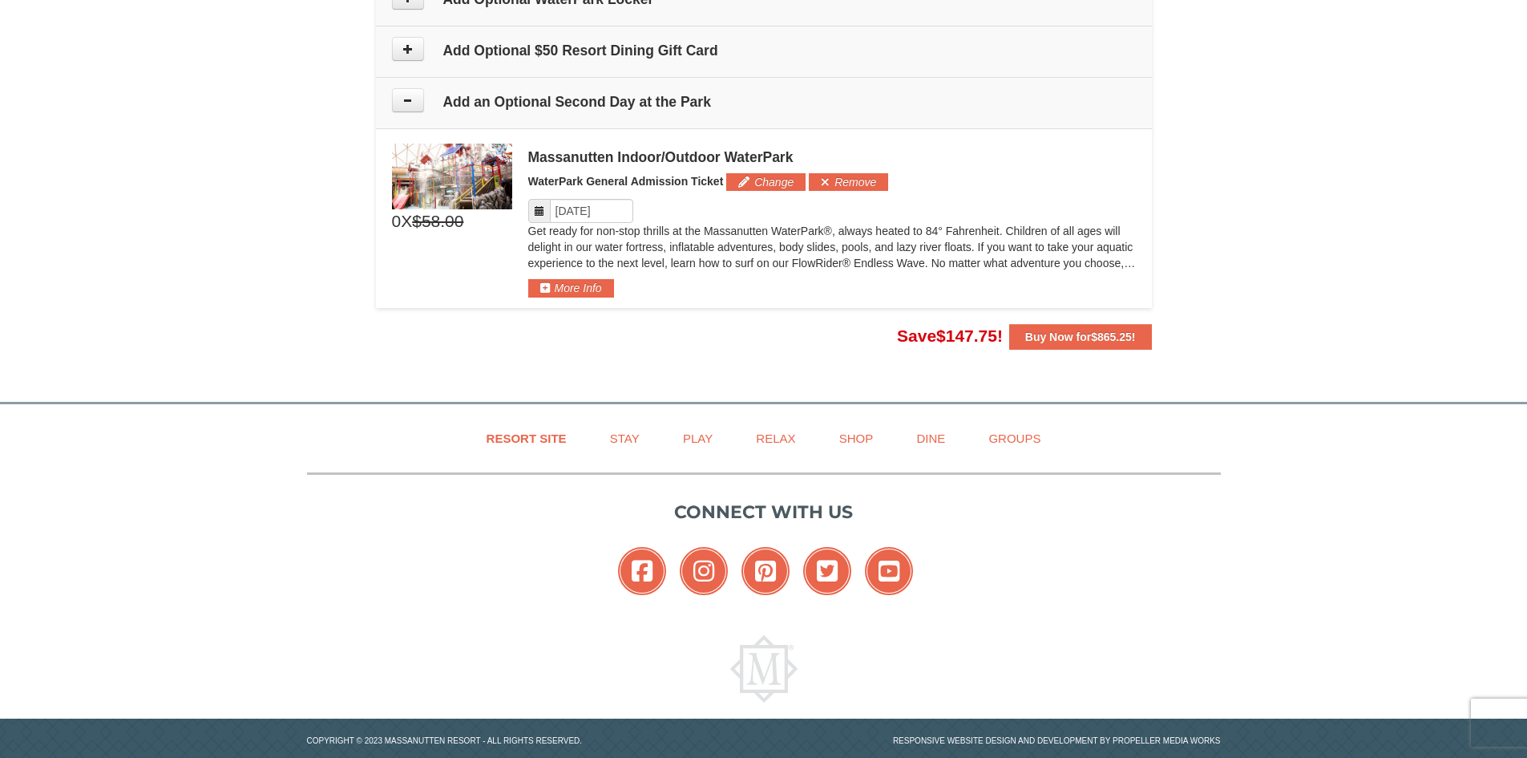
scroll to position [1690, 0]
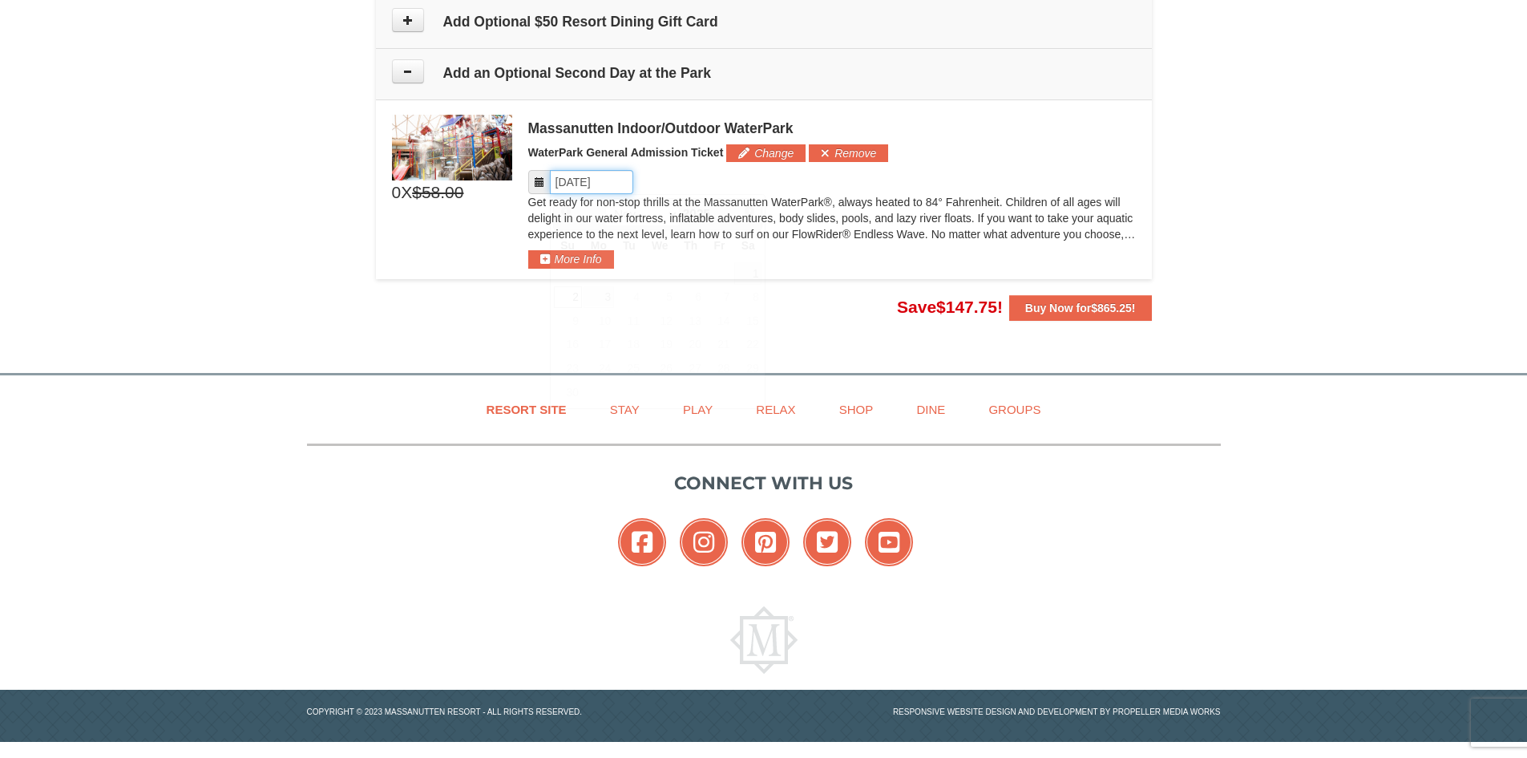
click at [612, 188] on input "Please format dates MM/DD/YYYY" at bounding box center [591, 182] width 83 height 24
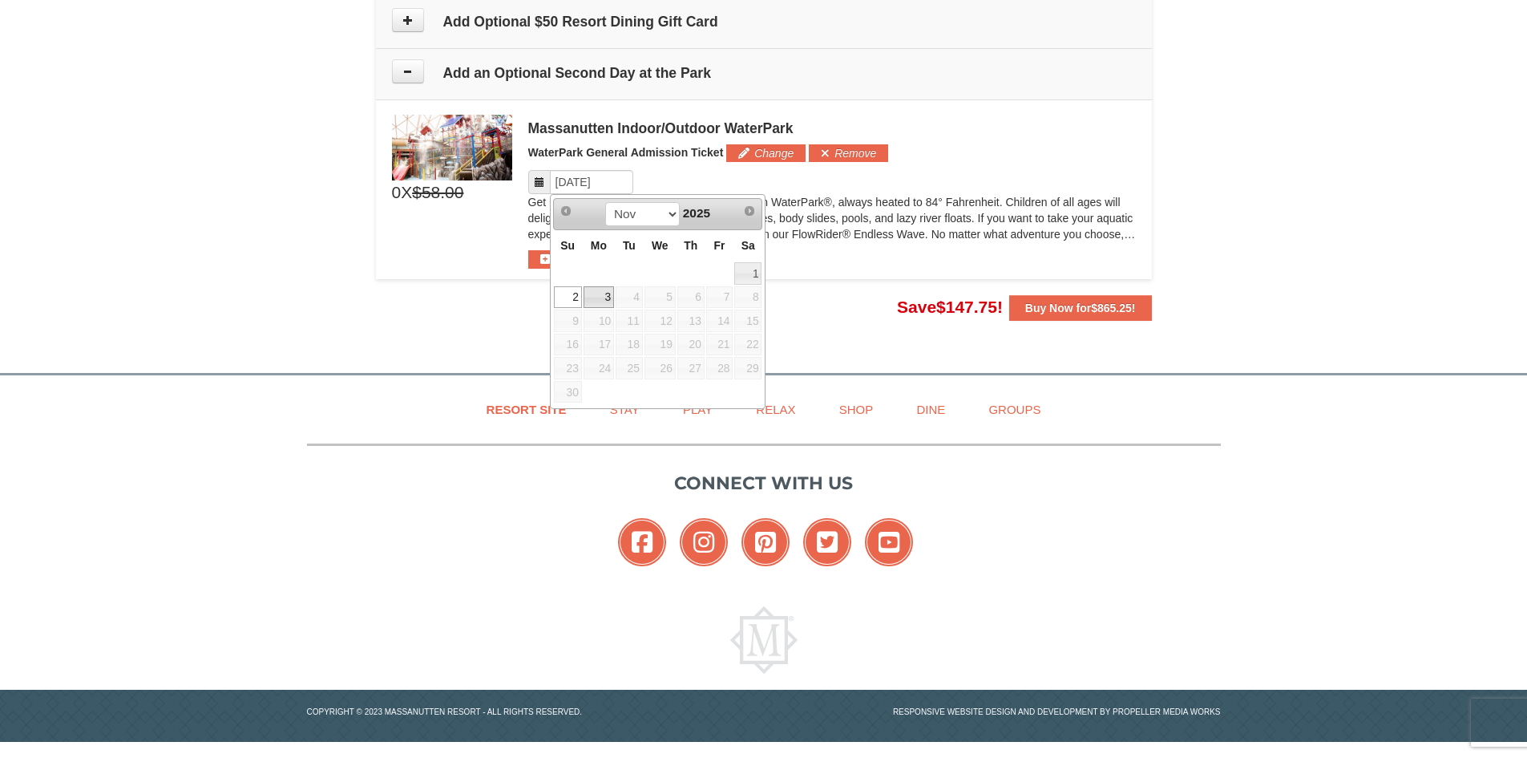
click at [596, 293] on link "3" at bounding box center [599, 297] width 30 height 22
type input "11/03/2025"
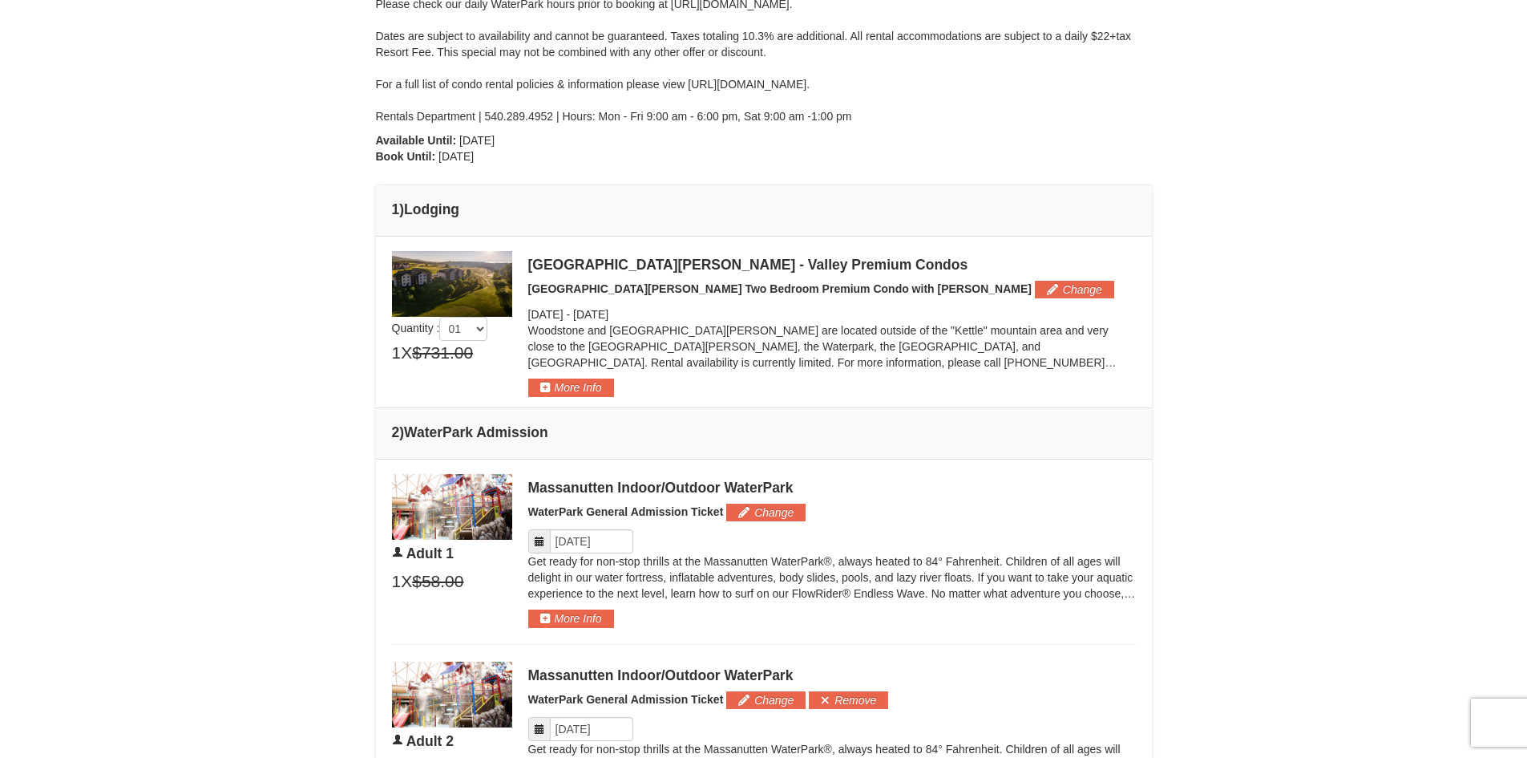
scroll to position [0, 0]
